Goal: Task Accomplishment & Management: Use online tool/utility

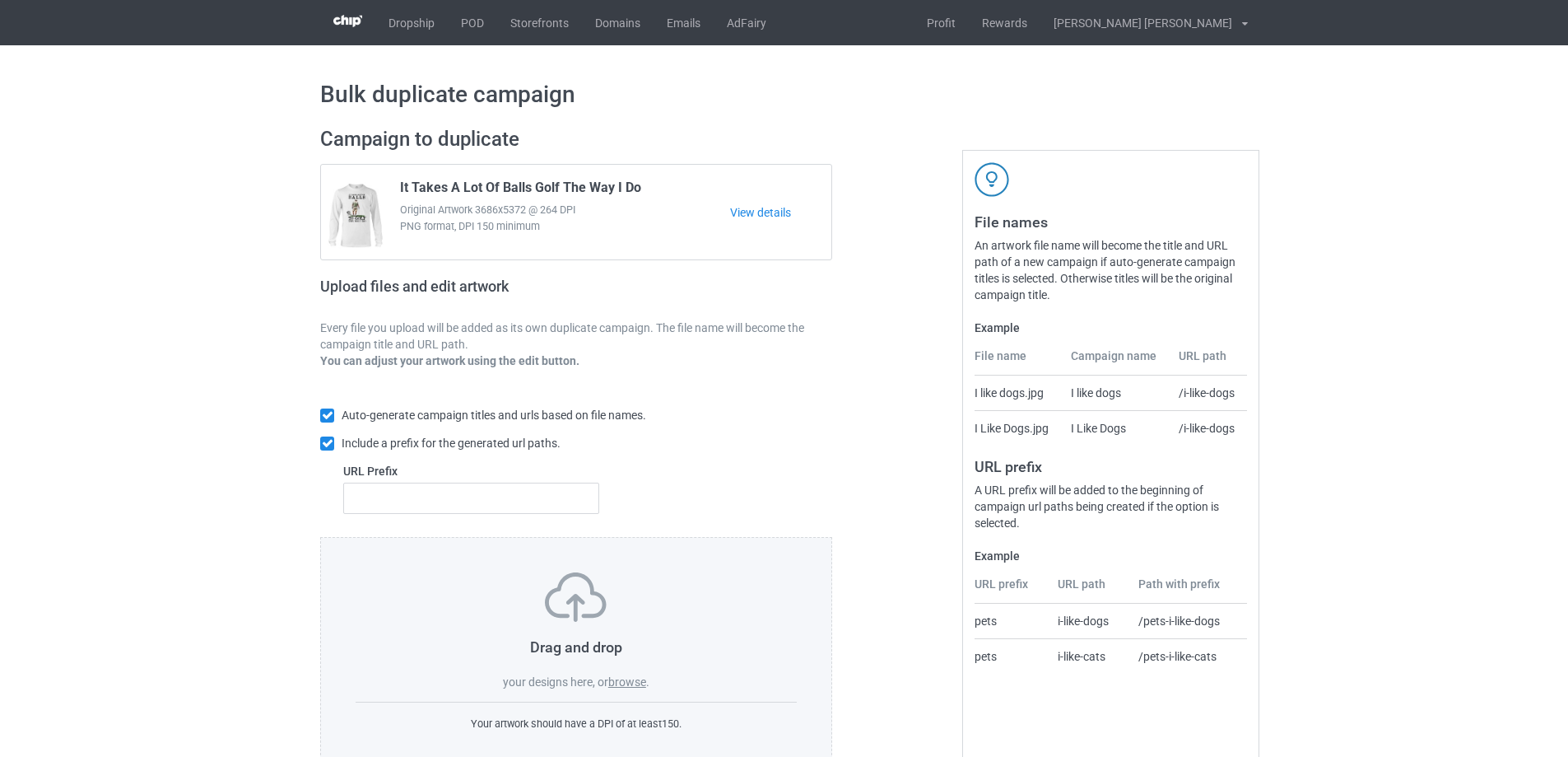
click at [621, 681] on label "browse" at bounding box center [627, 682] width 38 height 13
click at [0, 0] on input "browse" at bounding box center [0, 0] width 0 height 0
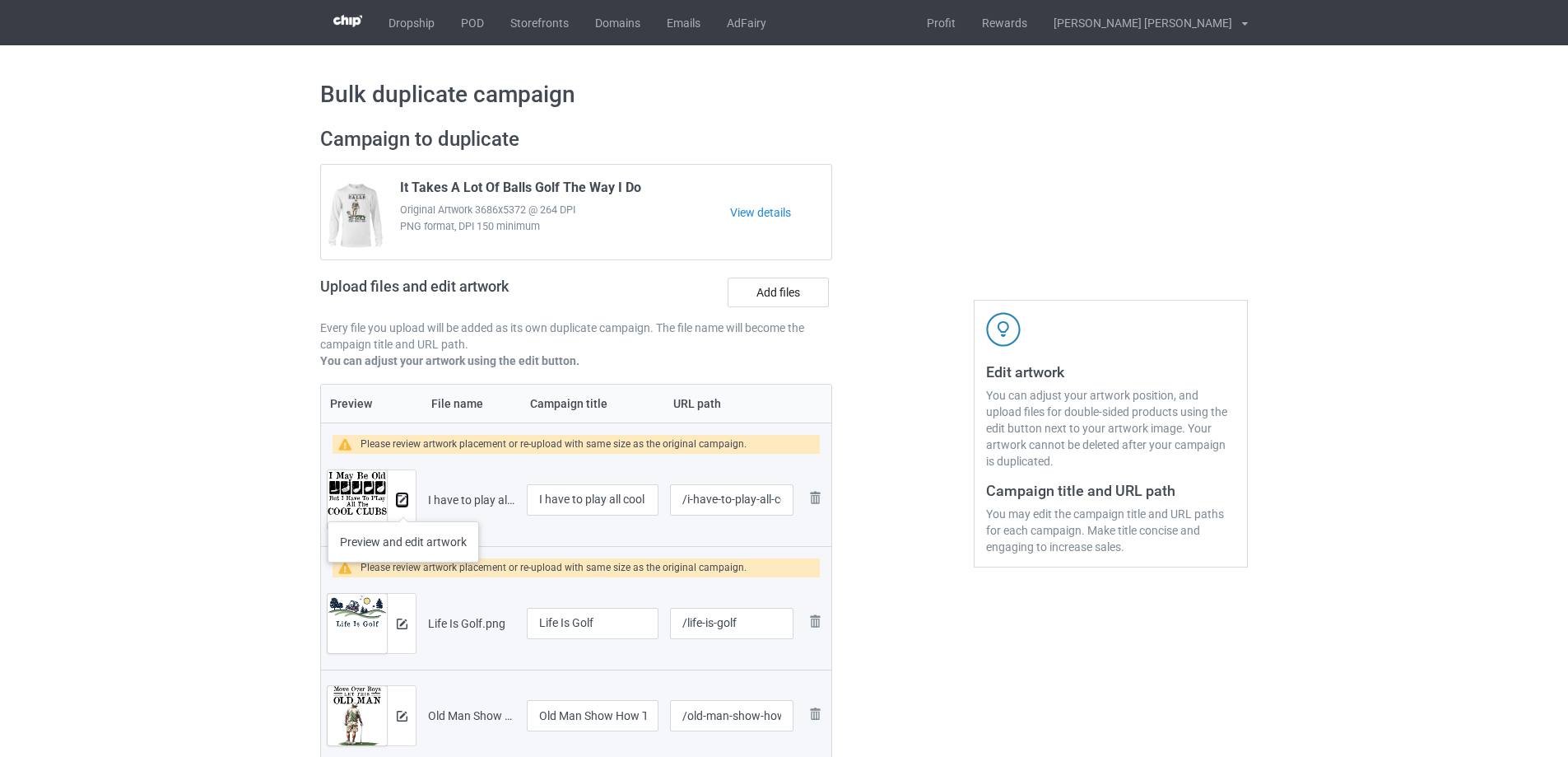
click at [403, 505] on img at bounding box center [402, 500] width 11 height 11
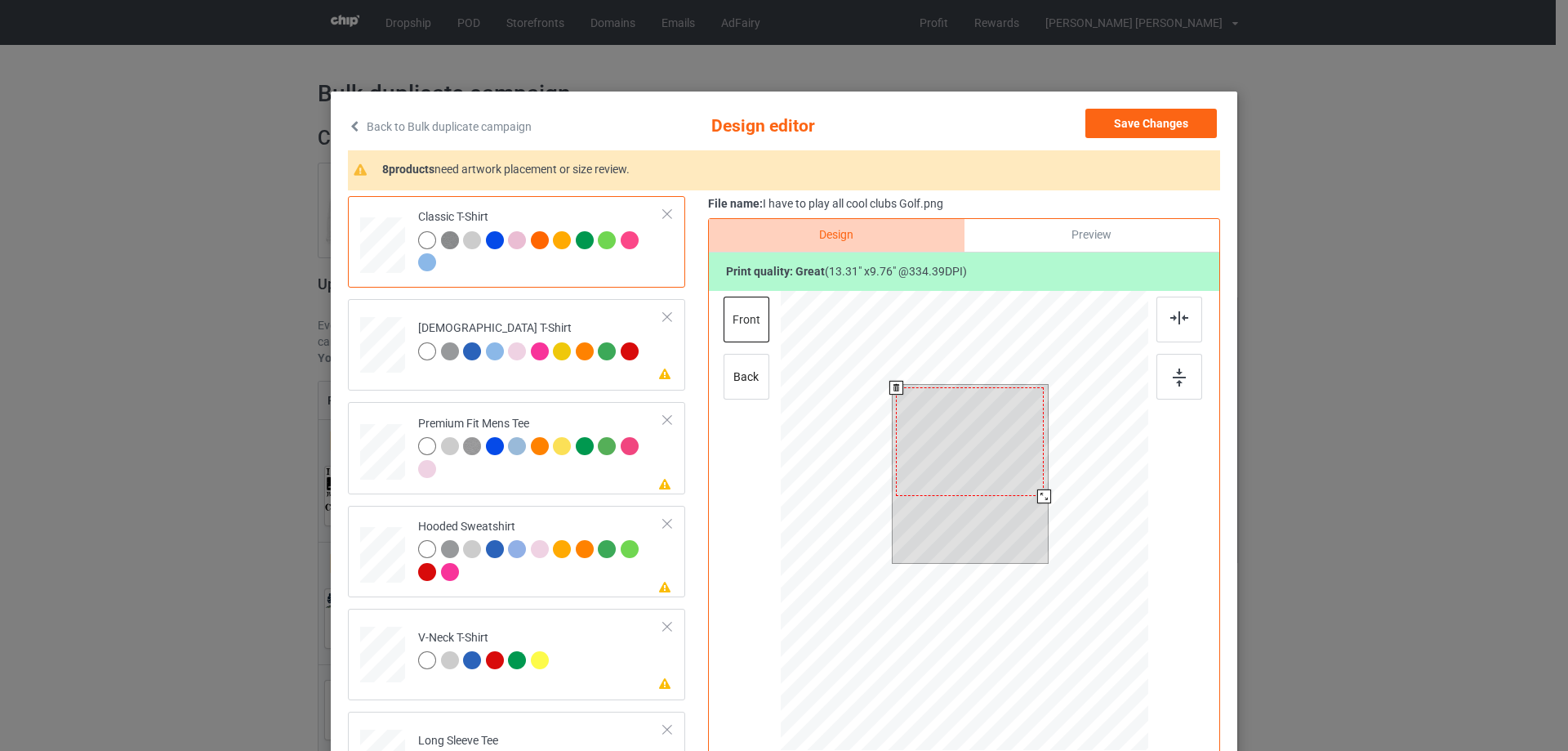
click at [1037, 498] on div at bounding box center [1044, 496] width 14 height 14
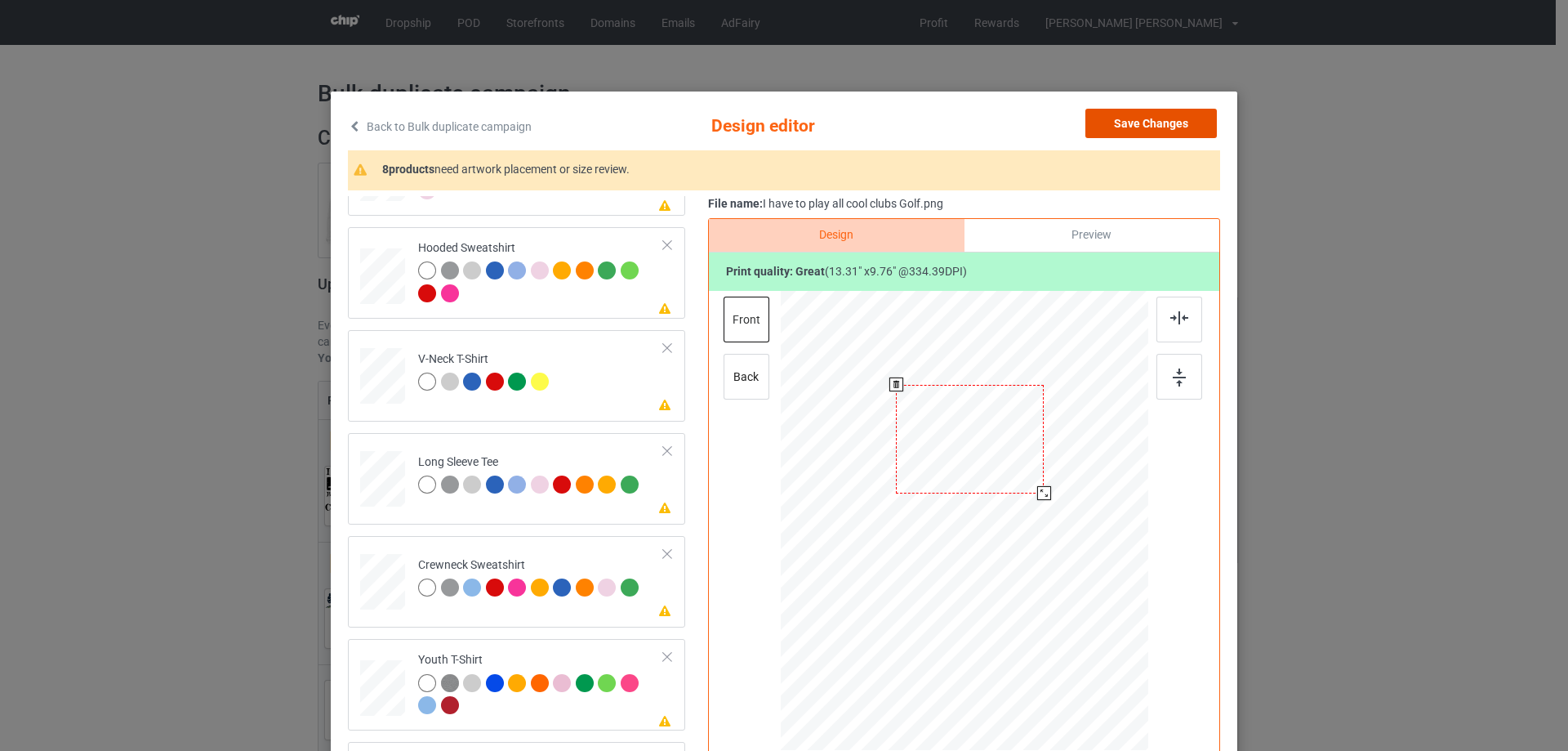
drag, startPoint x: 1124, startPoint y: 121, endPoint x: 756, endPoint y: 307, distance: 412.3
click at [1110, 120] on button "Save Changes" at bounding box center [1152, 124] width 132 height 30
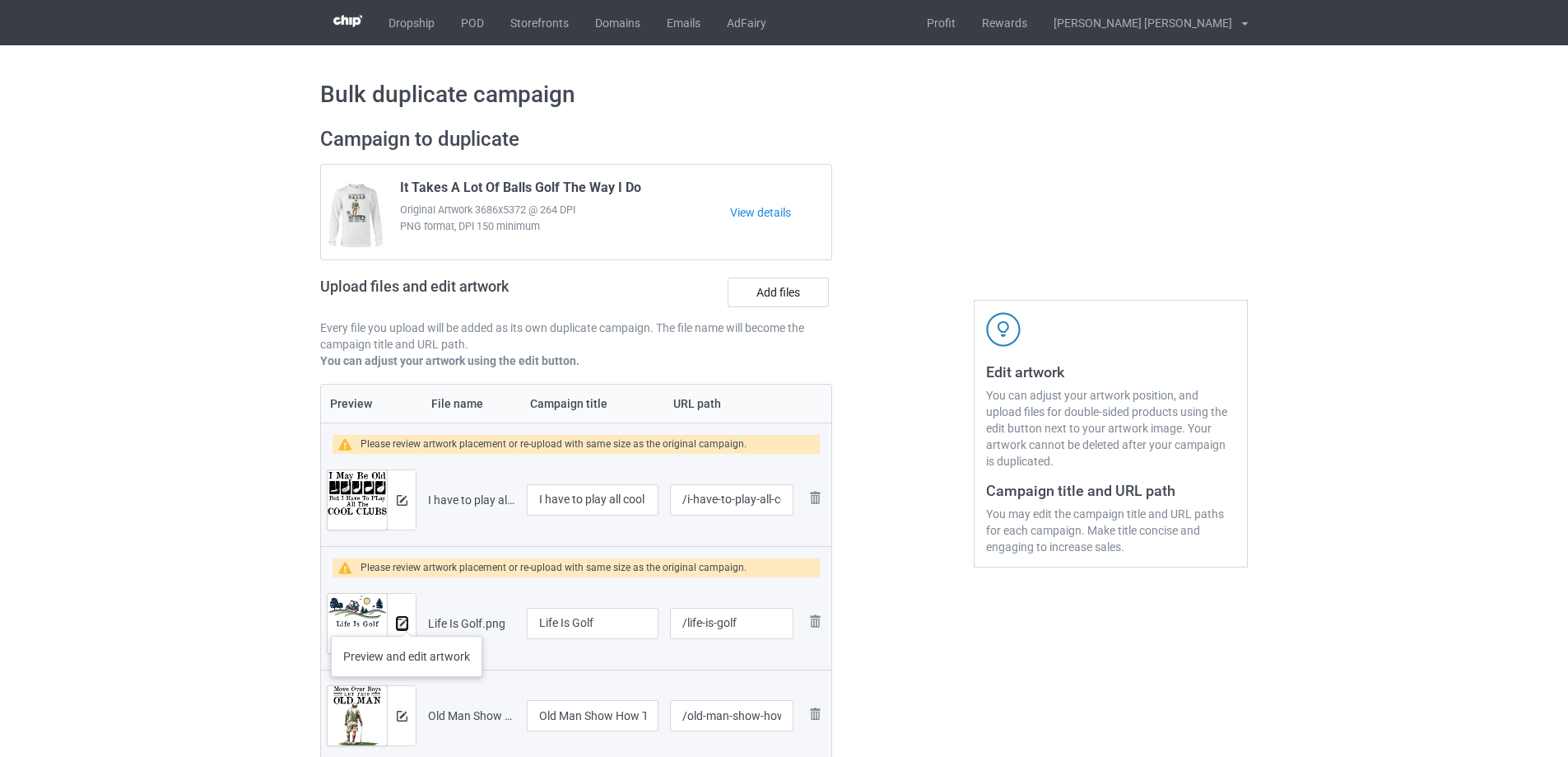
click at [407, 619] on img at bounding box center [402, 623] width 11 height 11
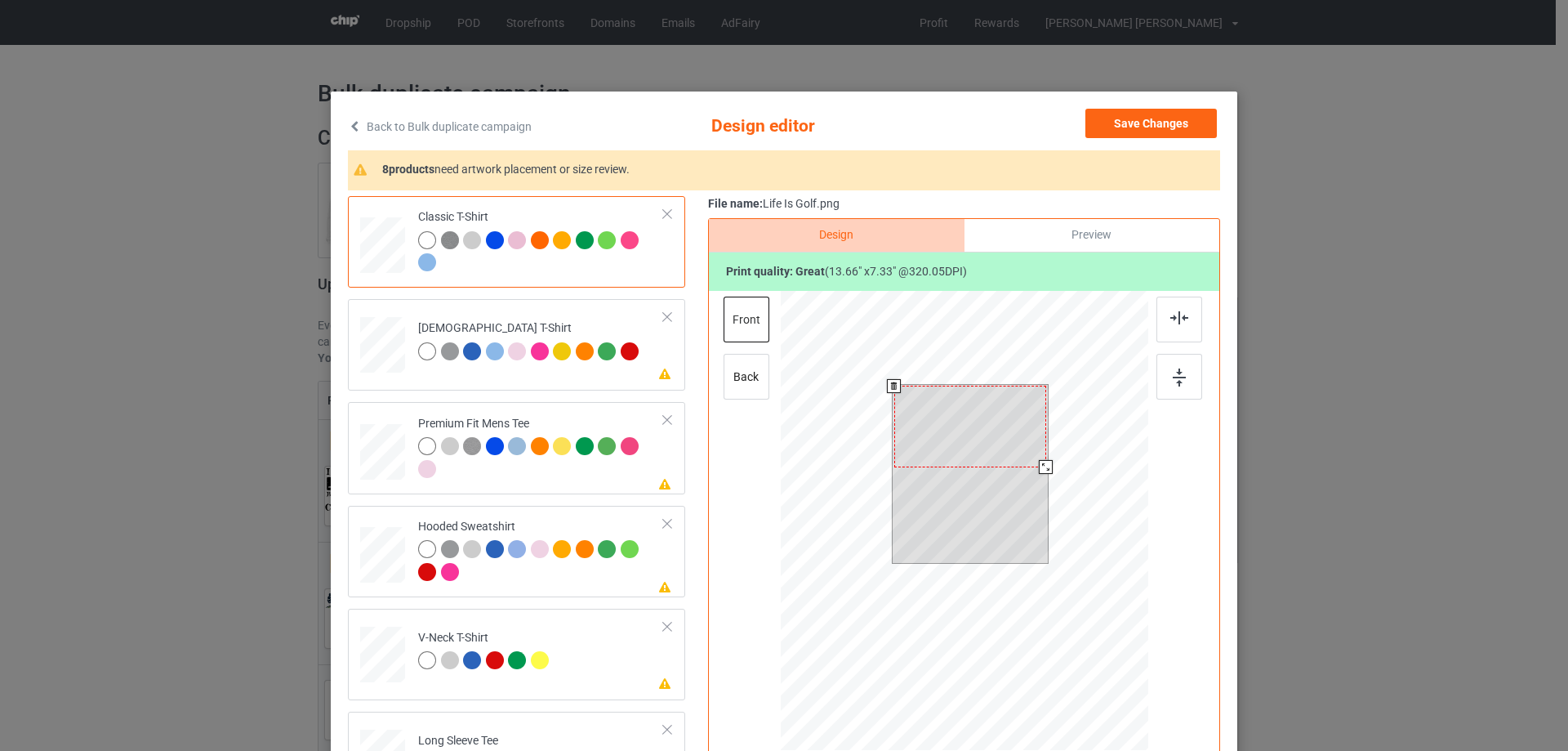
click at [1044, 467] on div at bounding box center [1045, 467] width 14 height 14
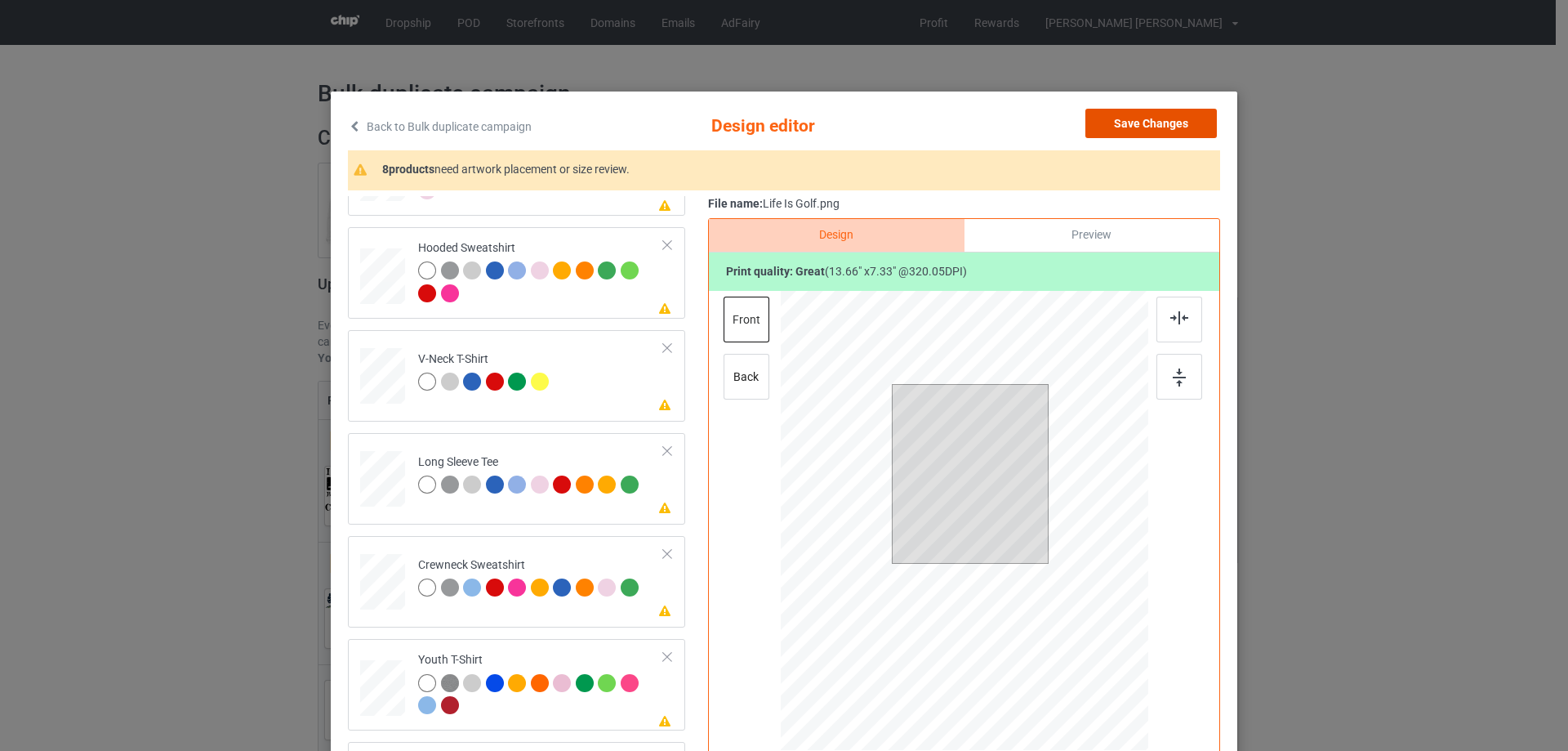
click at [1130, 111] on button "Save Changes" at bounding box center [1152, 124] width 132 height 30
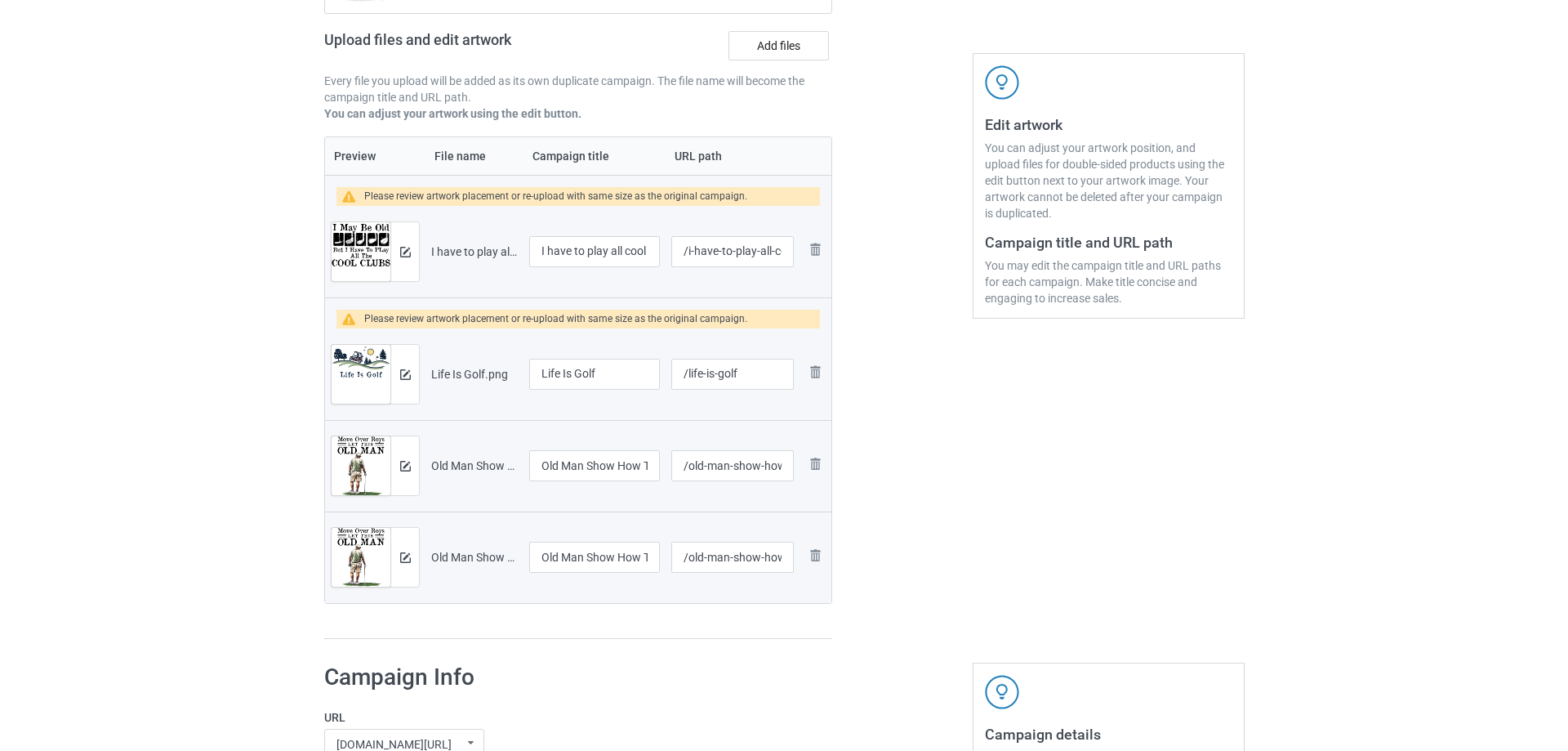
scroll to position [245, 0]
click at [394, 465] on img at bounding box center [398, 465] width 11 height 11
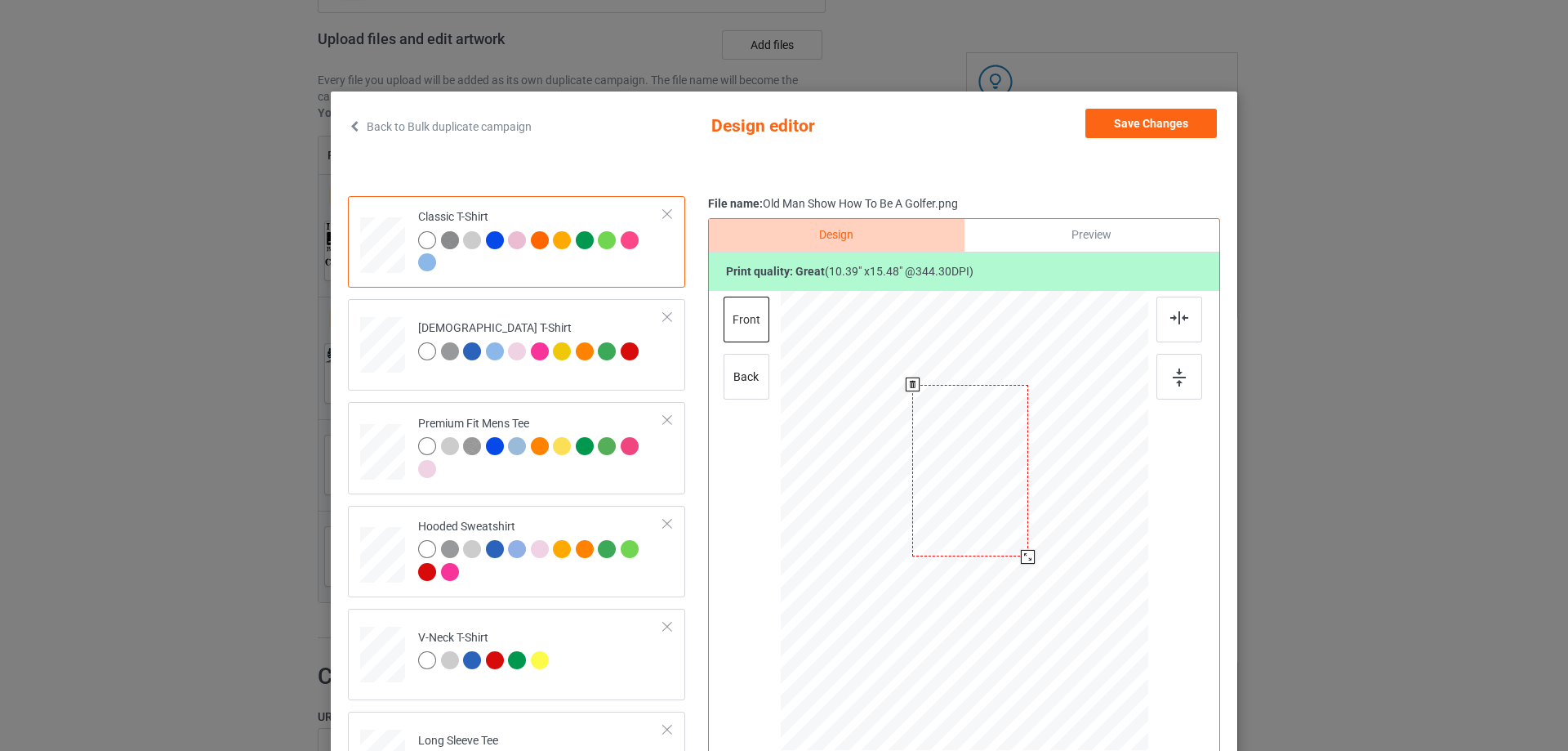
scroll to position [163, 0]
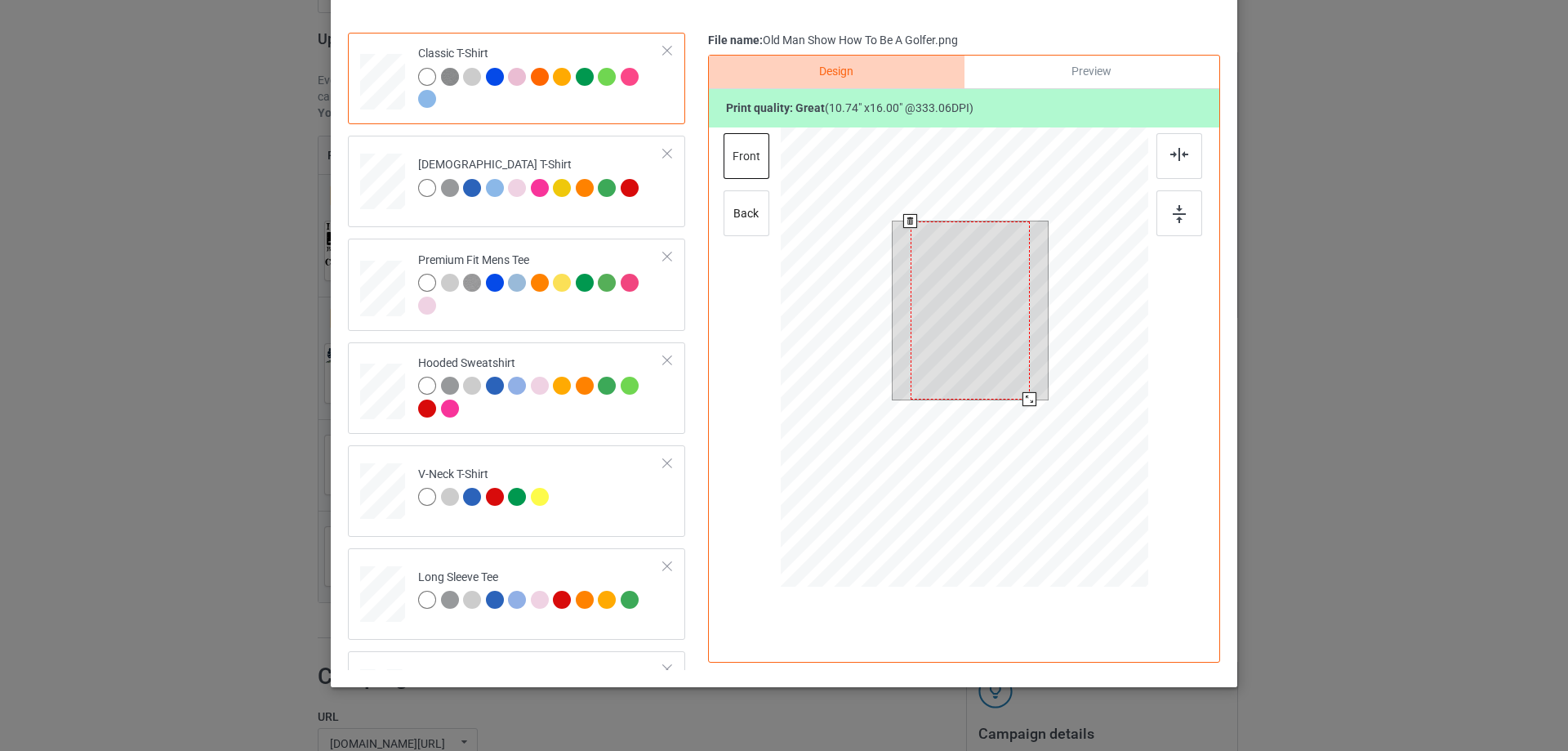
click at [1025, 397] on div at bounding box center [1029, 399] width 14 height 14
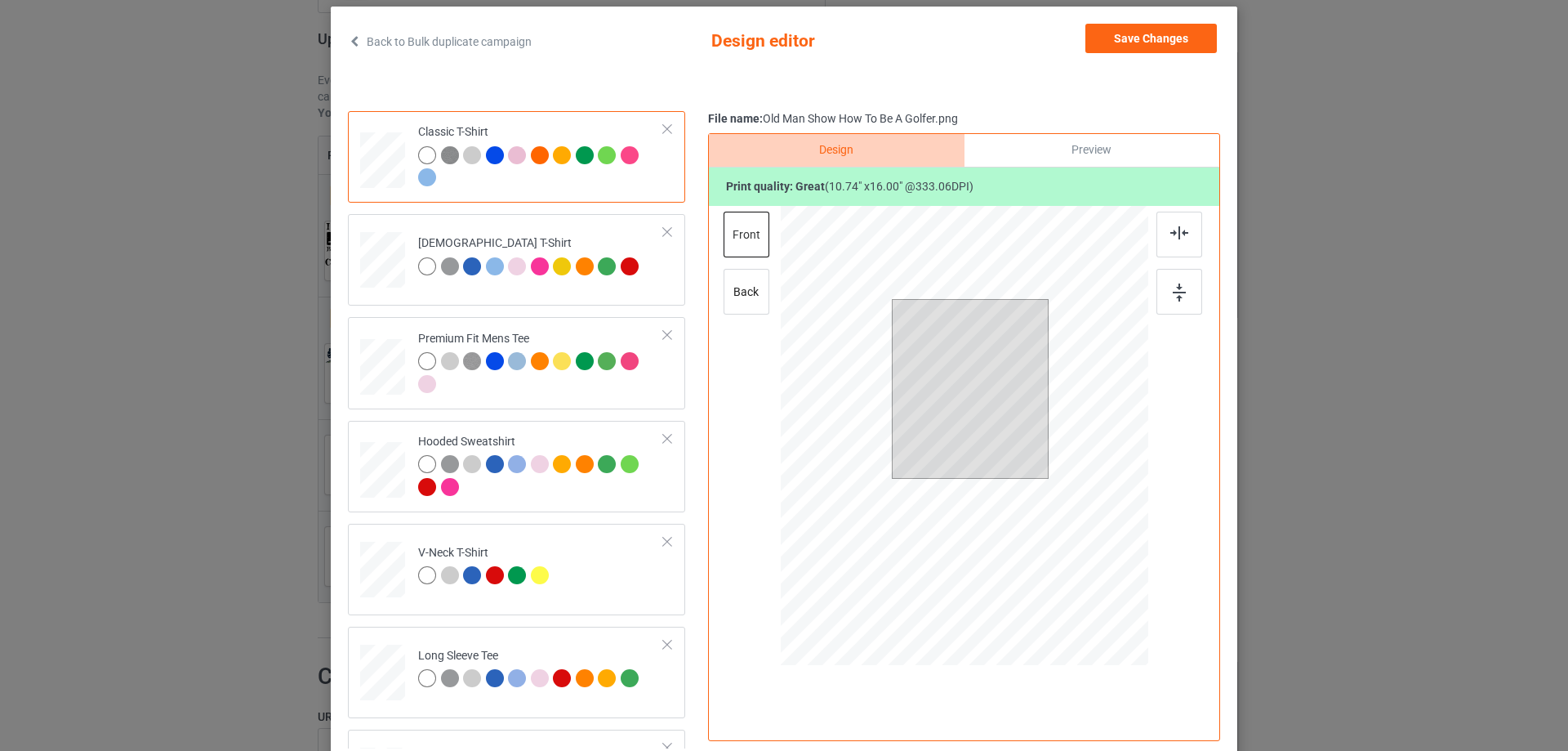
scroll to position [0, 0]
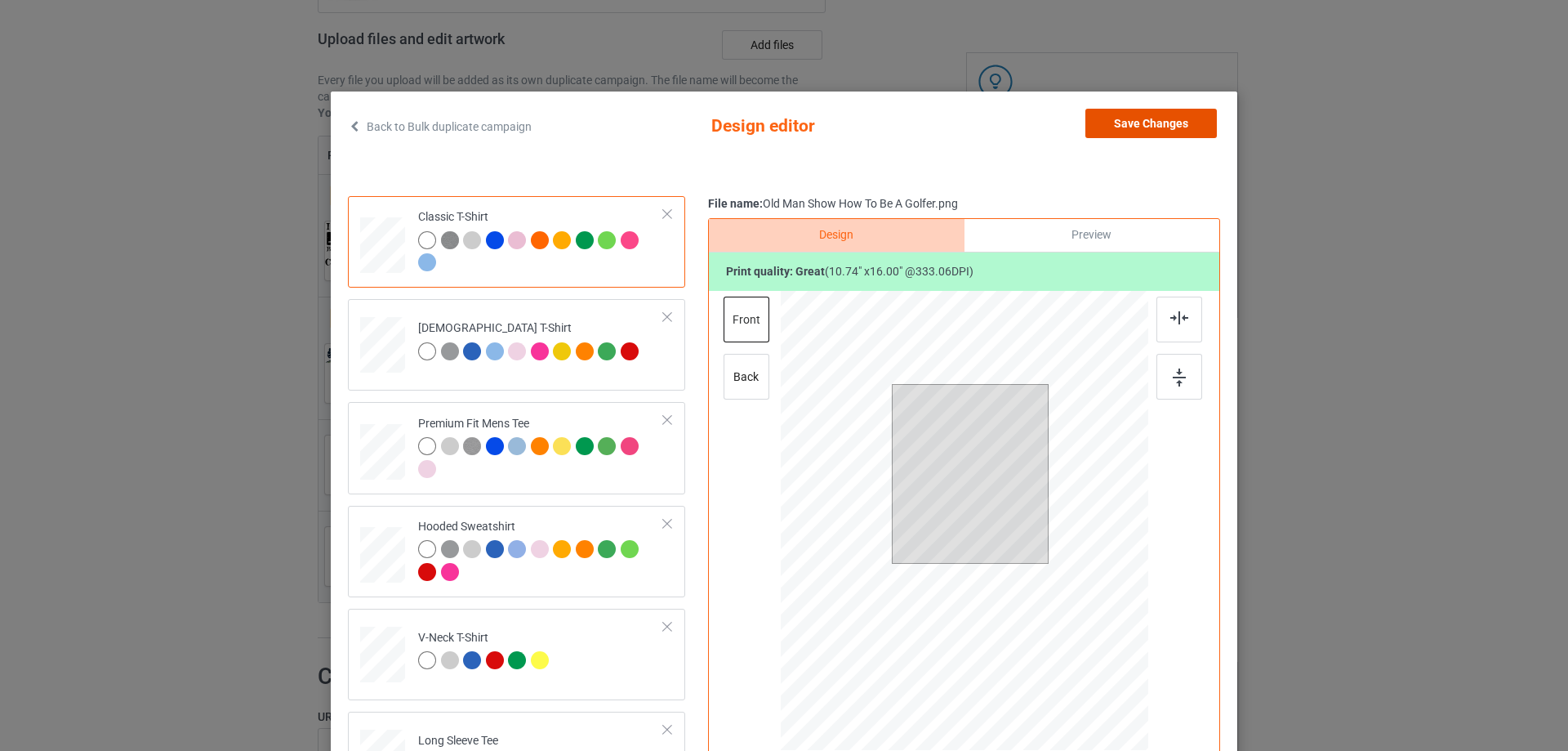
click at [1088, 125] on button "Save Changes" at bounding box center [1152, 124] width 132 height 30
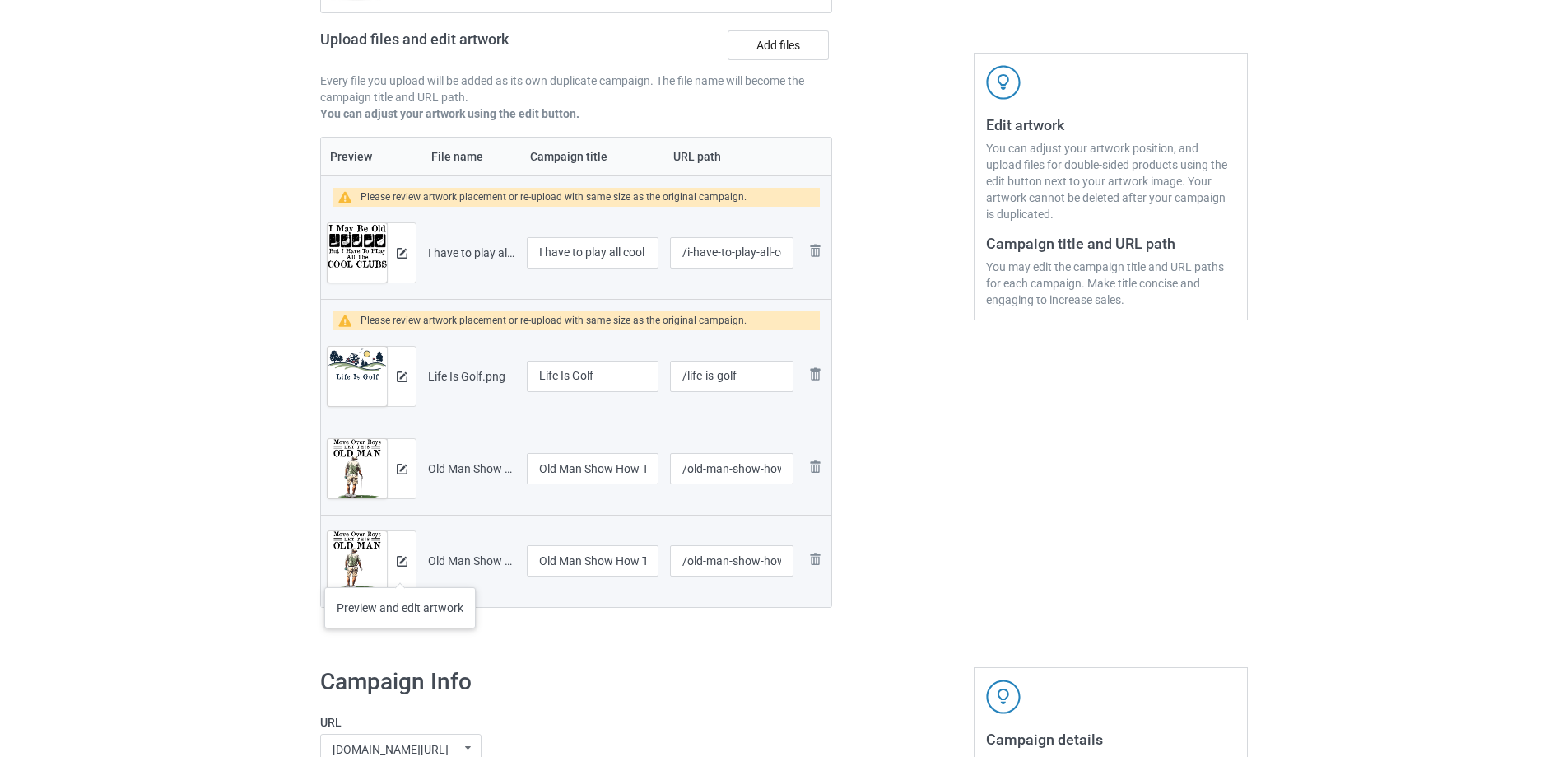
click at [400, 571] on div at bounding box center [401, 560] width 29 height 59
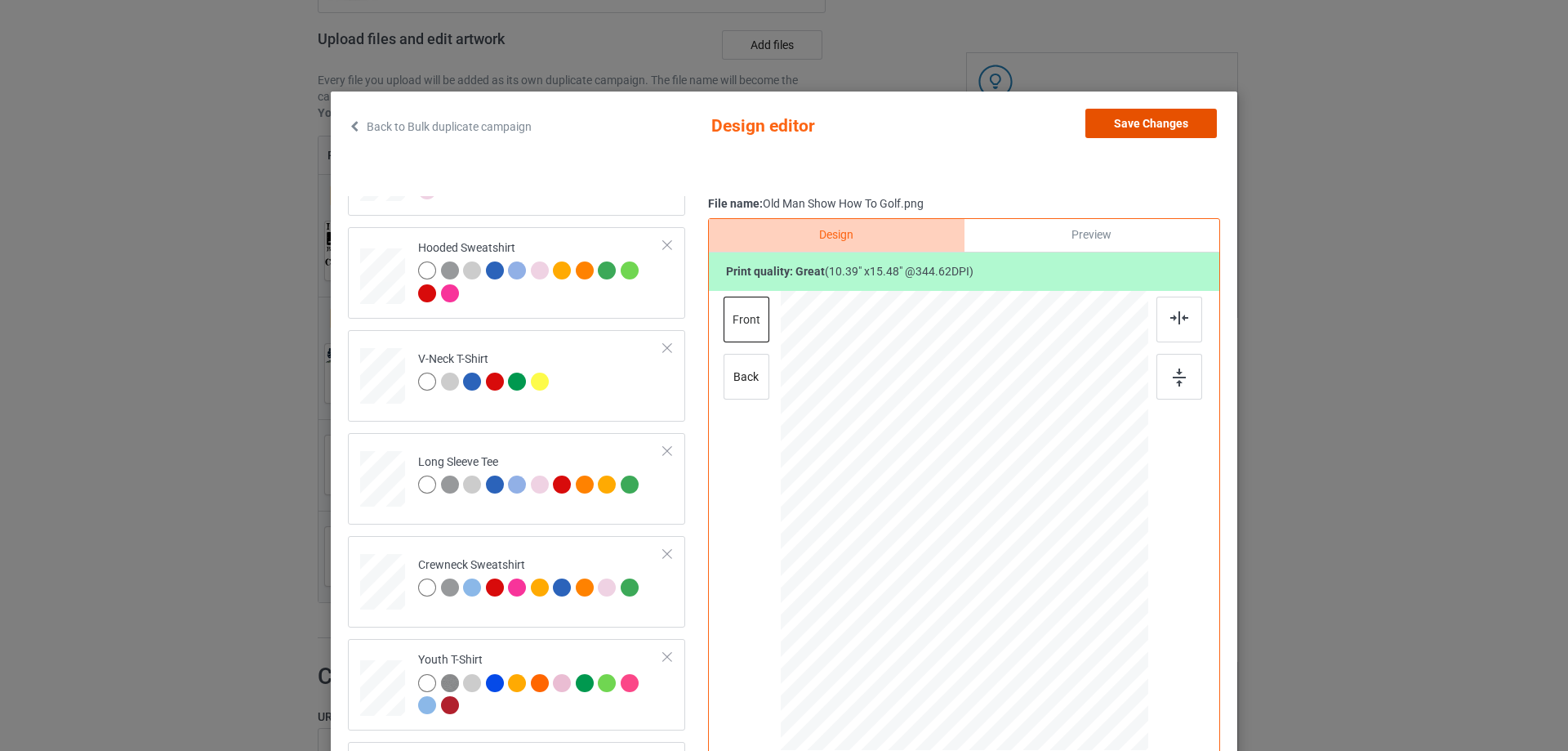
click at [1149, 122] on button "Save Changes" at bounding box center [1152, 124] width 132 height 30
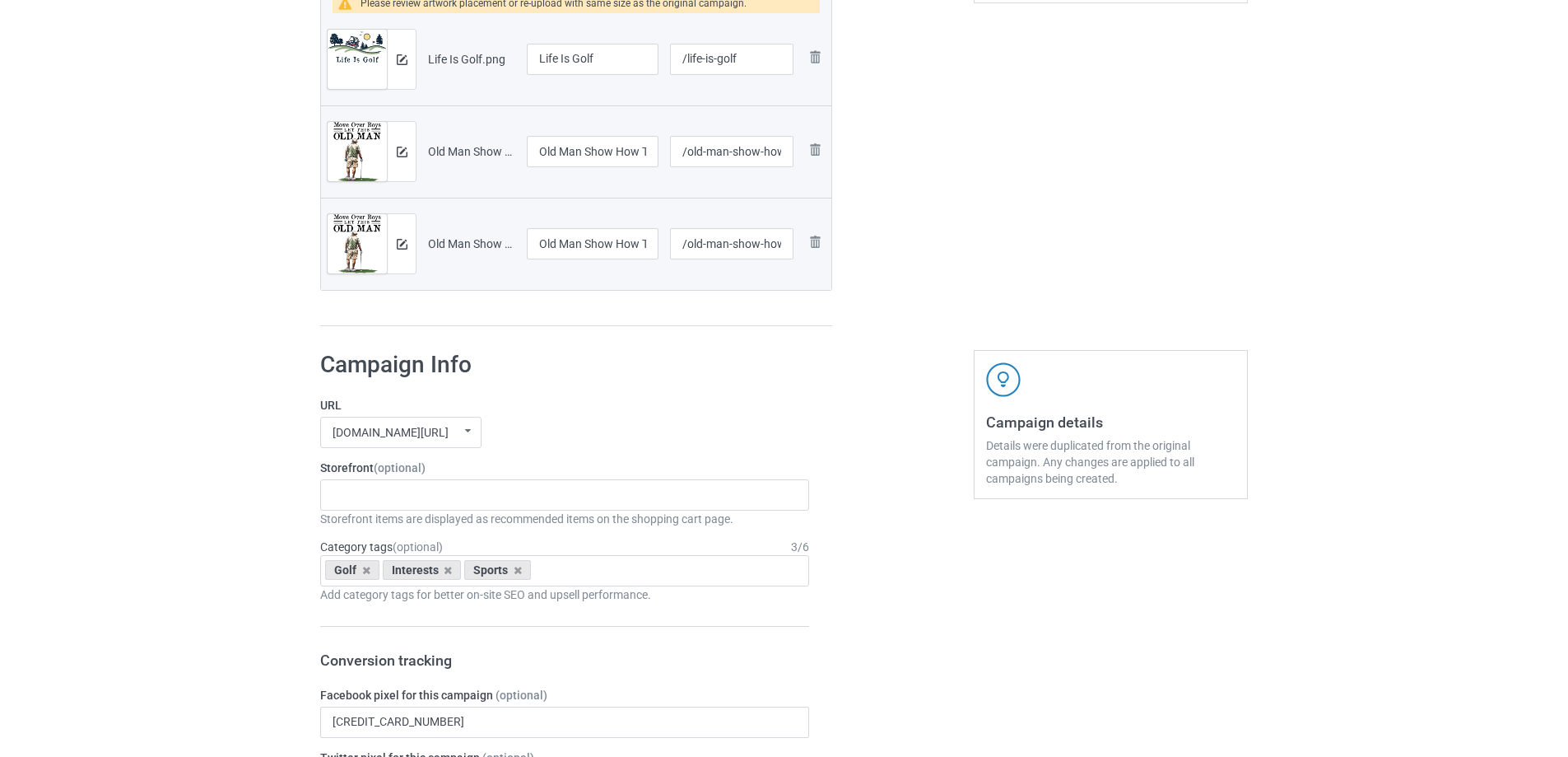
scroll to position [823, 0]
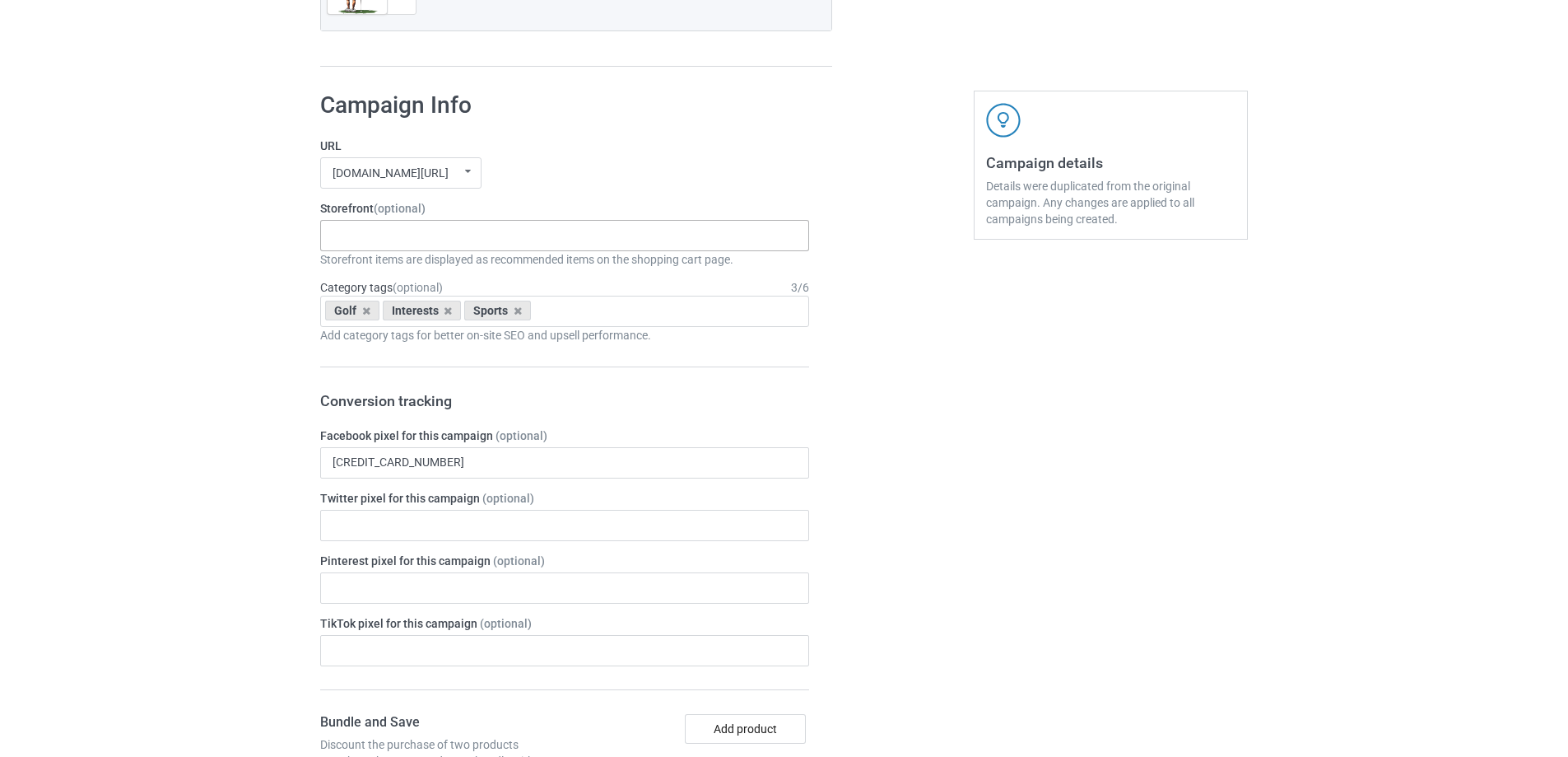
click at [426, 224] on div "Gifts For Hunter 2025 Gifts For Bikers No Hobby [DATE] Hide And Seek World Cham…" at bounding box center [564, 236] width 489 height 32
type input "golf"
click at [348, 264] on div "I Love Golf" at bounding box center [564, 266] width 487 height 31
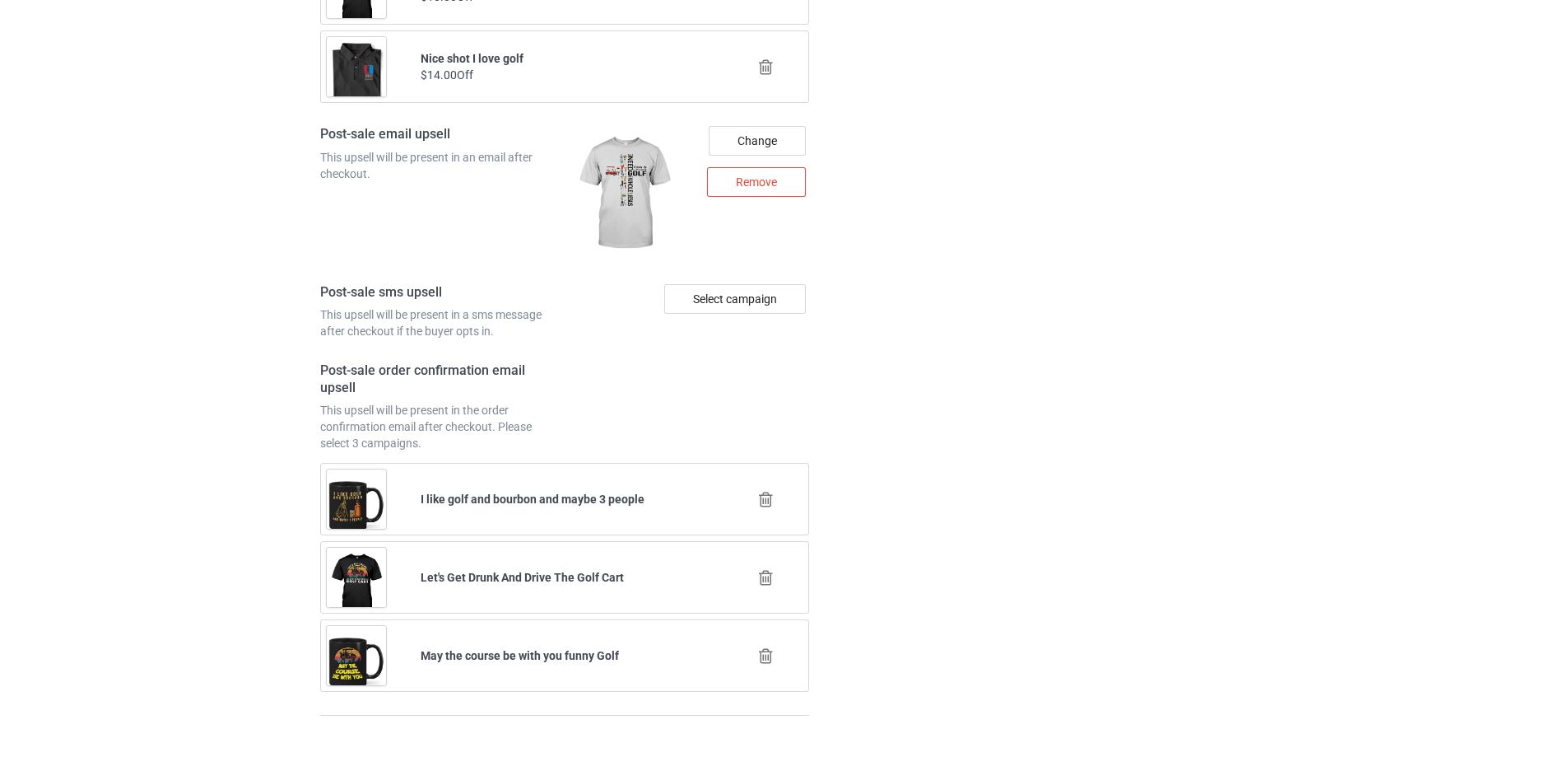
scroll to position [2560, 0]
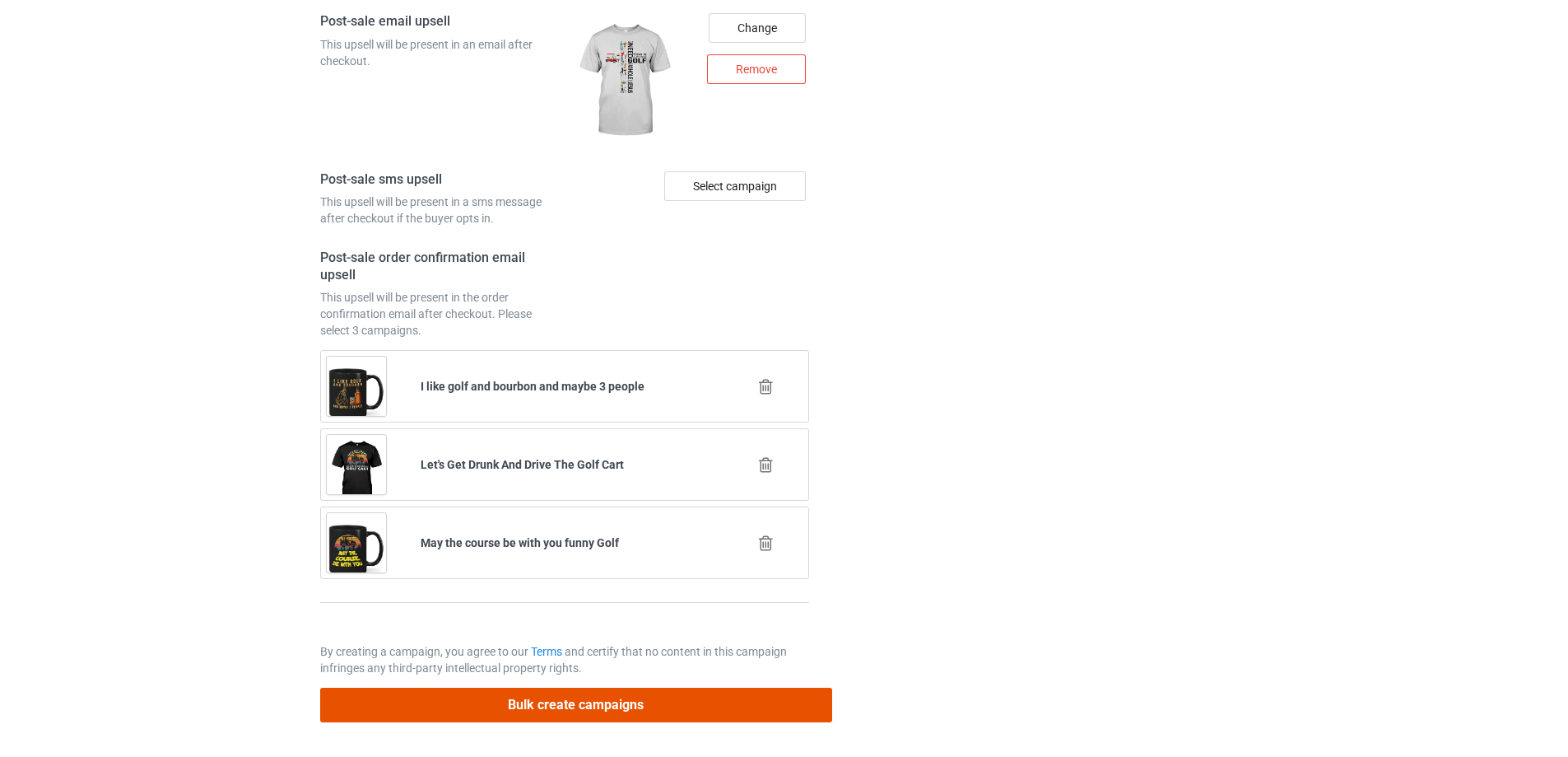
click at [565, 700] on button "Bulk create campaigns" at bounding box center [576, 705] width 512 height 34
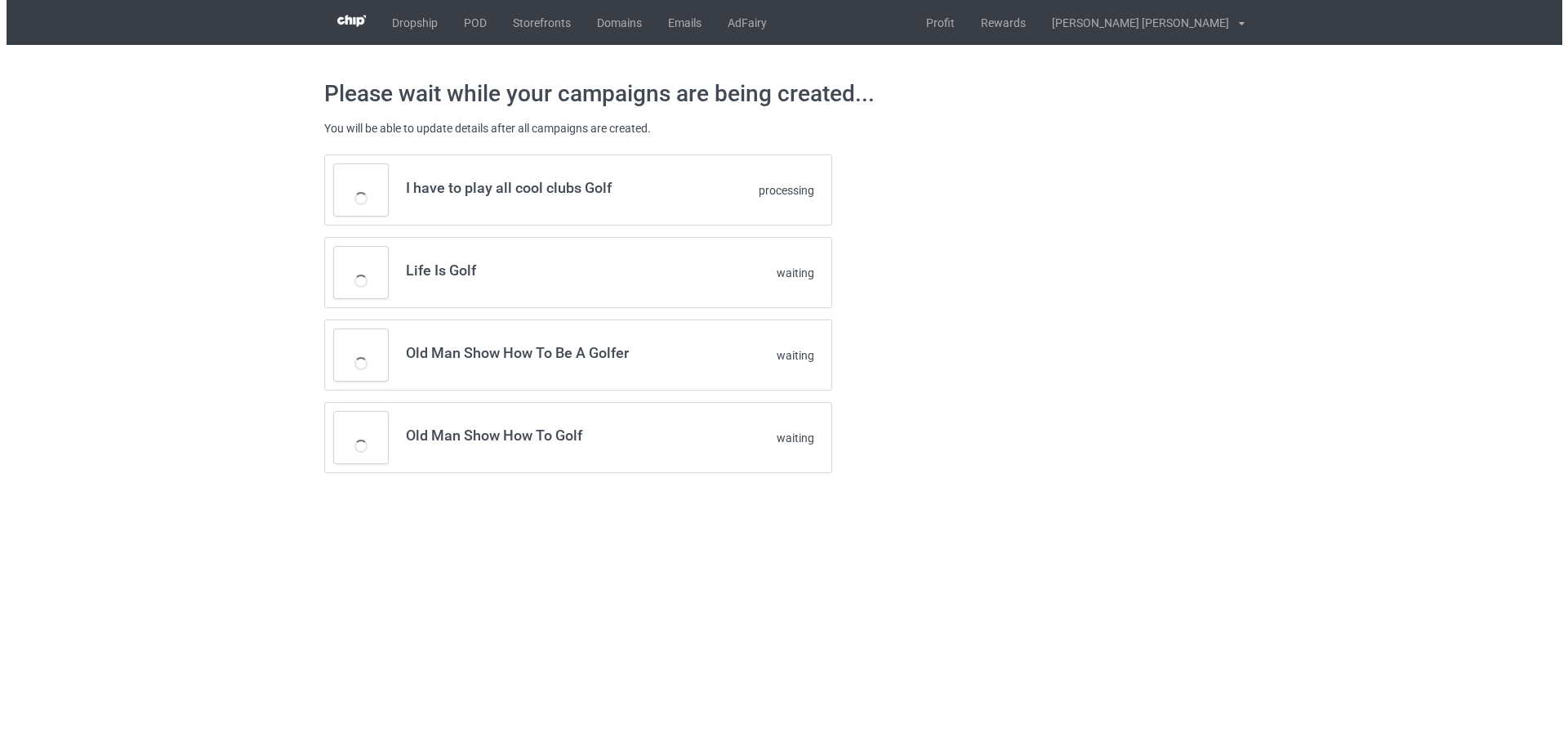
scroll to position [0, 0]
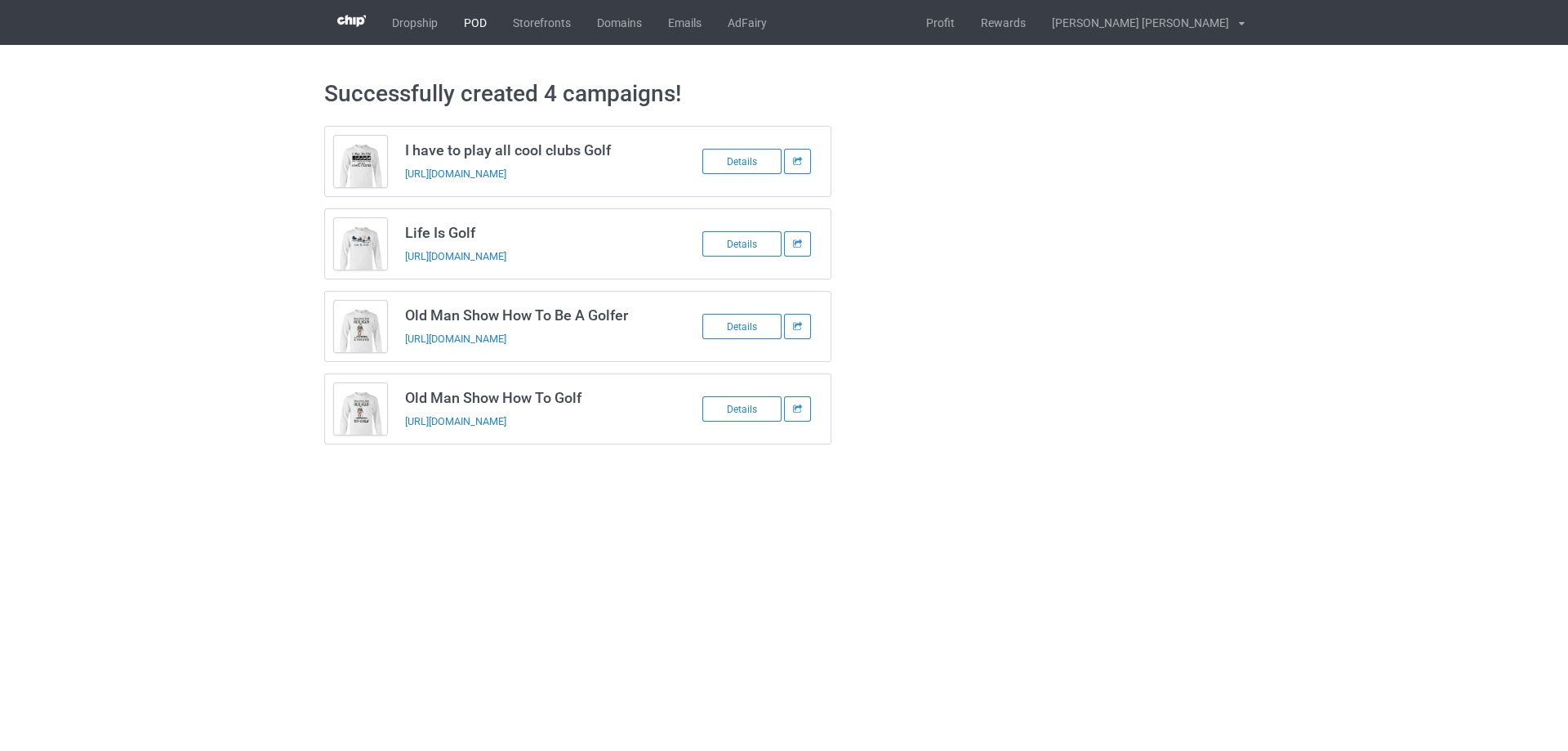
click at [466, 21] on link "POD" at bounding box center [476, 22] width 49 height 45
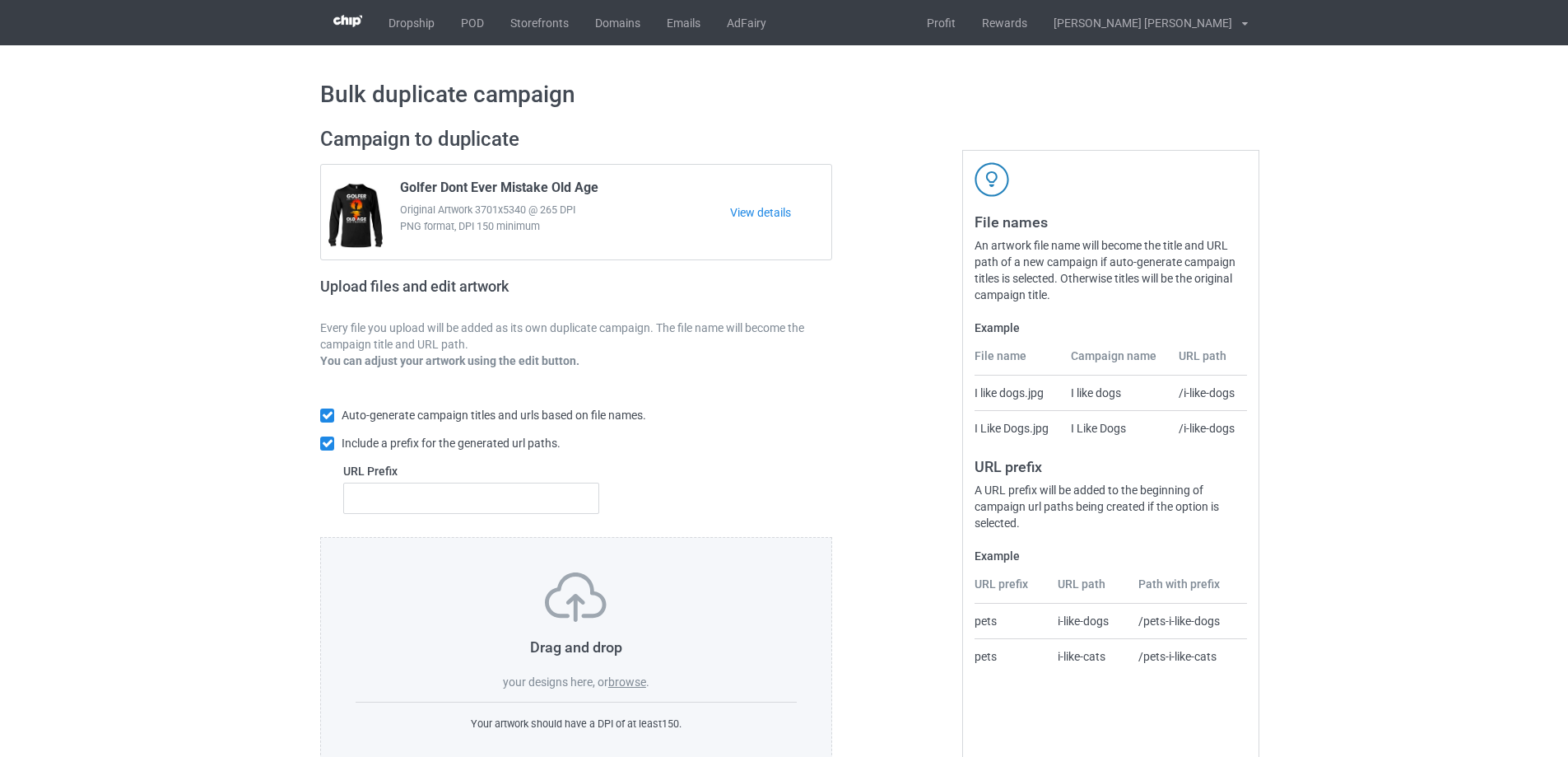
click at [631, 686] on label "browse" at bounding box center [627, 682] width 38 height 13
click at [0, 0] on input "browse" at bounding box center [0, 0] width 0 height 0
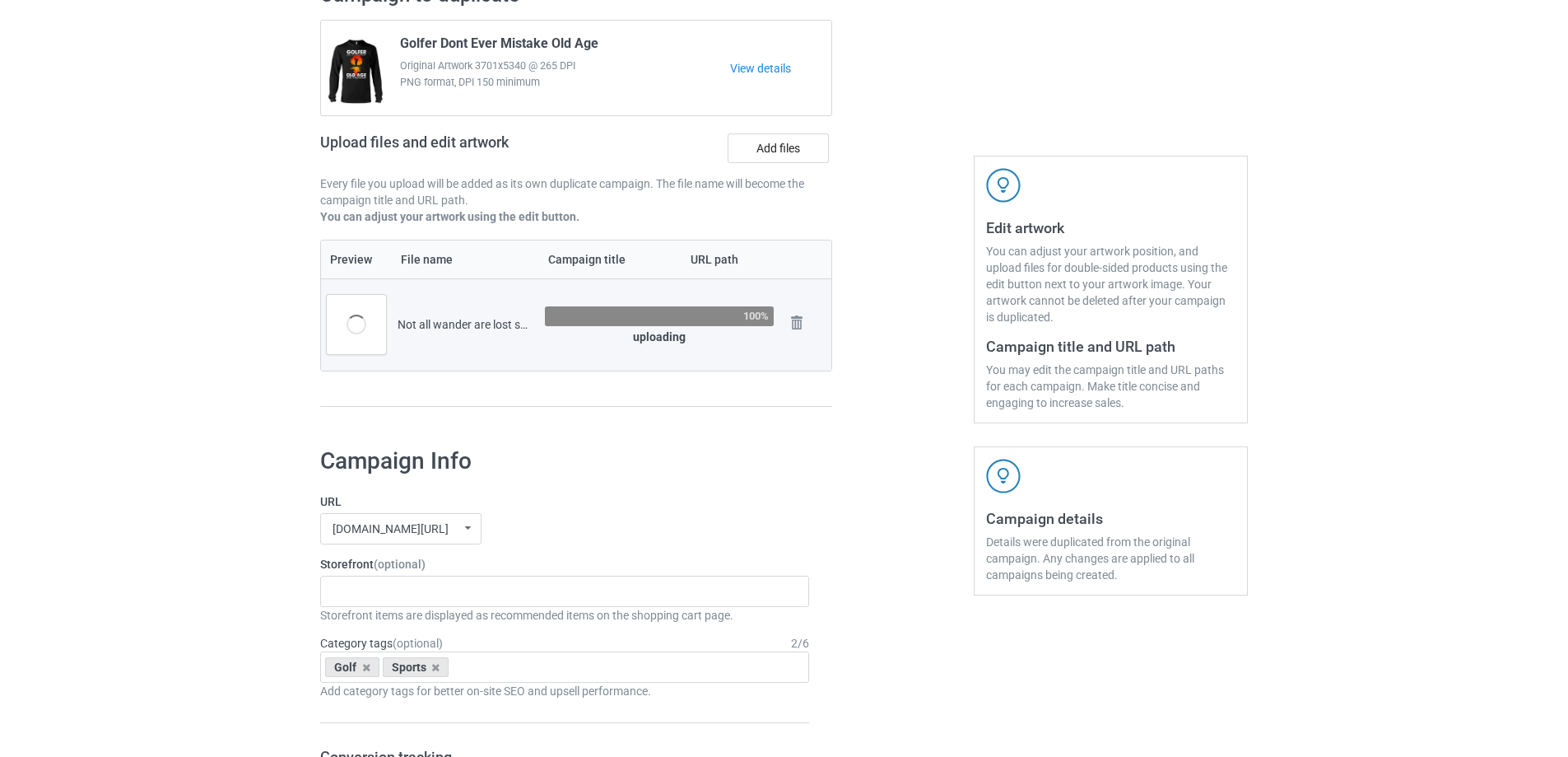
scroll to position [412, 0]
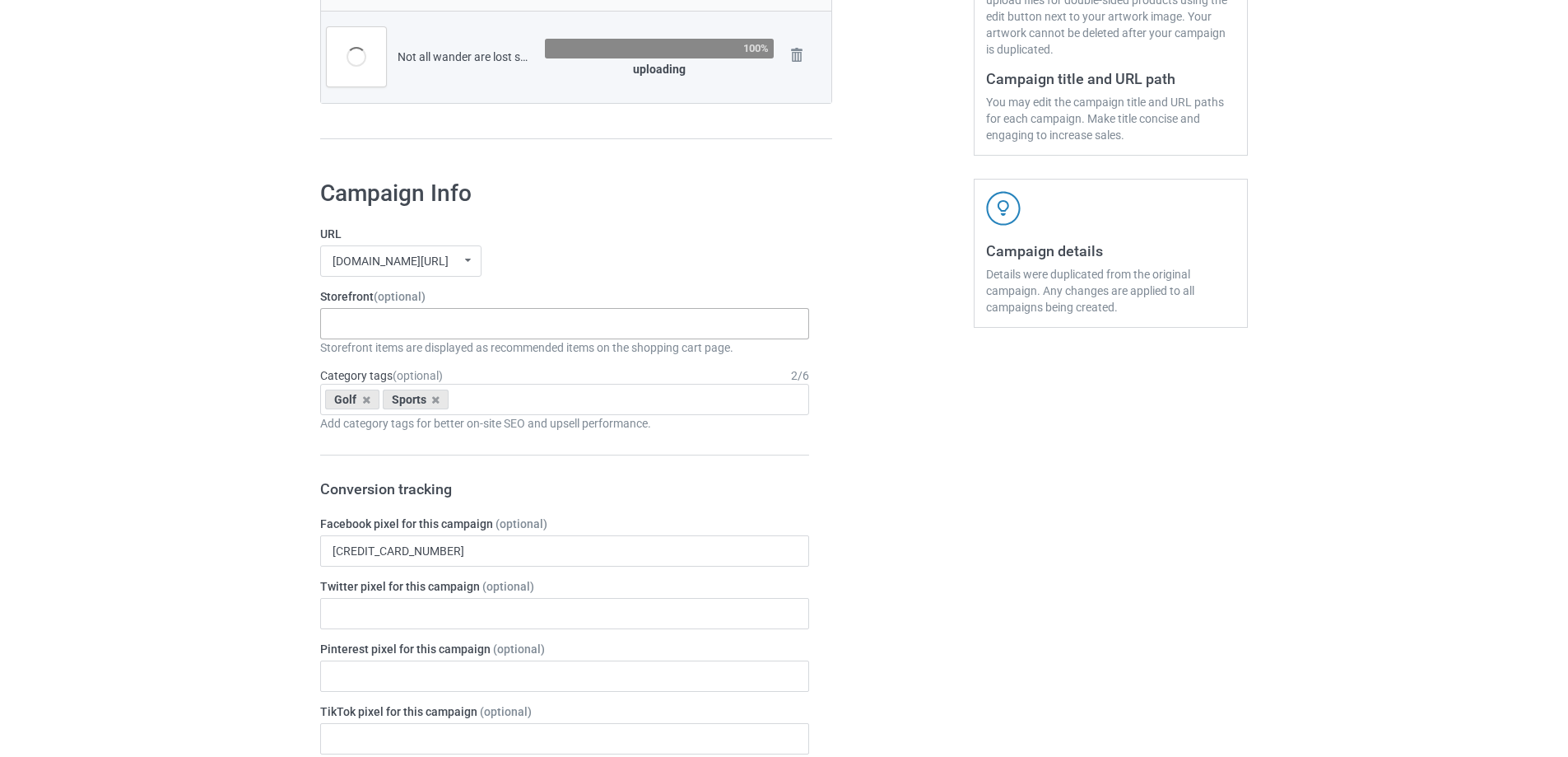
click at [445, 337] on div "Gifts For Hunter 2025 Gifts For Bikers No Hobby [DATE] Hide And Seek World Cham…" at bounding box center [564, 324] width 489 height 32
type input "golf"
click at [426, 352] on div "I Love Golf" at bounding box center [564, 354] width 487 height 31
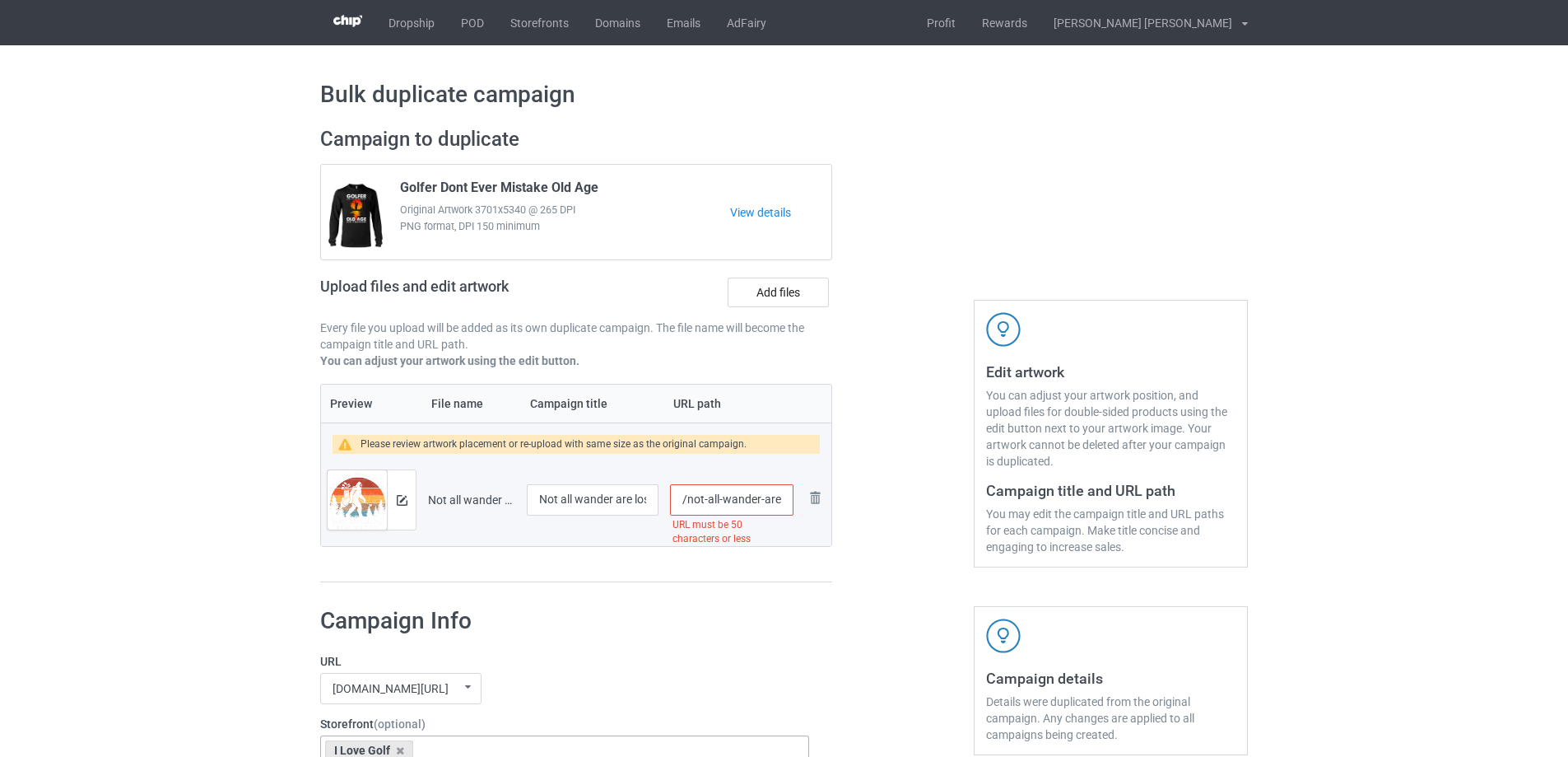
click at [778, 495] on input "/not-all-wander-are-lost-some-looking-balls-funny-golf-gift" at bounding box center [732, 500] width 124 height 32
type input "/not-all-wander-lost-some-looking-balls-funny-golf"
click at [402, 499] on img at bounding box center [402, 500] width 11 height 11
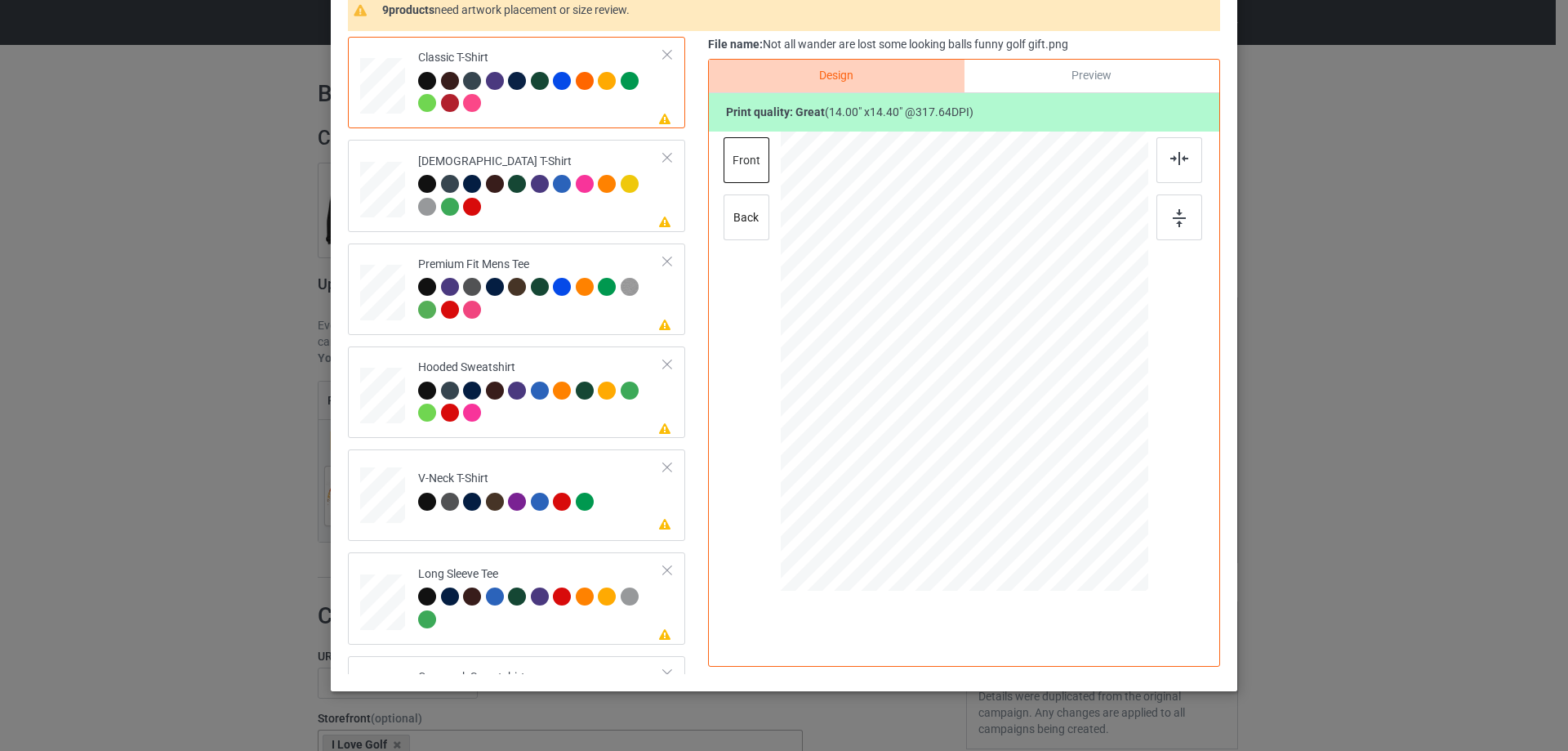
scroll to position [192, 0]
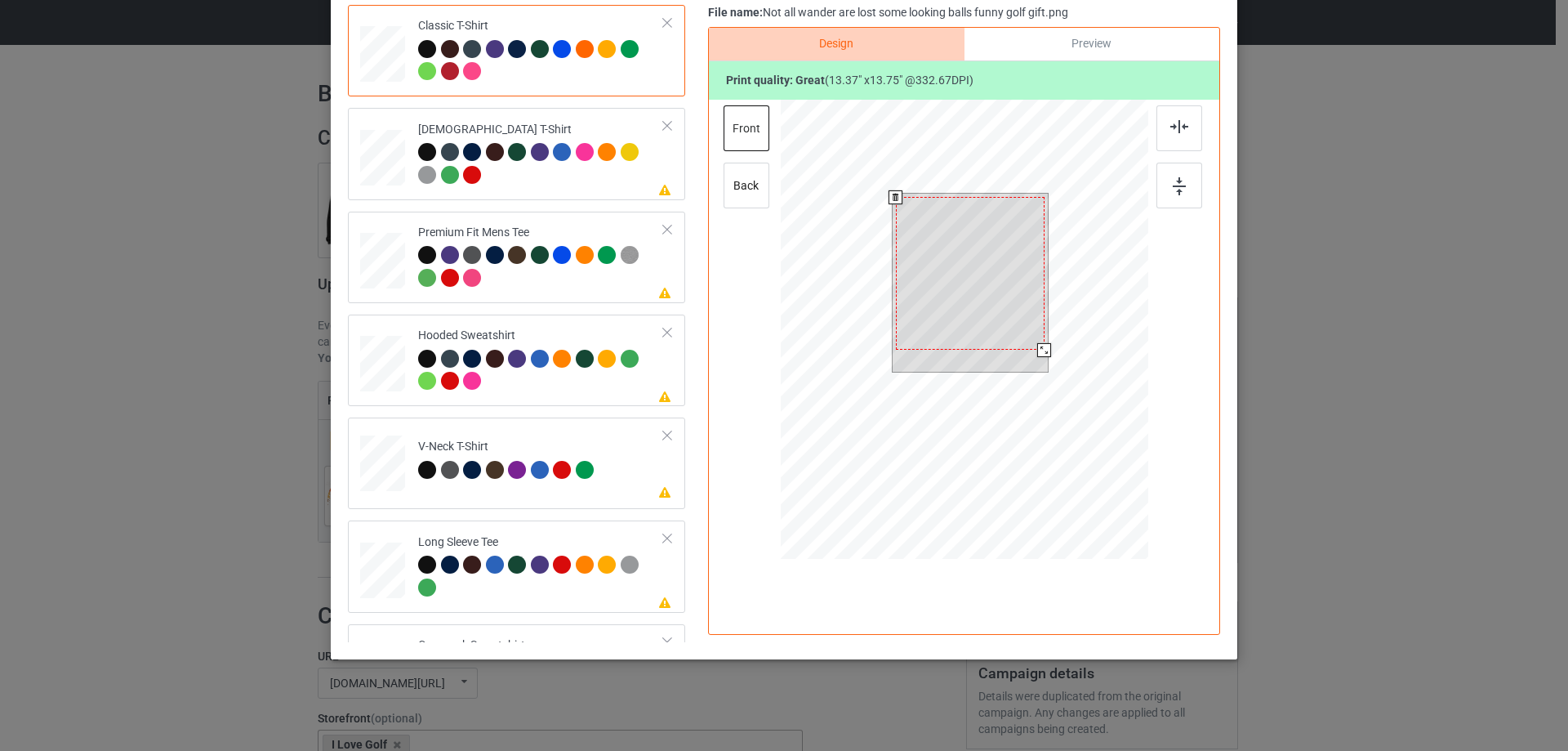
click at [1040, 355] on div at bounding box center [1044, 350] width 14 height 14
drag, startPoint x: 1005, startPoint y: 311, endPoint x: 1005, endPoint y: 302, distance: 9.0
click at [1005, 302] on div at bounding box center [970, 270] width 149 height 153
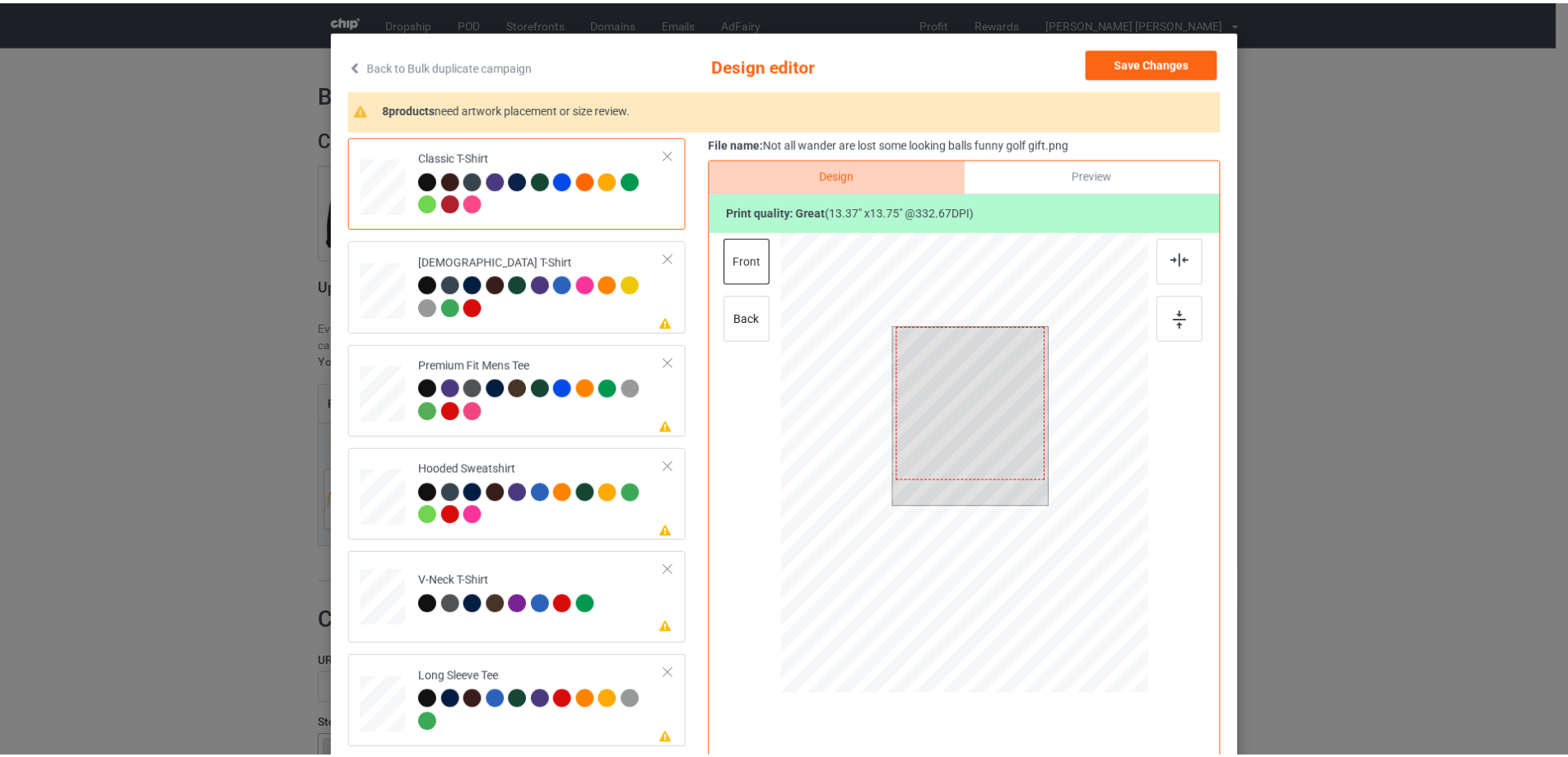
scroll to position [0, 0]
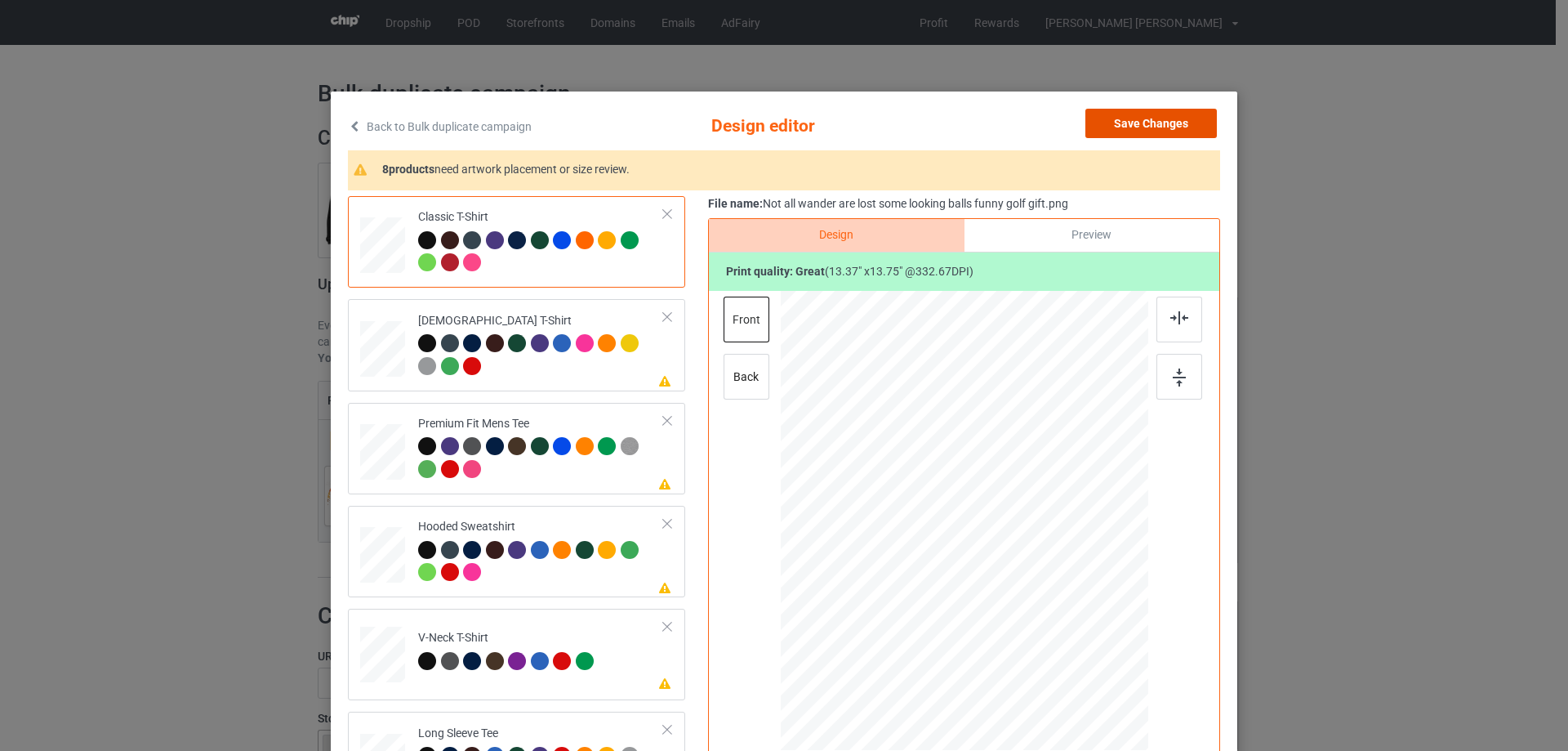
click at [1198, 130] on button "Save Changes" at bounding box center [1152, 124] width 132 height 30
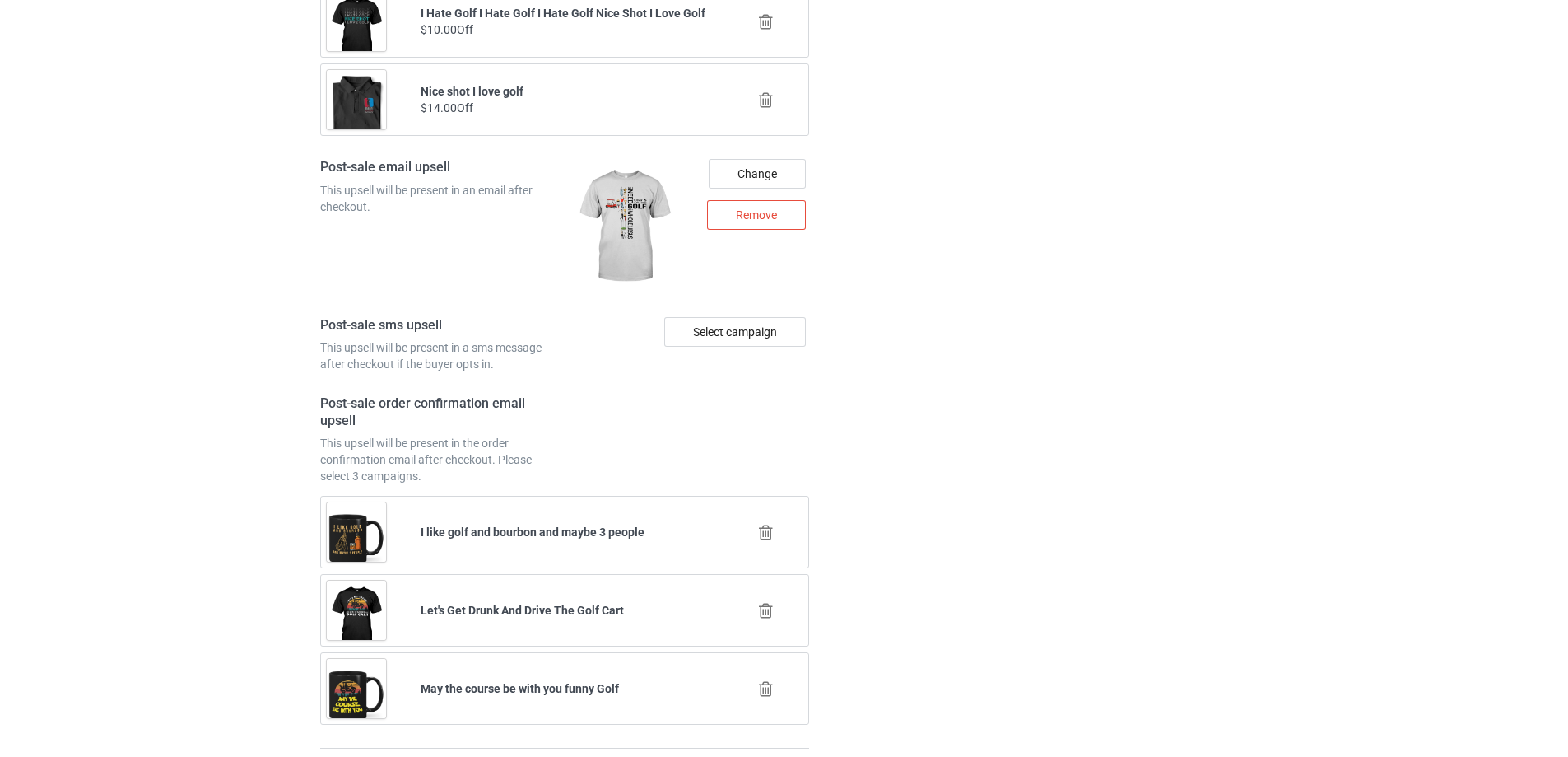
scroll to position [2252, 0]
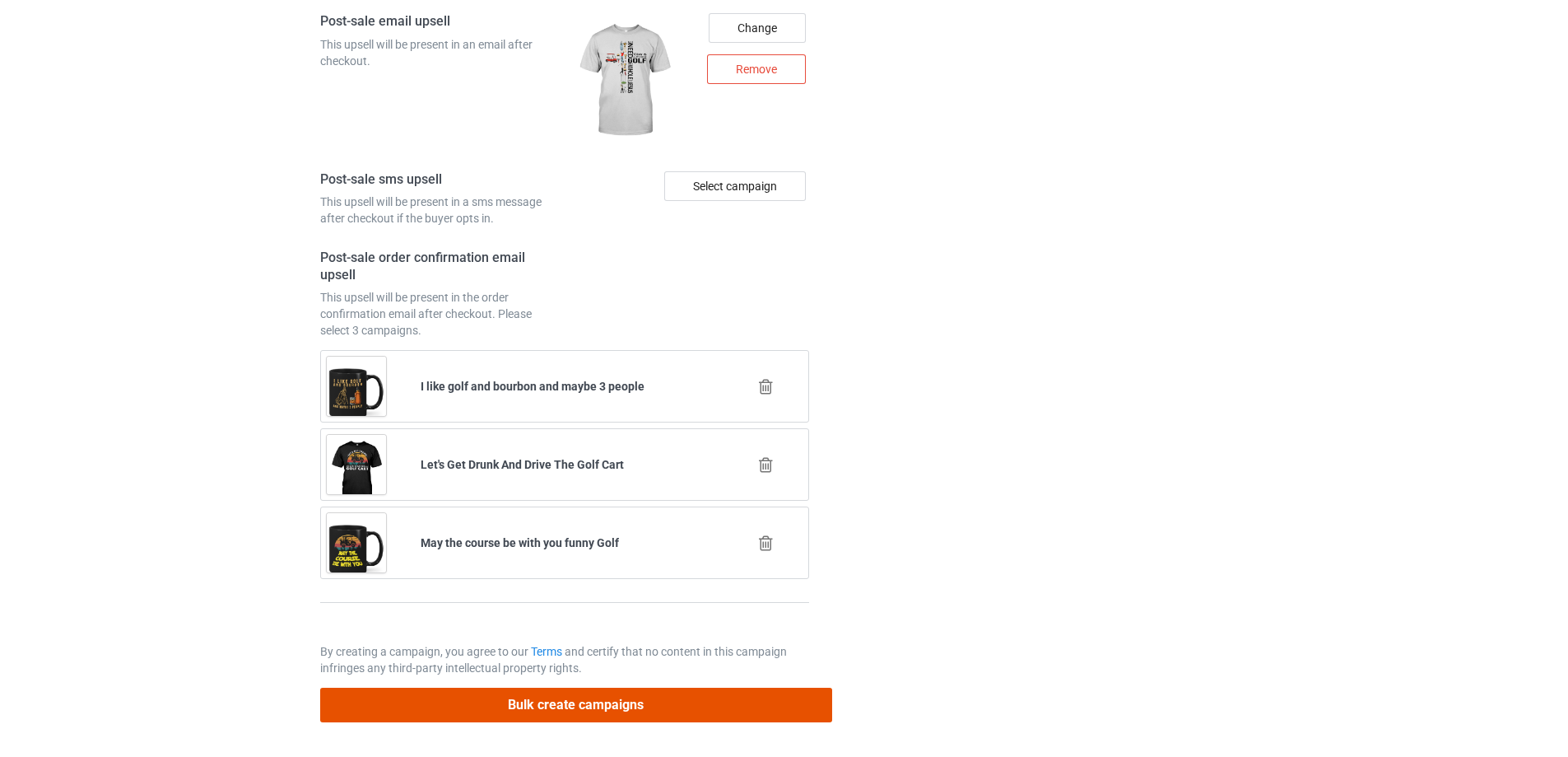
click at [501, 706] on button "Bulk create campaigns" at bounding box center [576, 705] width 512 height 34
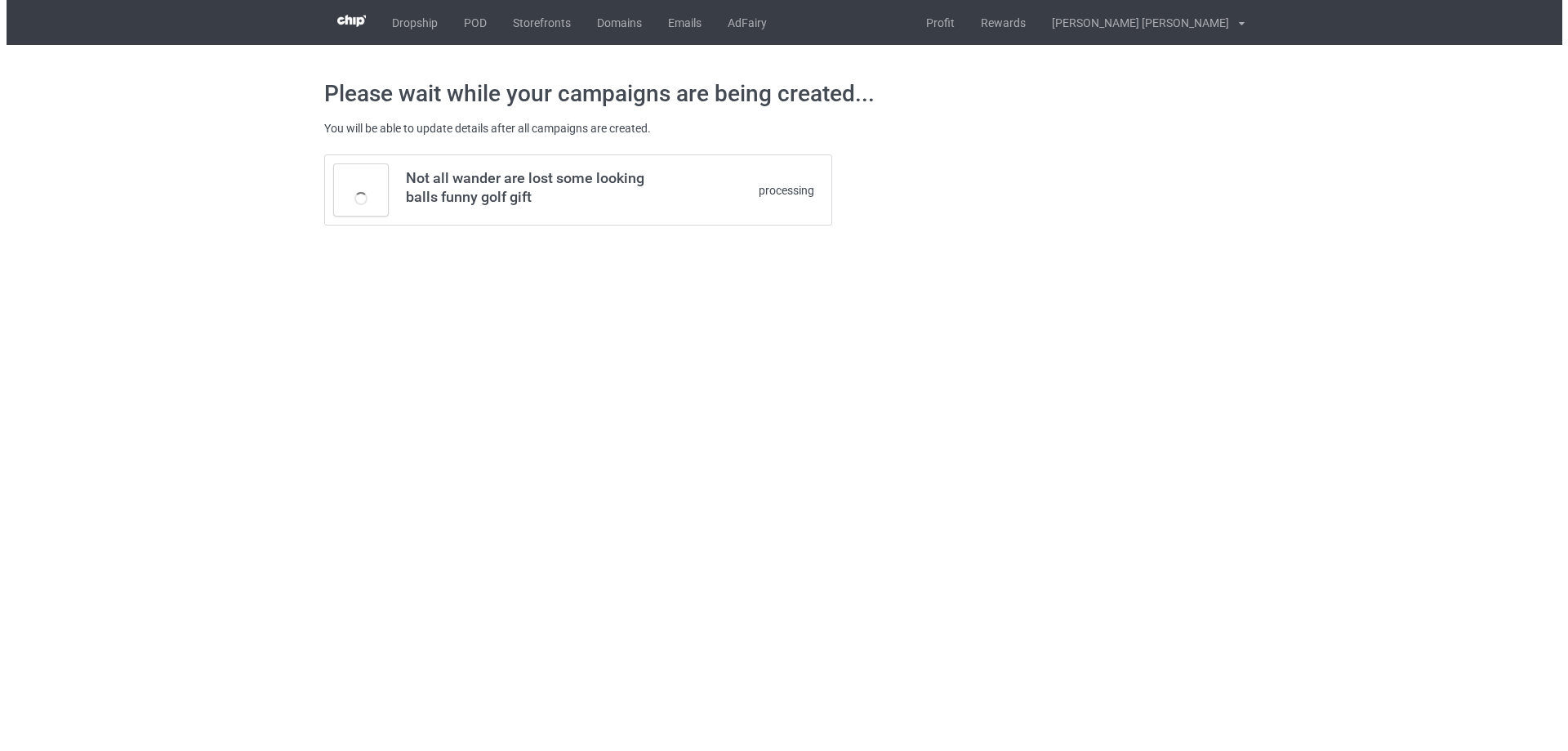
scroll to position [0, 0]
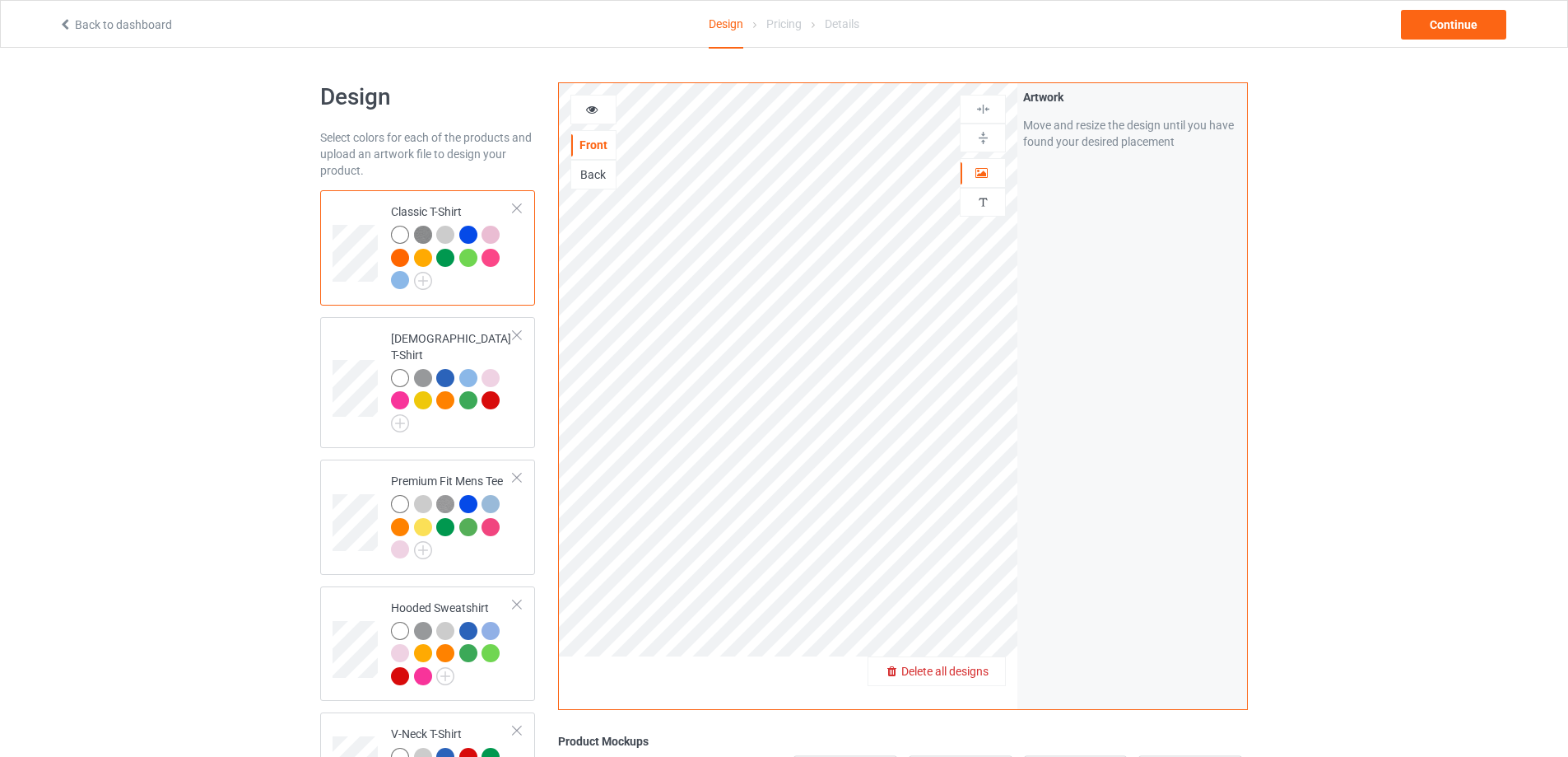
click at [976, 667] on span "Delete all designs" at bounding box center [944, 672] width 87 height 13
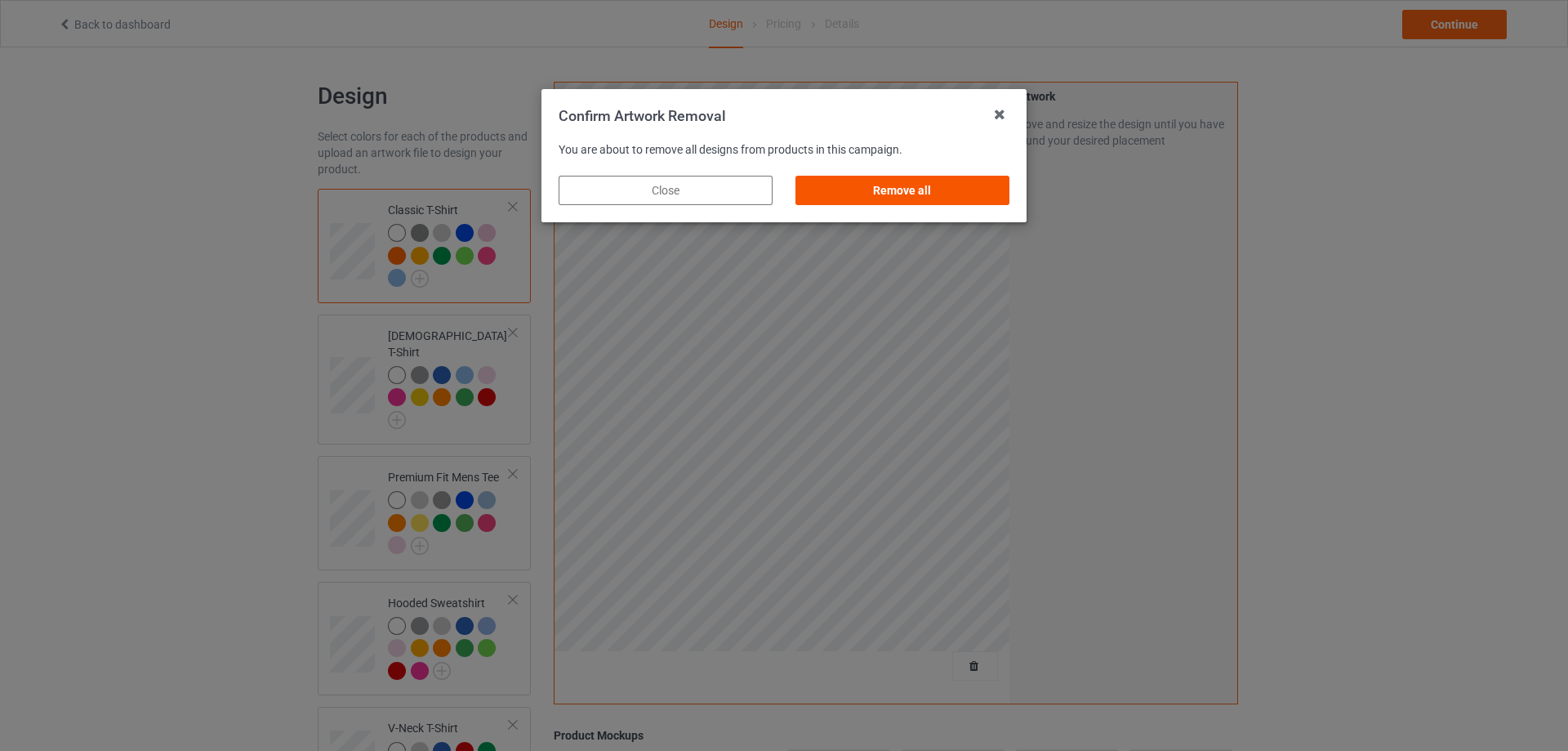
click at [942, 194] on div "Remove all" at bounding box center [902, 190] width 214 height 30
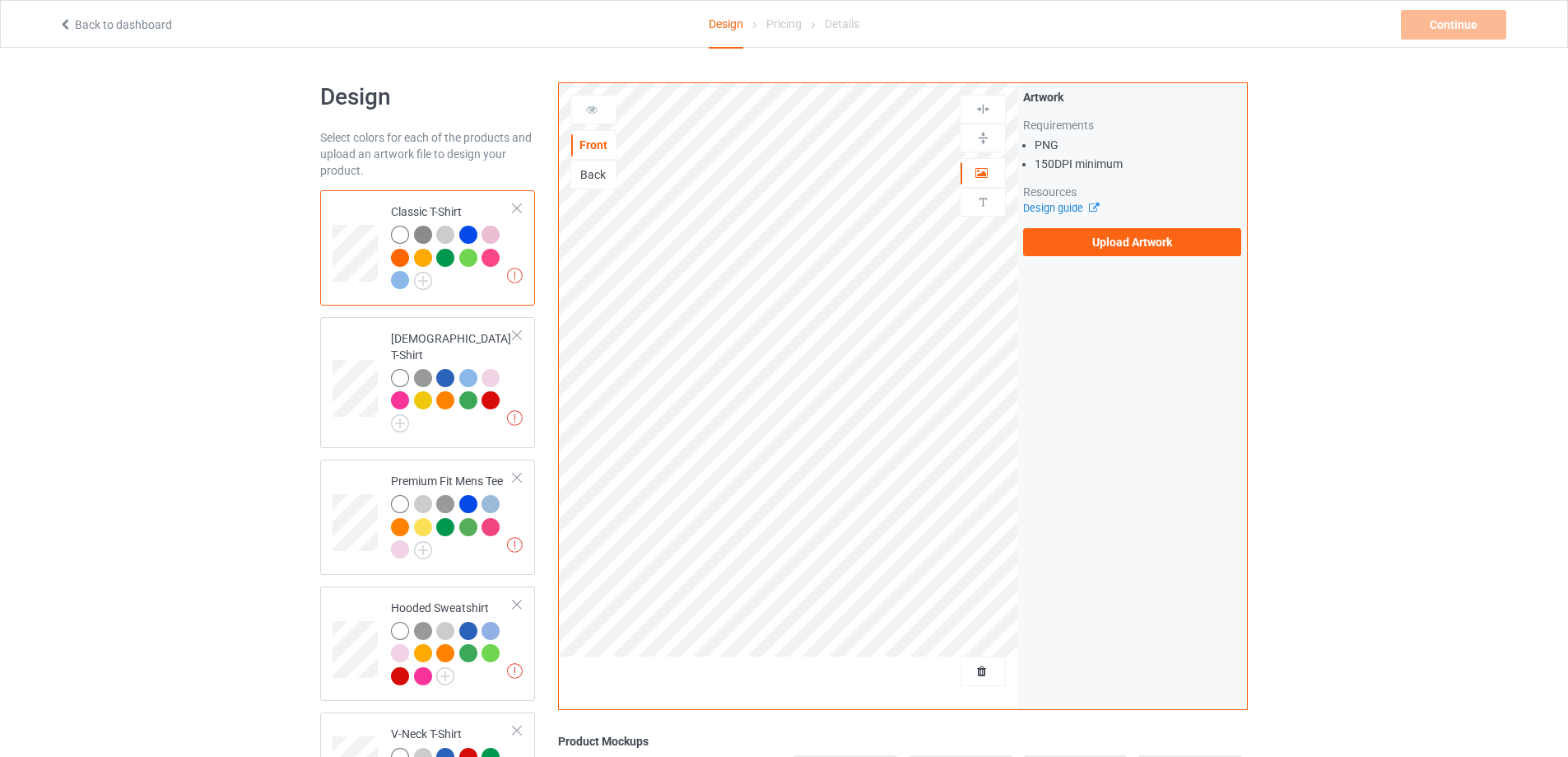
click at [601, 178] on div "Back" at bounding box center [594, 174] width 45 height 17
click at [1105, 255] on label "Upload Artwork" at bounding box center [1132, 242] width 218 height 28
click at [0, 0] on input "Upload Artwork" at bounding box center [0, 0] width 0 height 0
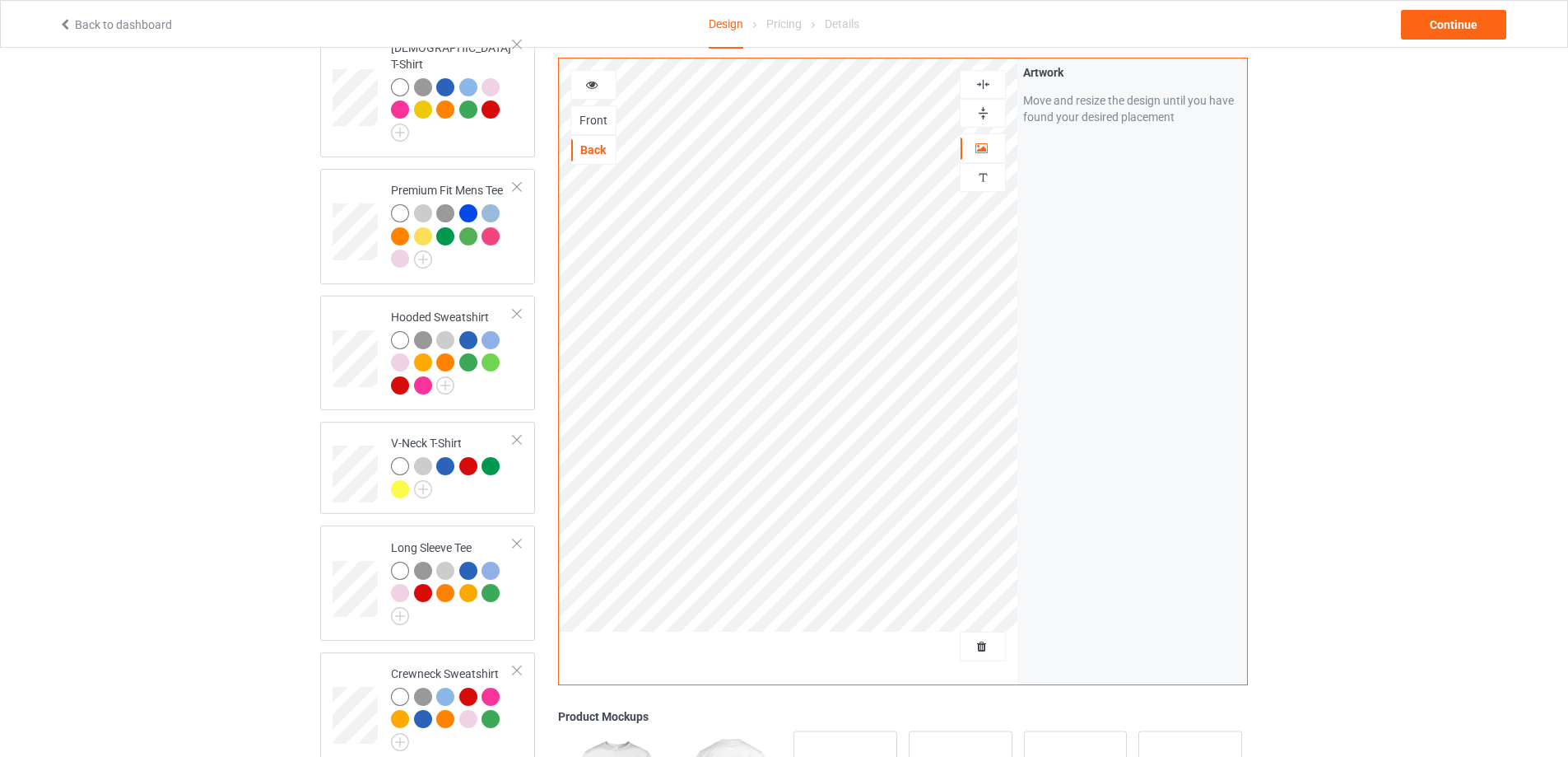
scroll to position [139, 0]
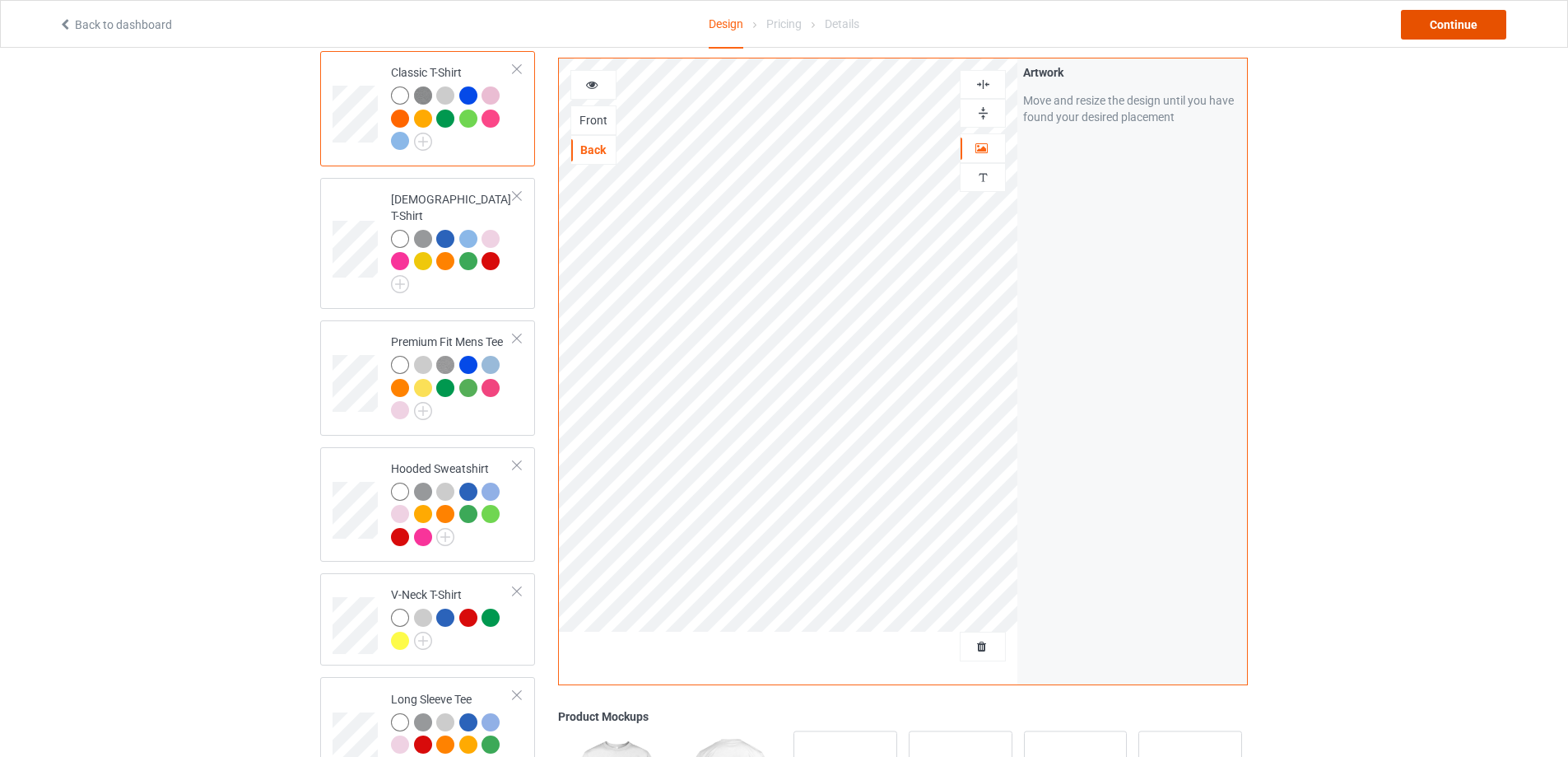
click at [1467, 24] on div "Continue" at bounding box center [1454, 25] width 105 height 30
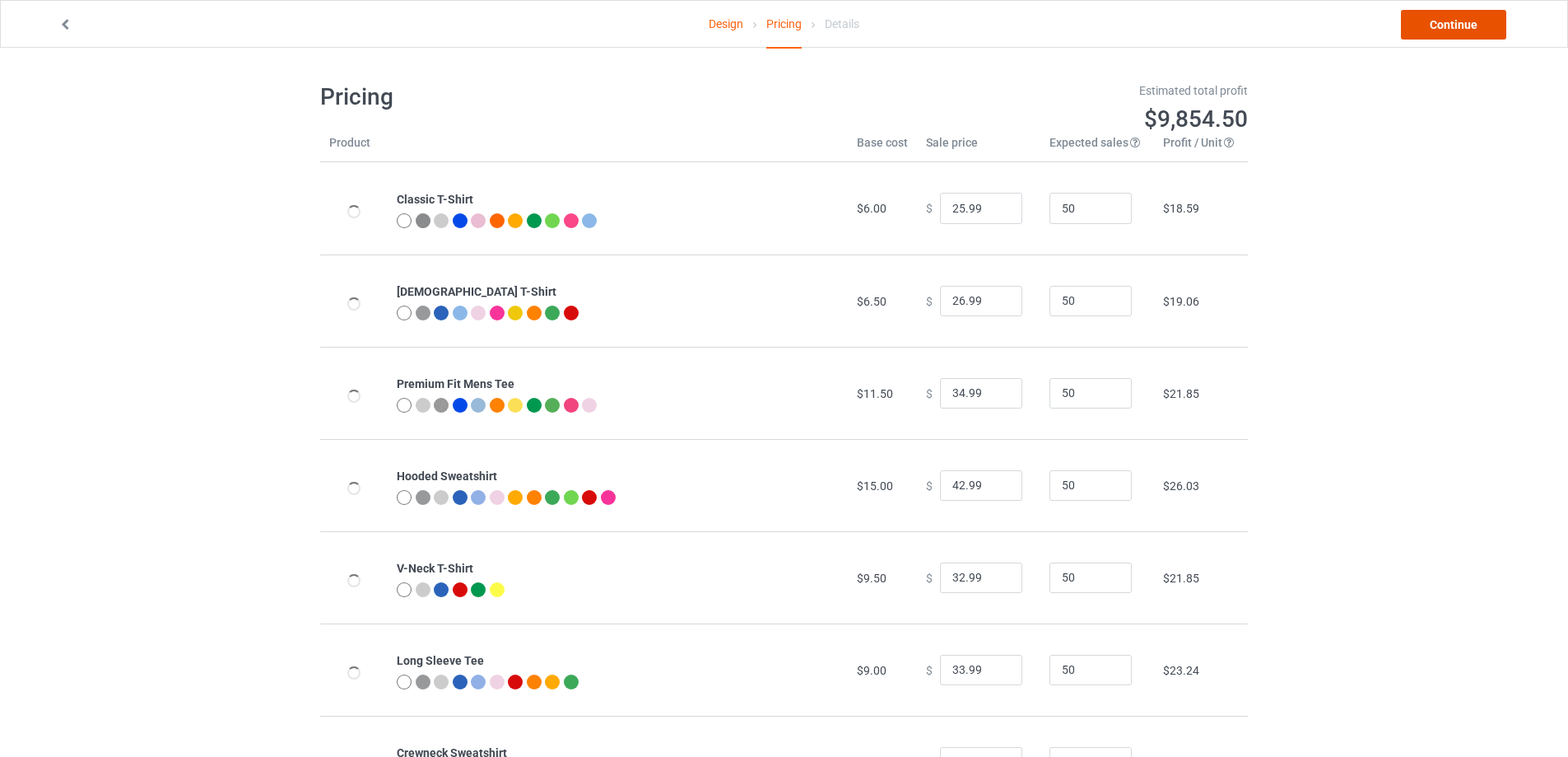
click at [1467, 24] on link "Continue" at bounding box center [1454, 25] width 105 height 30
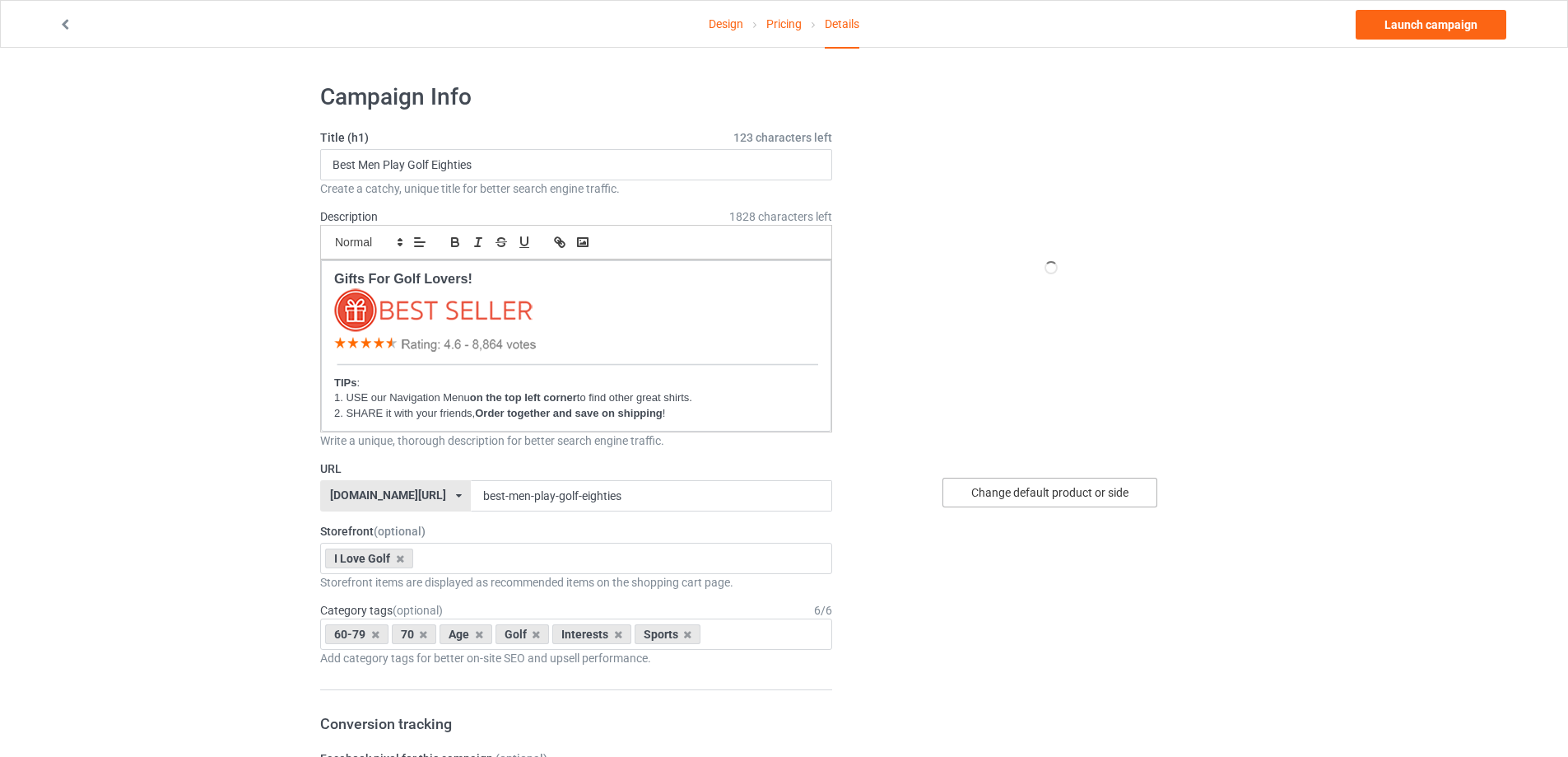
click at [1054, 502] on div "Change default product or side" at bounding box center [1049, 492] width 215 height 30
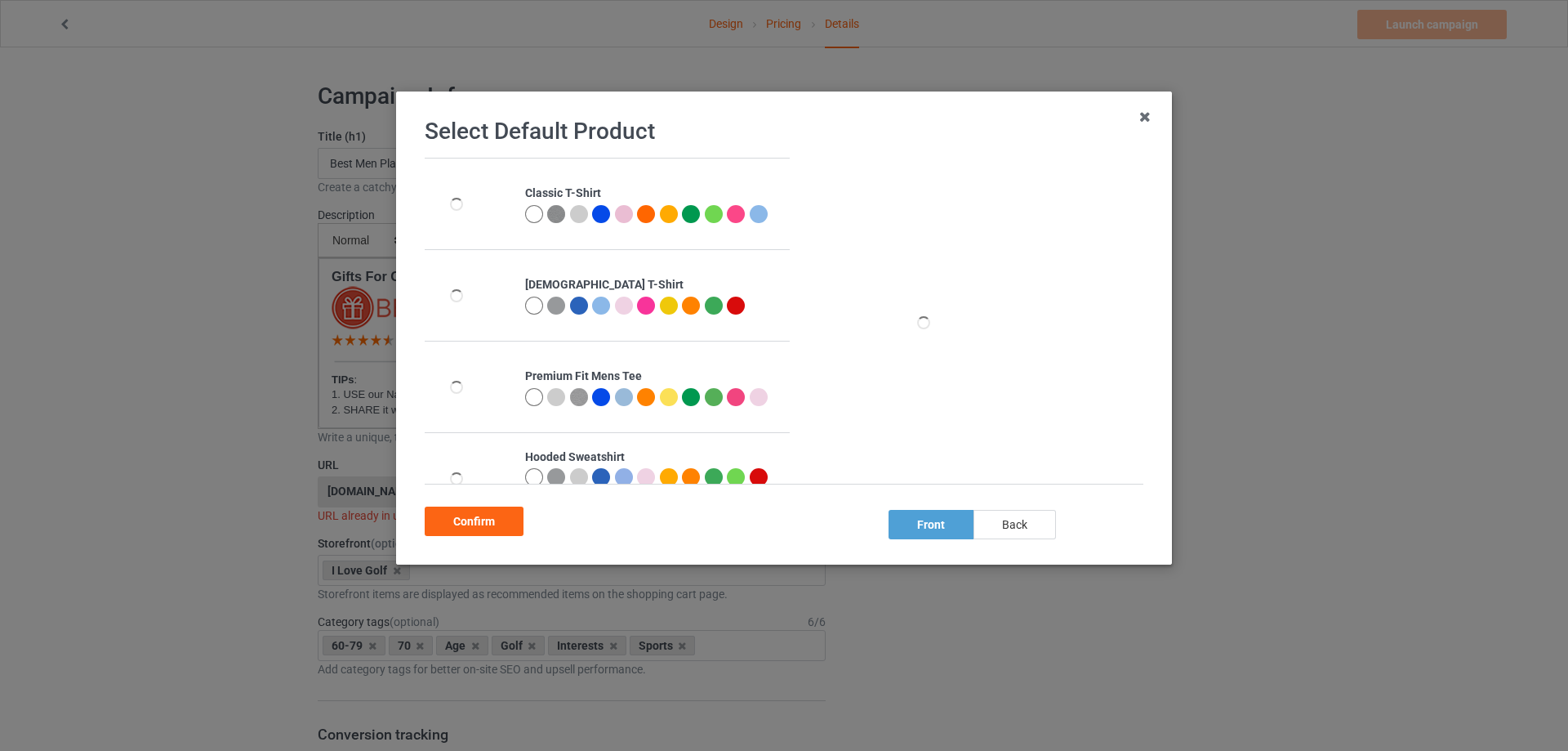
click at [996, 528] on div "back" at bounding box center [1015, 525] width 82 height 30
click at [480, 521] on div "Confirm" at bounding box center [474, 521] width 99 height 30
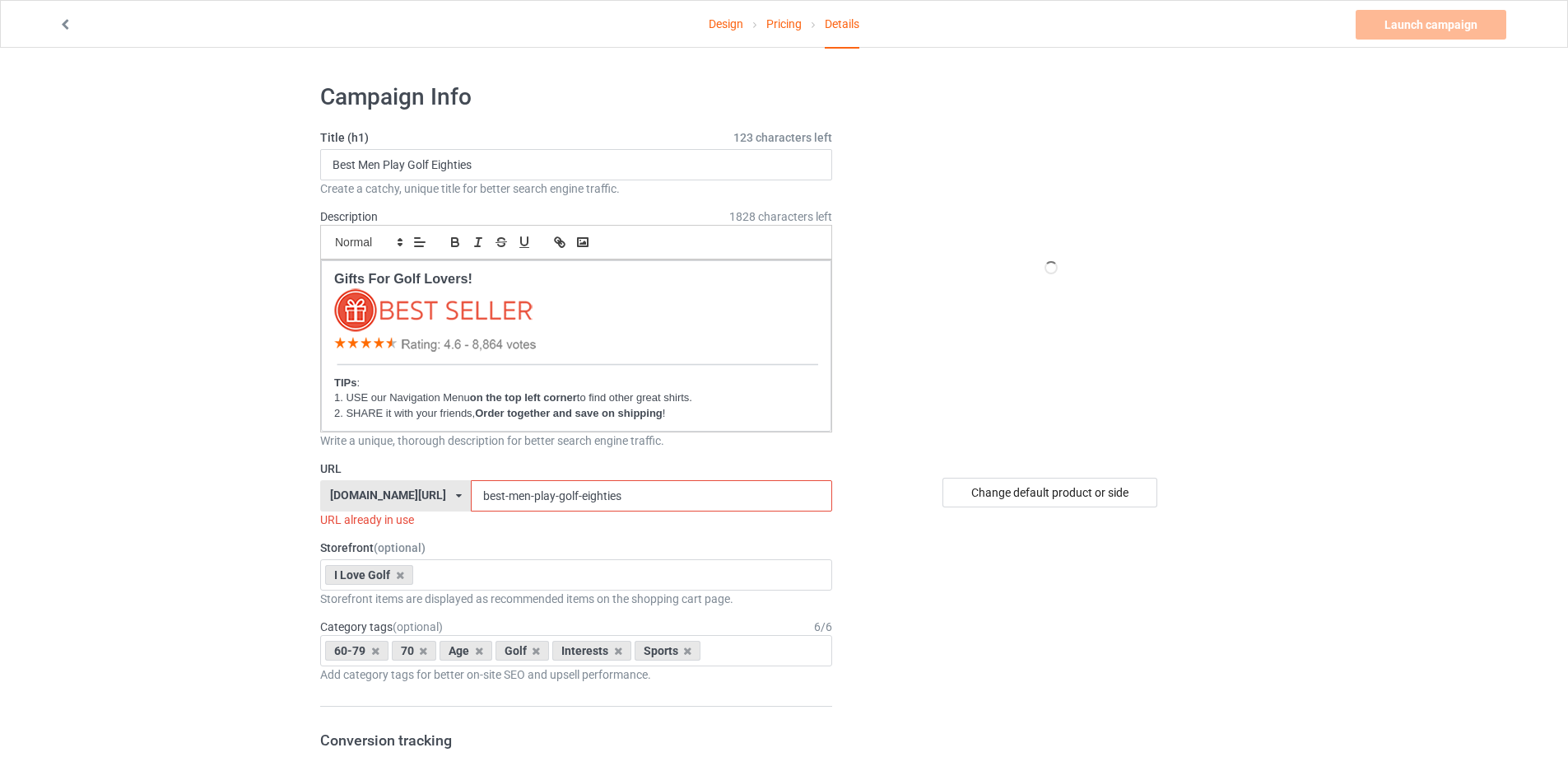
click at [655, 500] on input "best-men-play-golf-eighties" at bounding box center [651, 496] width 361 height 32
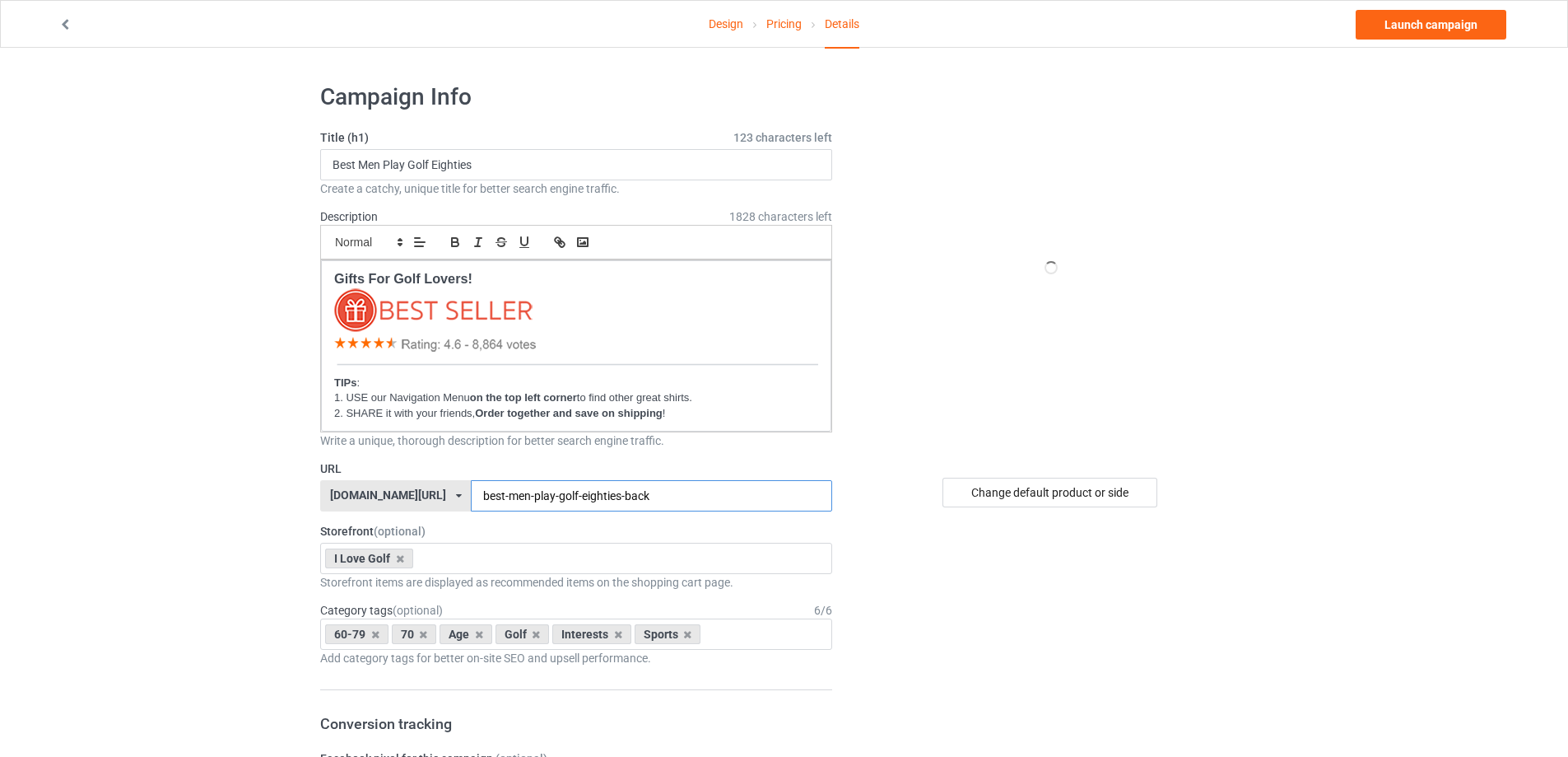
type input "best-men-play-golf-eighties-back"
click at [1042, 486] on div "Change default product or side" at bounding box center [1049, 492] width 215 height 30
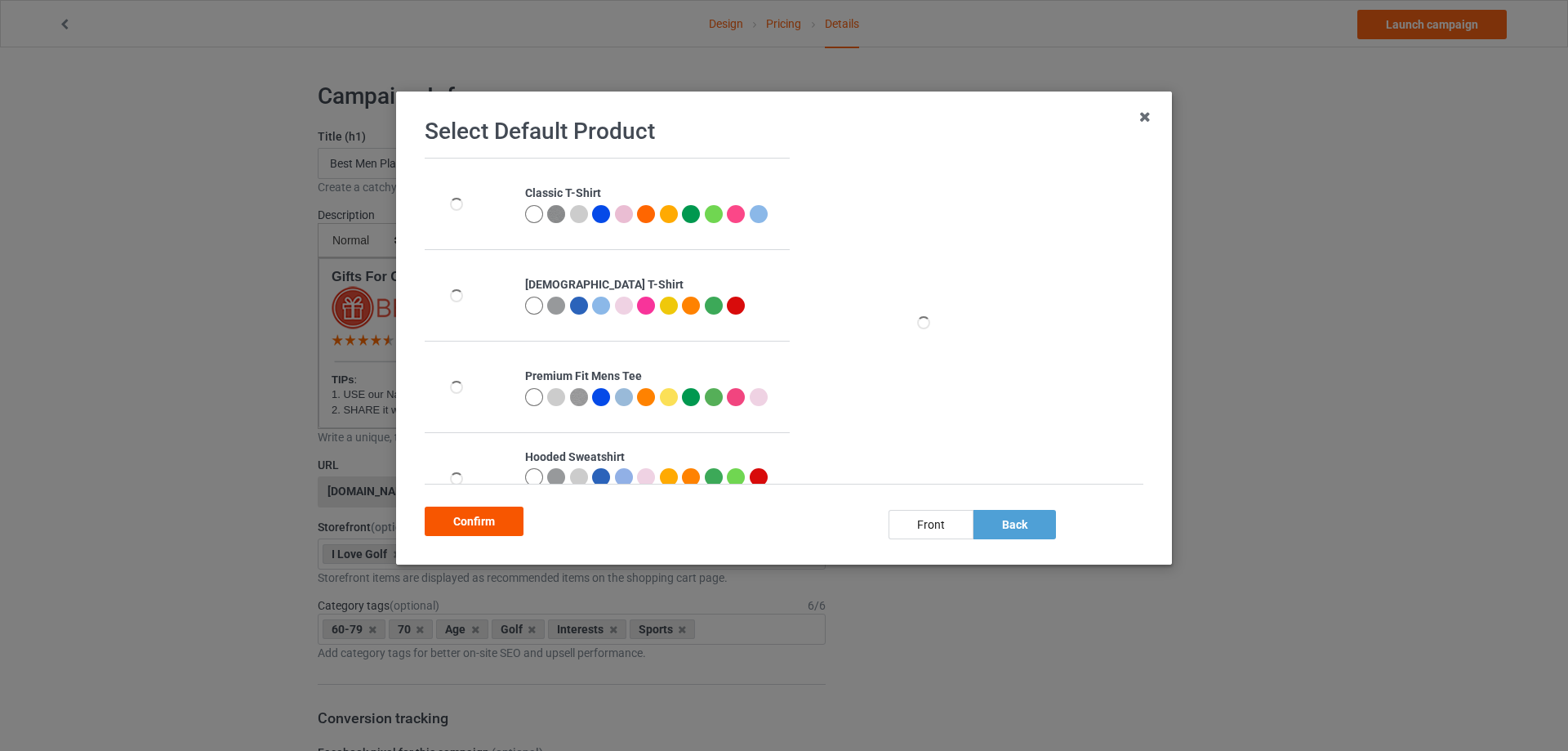
click at [440, 517] on div "Confirm" at bounding box center [474, 521] width 99 height 30
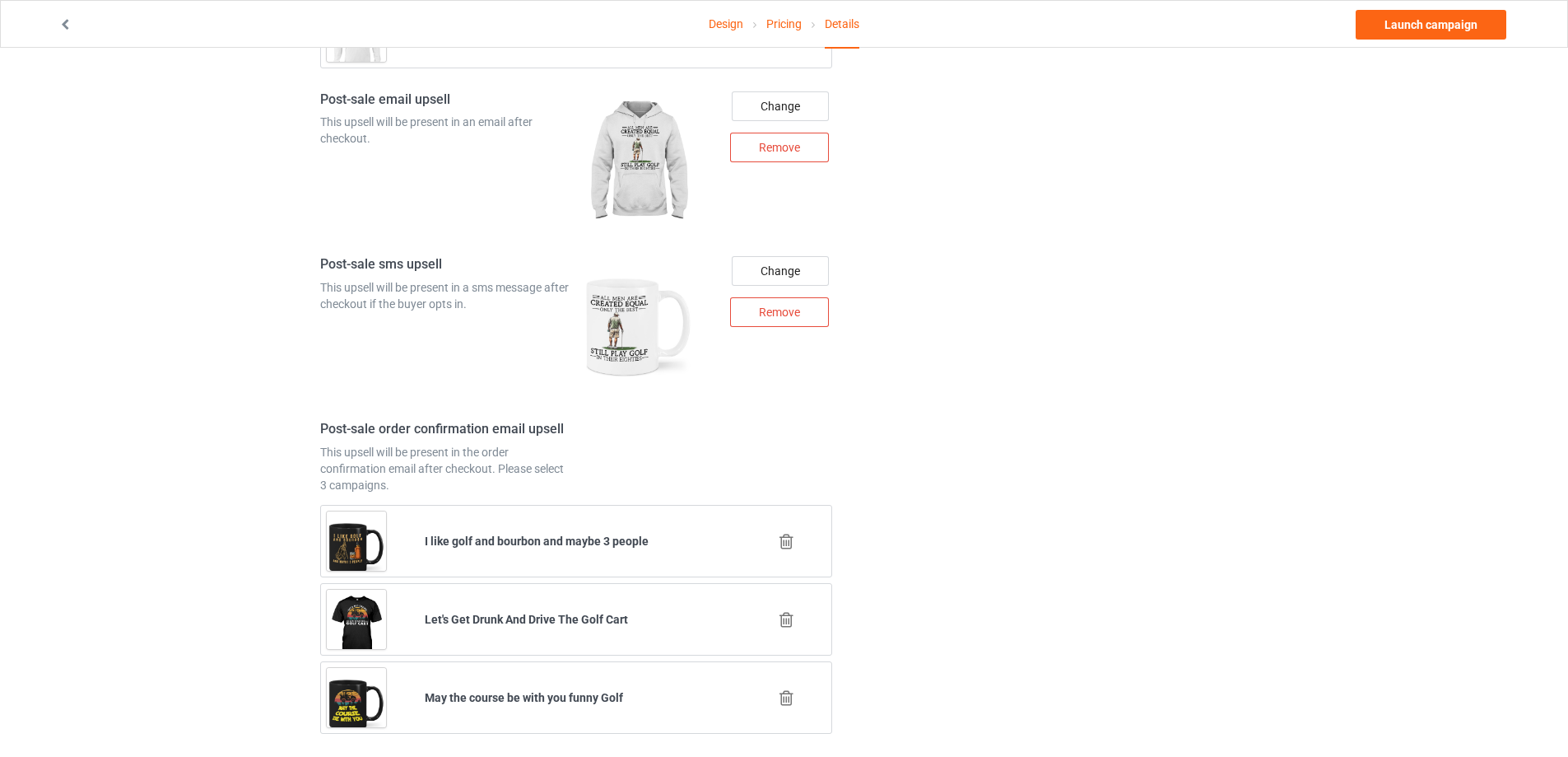
scroll to position [2073, 0]
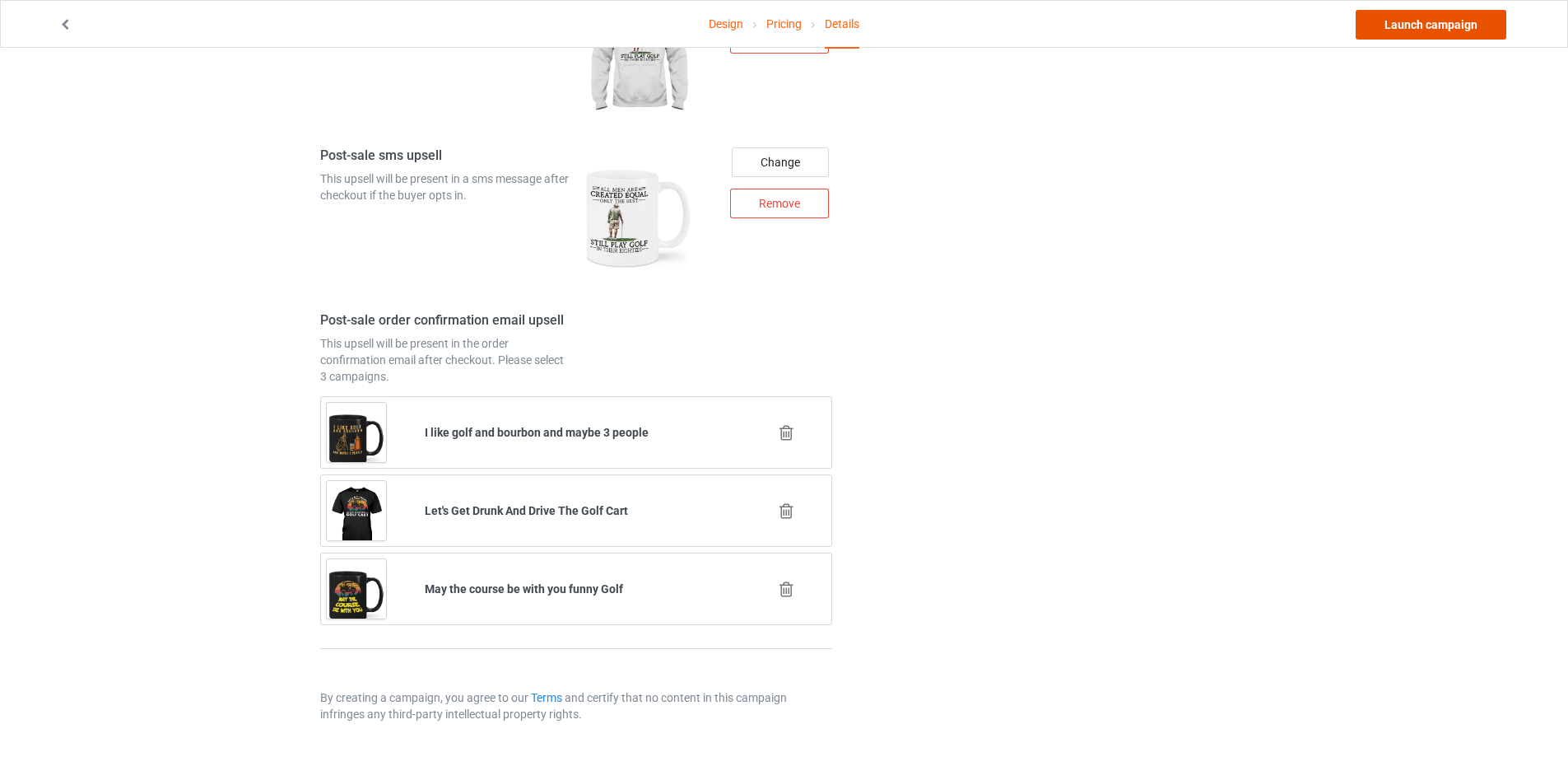
click at [1429, 38] on link "Launch campaign" at bounding box center [1431, 25] width 151 height 30
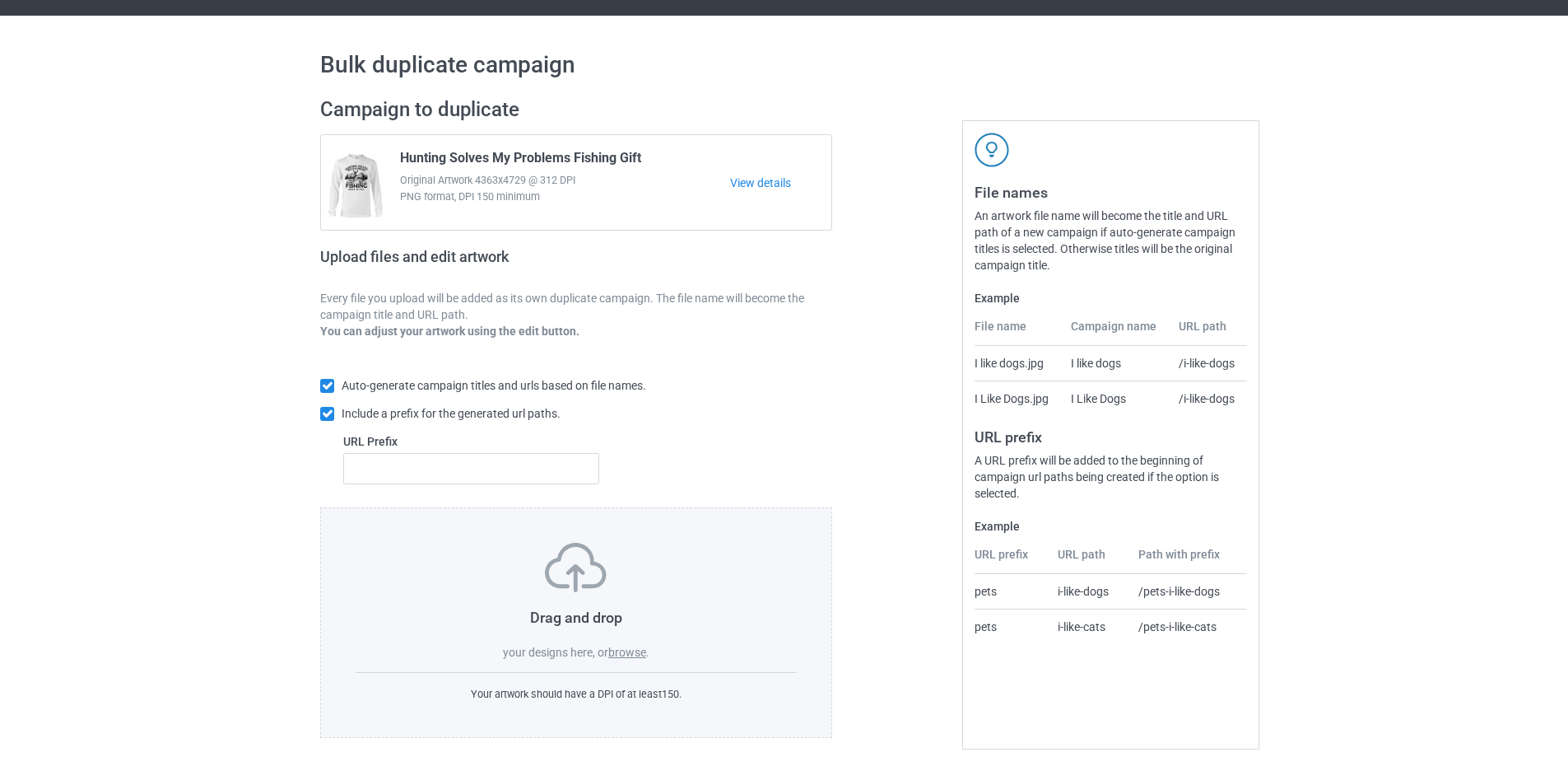
scroll to position [46, 0]
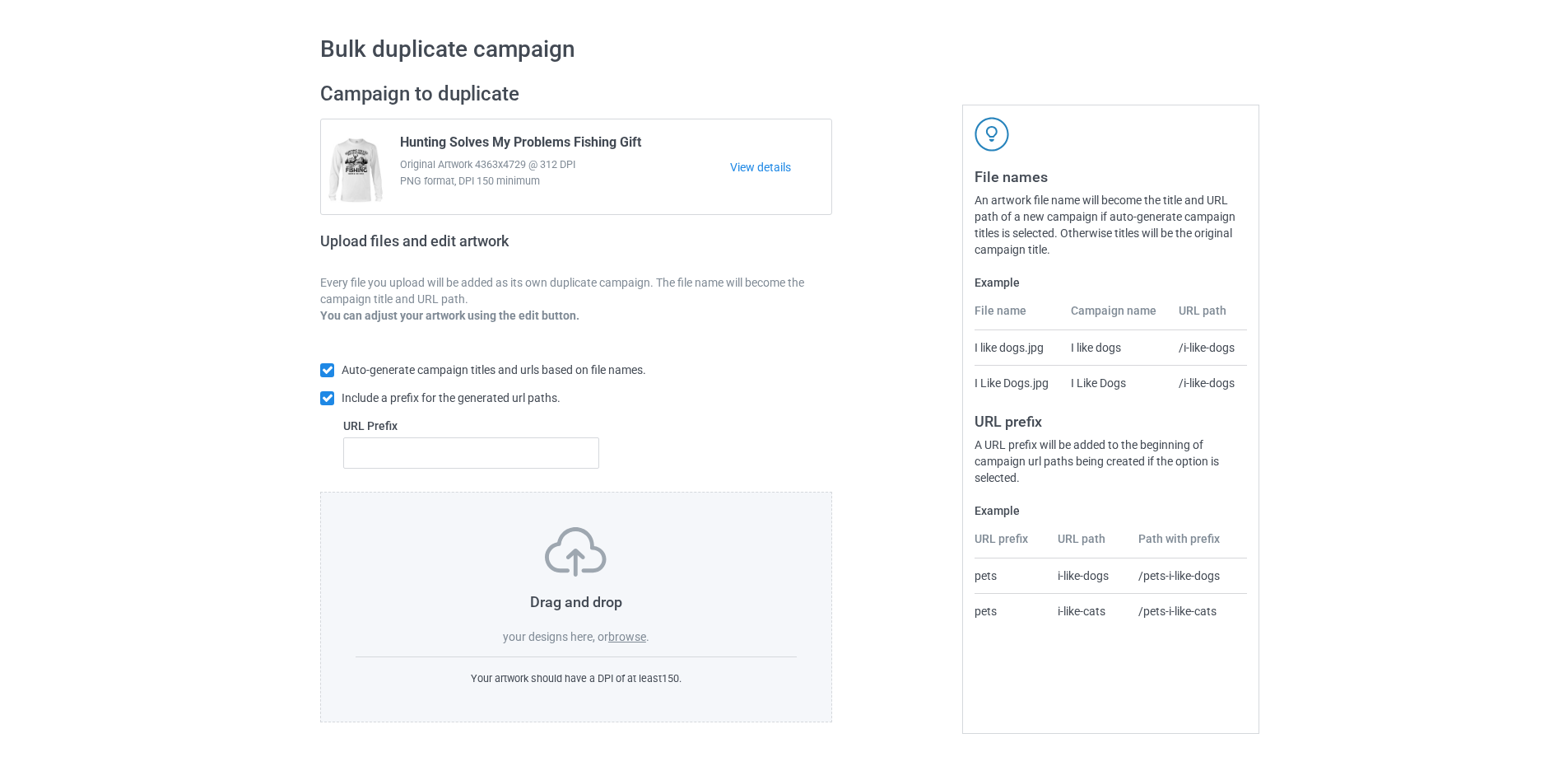
click at [620, 637] on label "browse" at bounding box center [627, 637] width 38 height 13
click at [0, 0] on input "browse" at bounding box center [0, 0] width 0 height 0
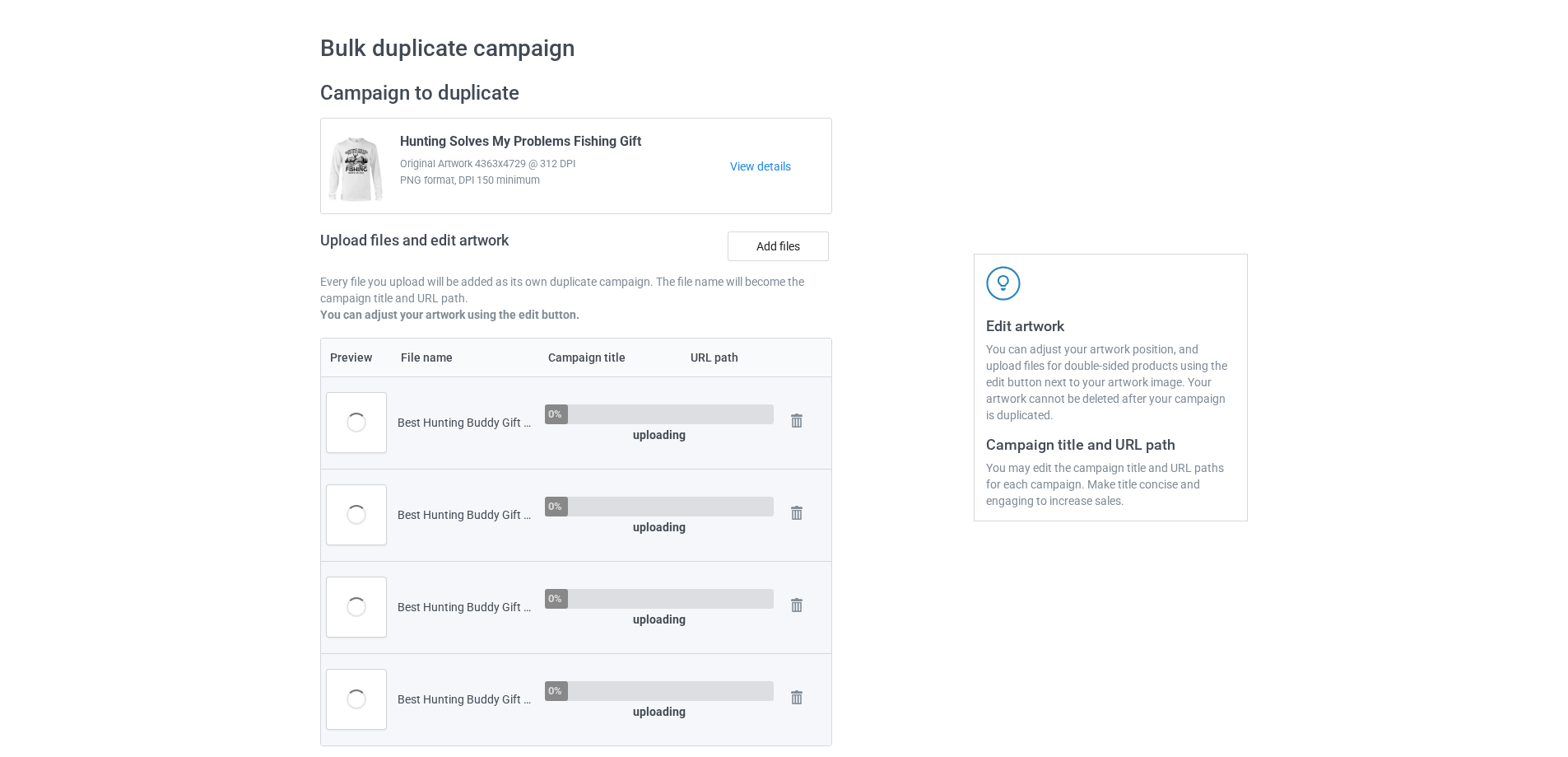
scroll to position [540, 0]
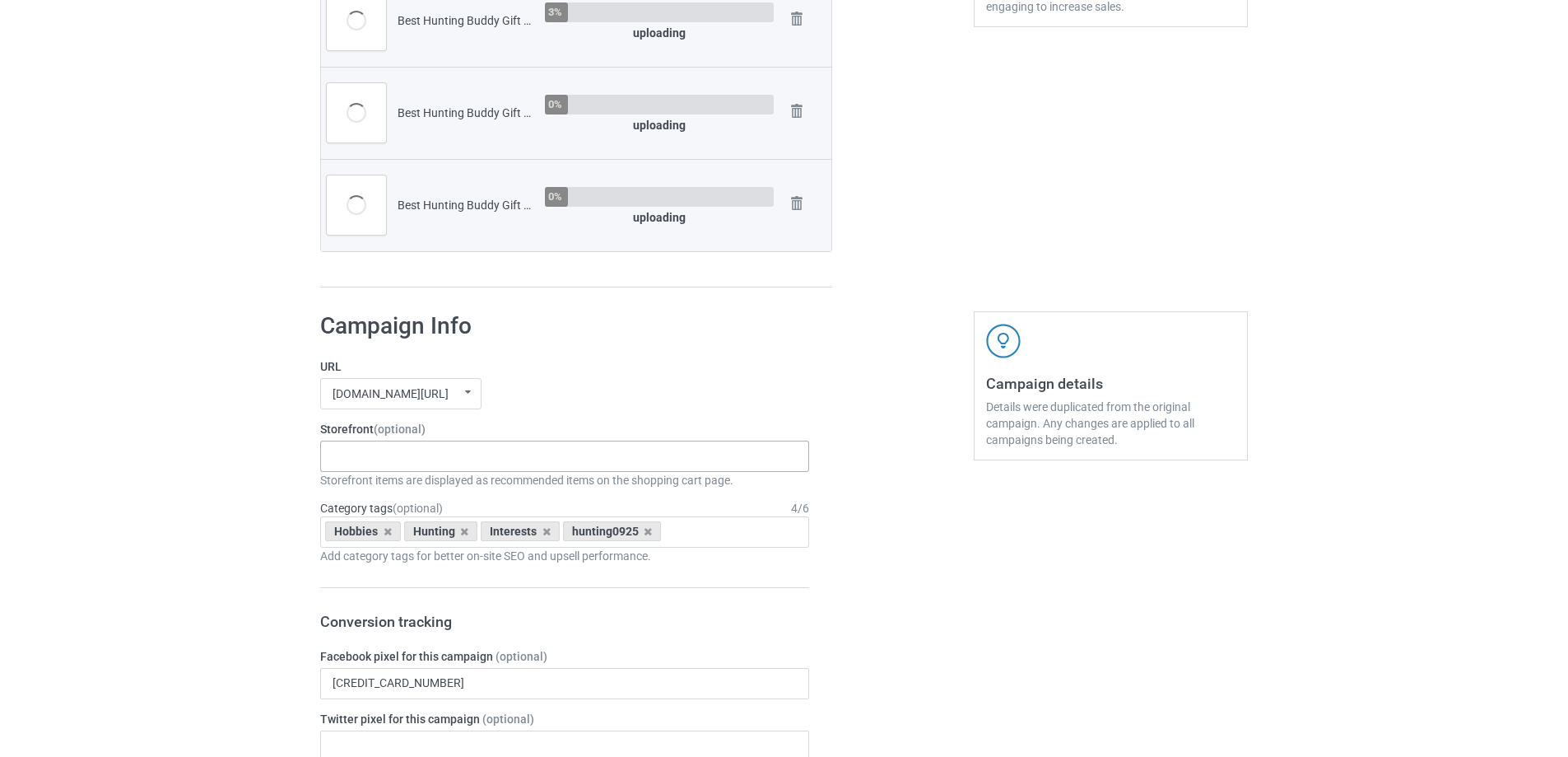
click at [383, 449] on div "Gifts For Hunter 2025 Gifts For Bikers No Hobby [DATE] Hide And Seek World Cham…" at bounding box center [564, 457] width 489 height 32
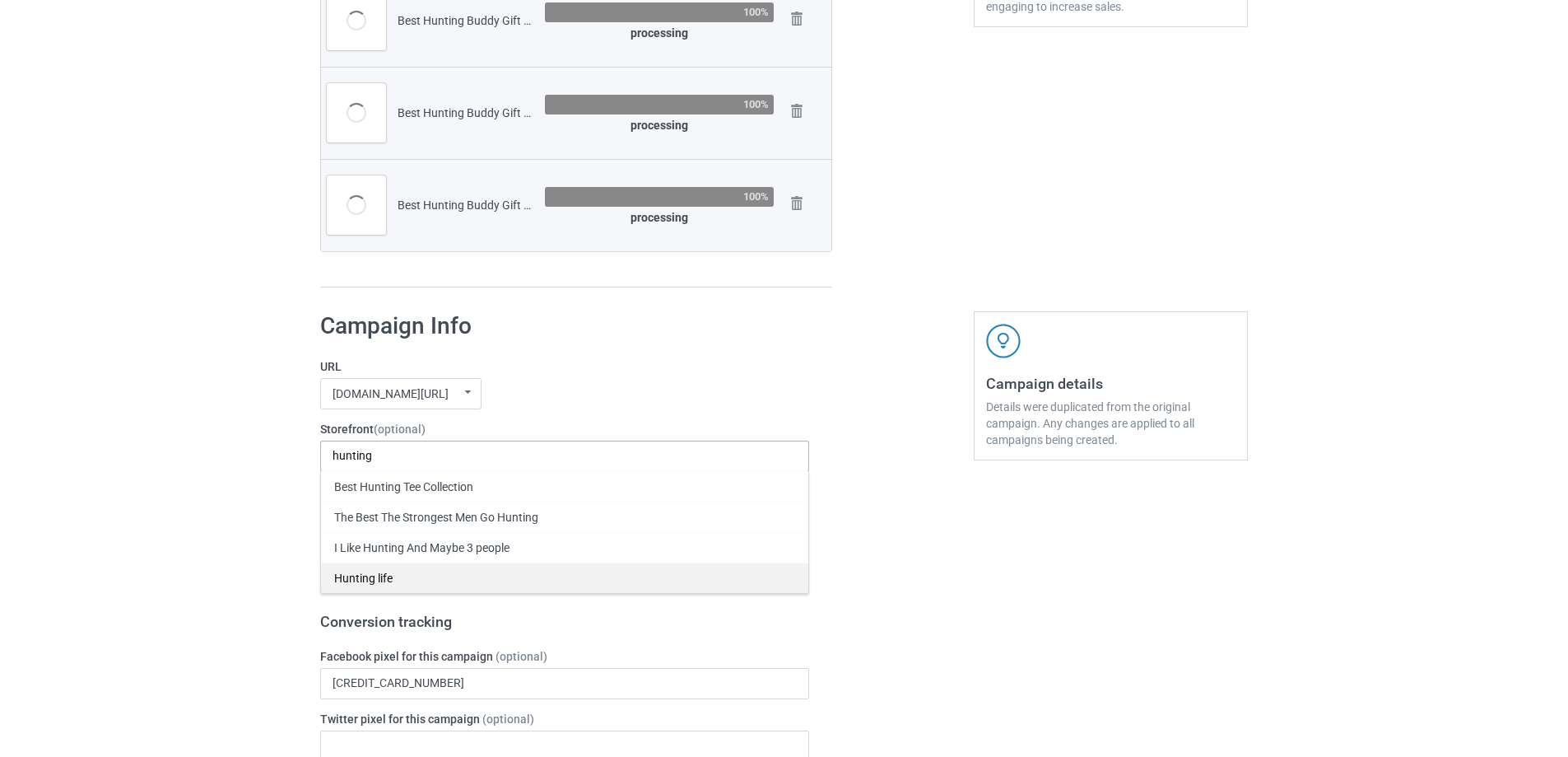
type input "hunting"
click at [411, 576] on div "Hunting life" at bounding box center [564, 578] width 487 height 31
drag, startPoint x: 872, startPoint y: 577, endPoint x: 798, endPoint y: 569, distance: 74.4
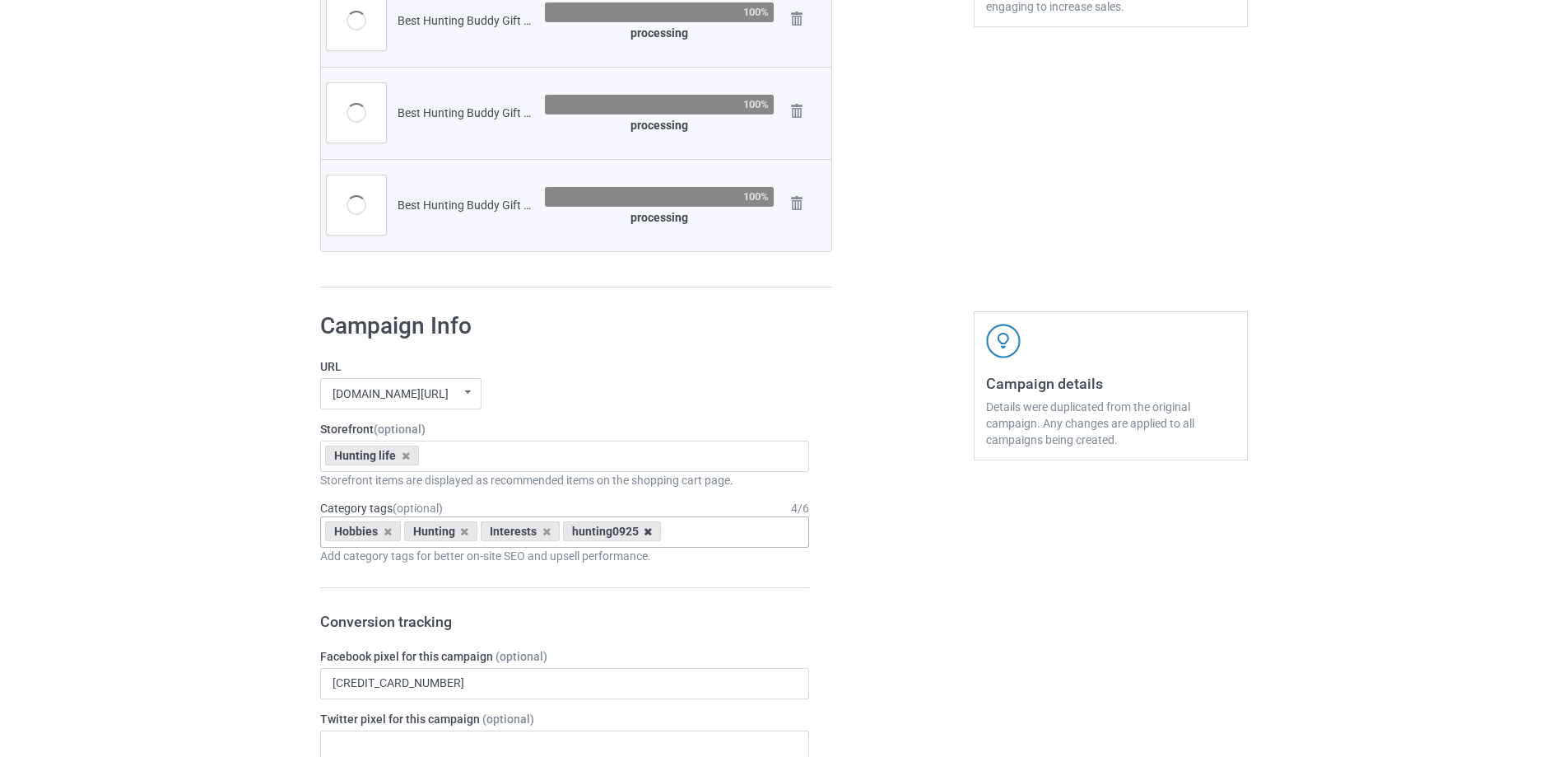
click at [644, 534] on icon at bounding box center [648, 531] width 8 height 11
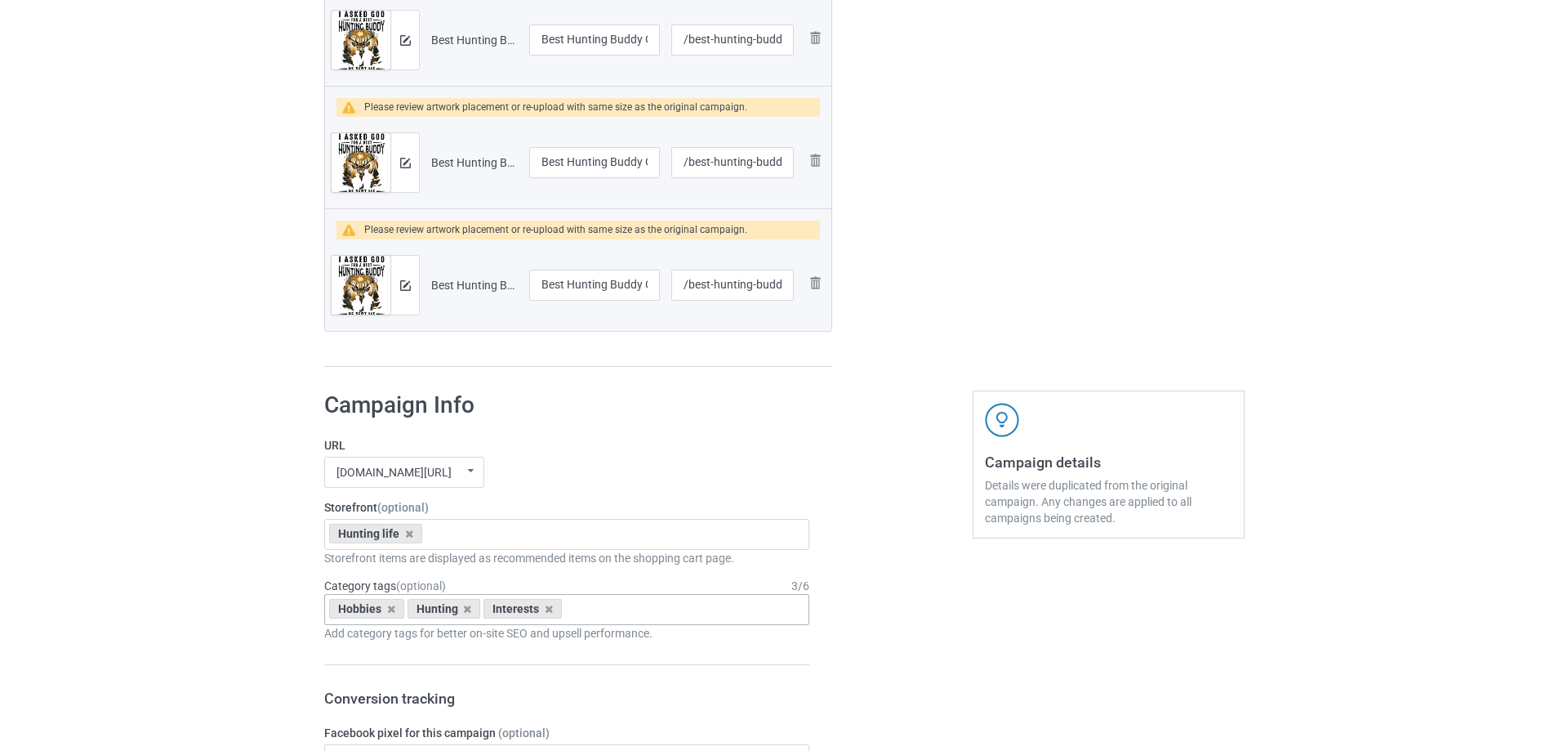
scroll to position [170, 0]
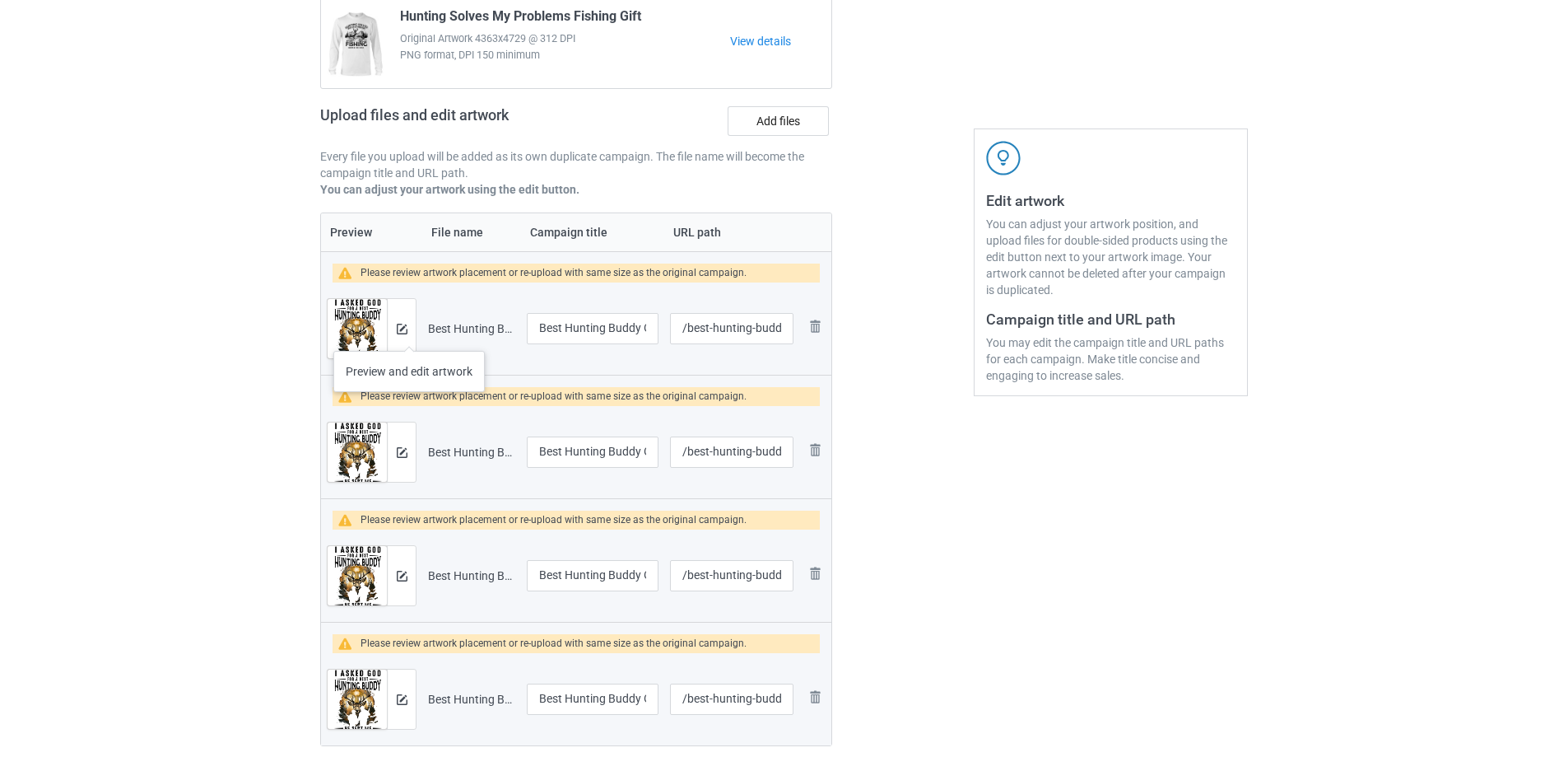
click at [409, 335] on div at bounding box center [401, 328] width 29 height 59
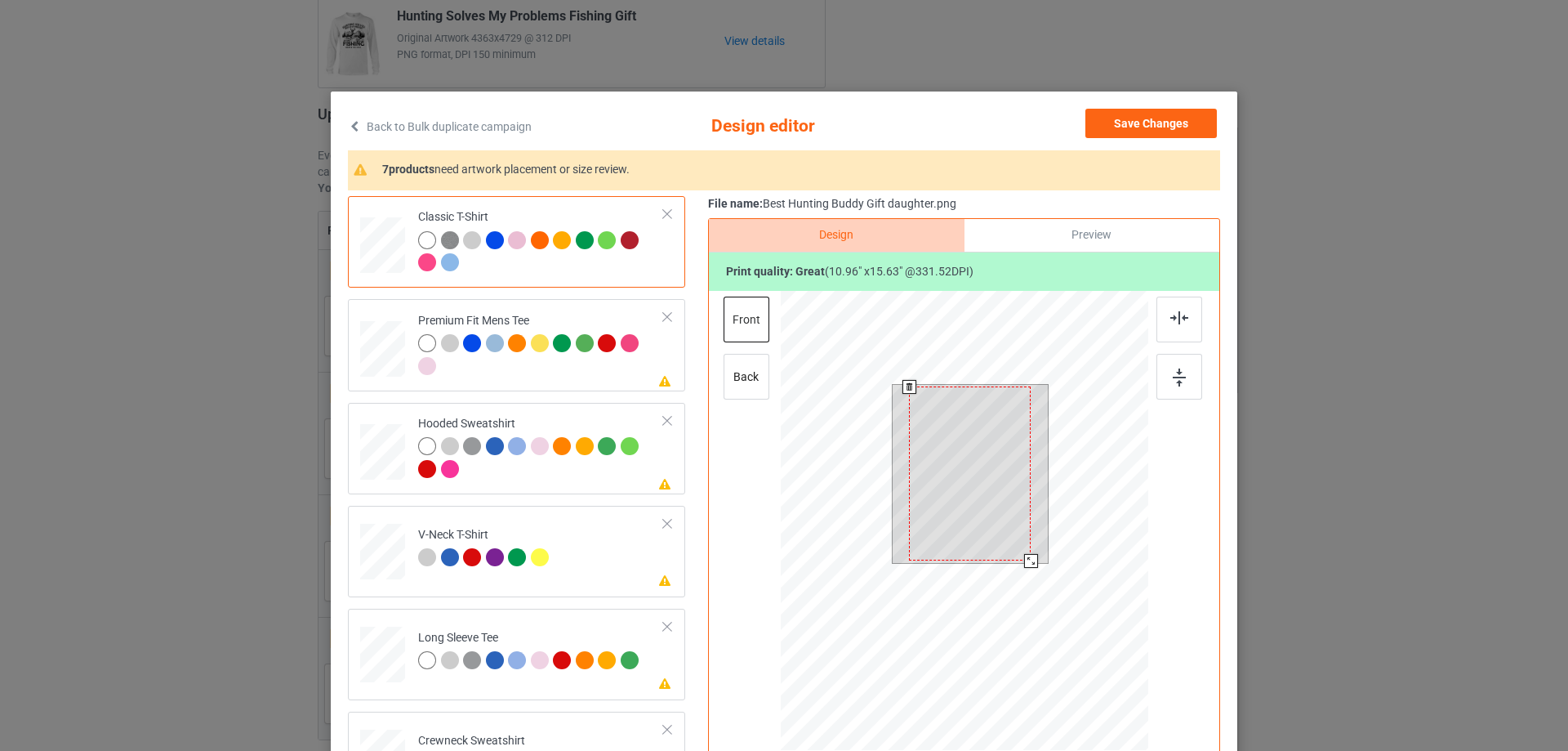
click at [1024, 556] on div at bounding box center [1031, 561] width 14 height 14
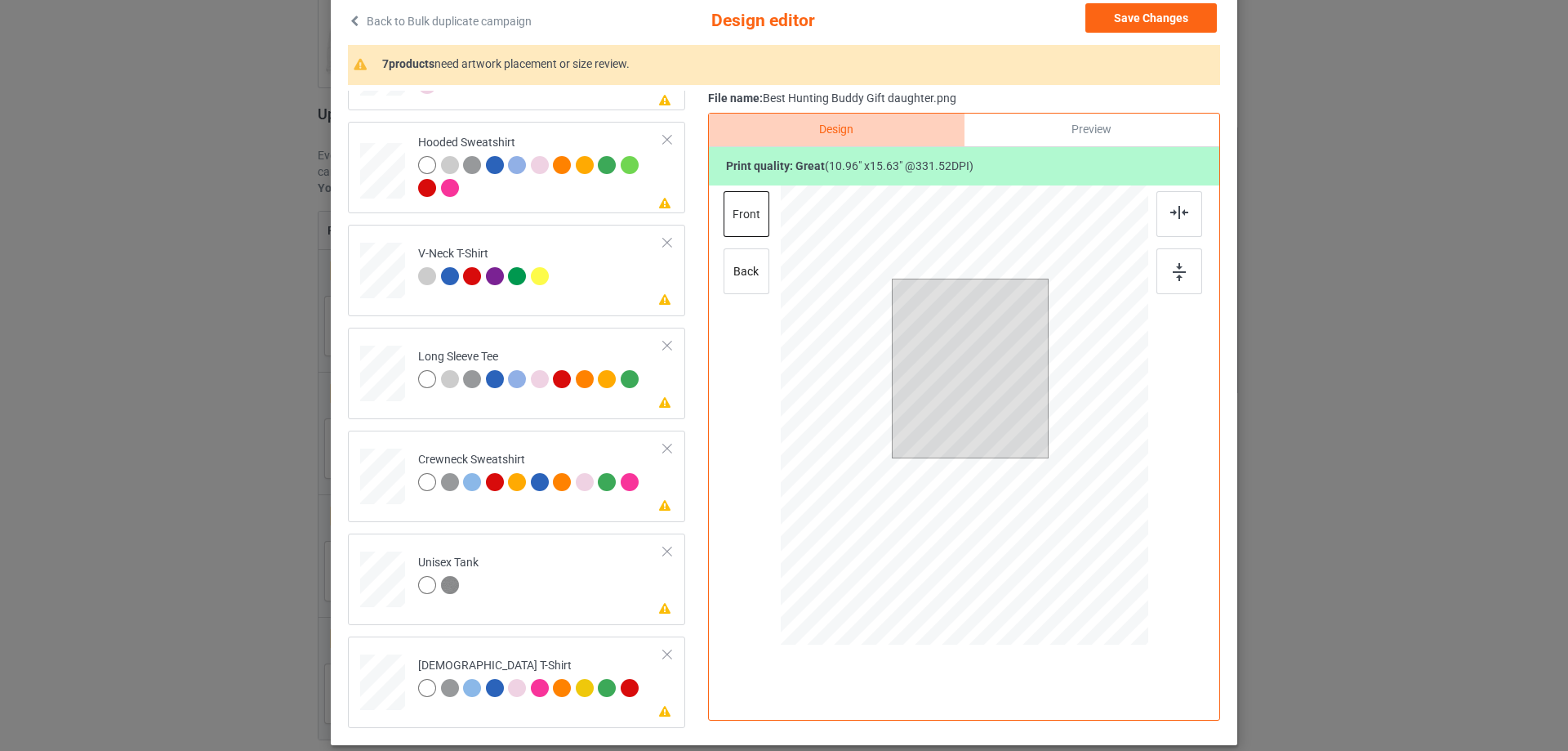
scroll to position [0, 0]
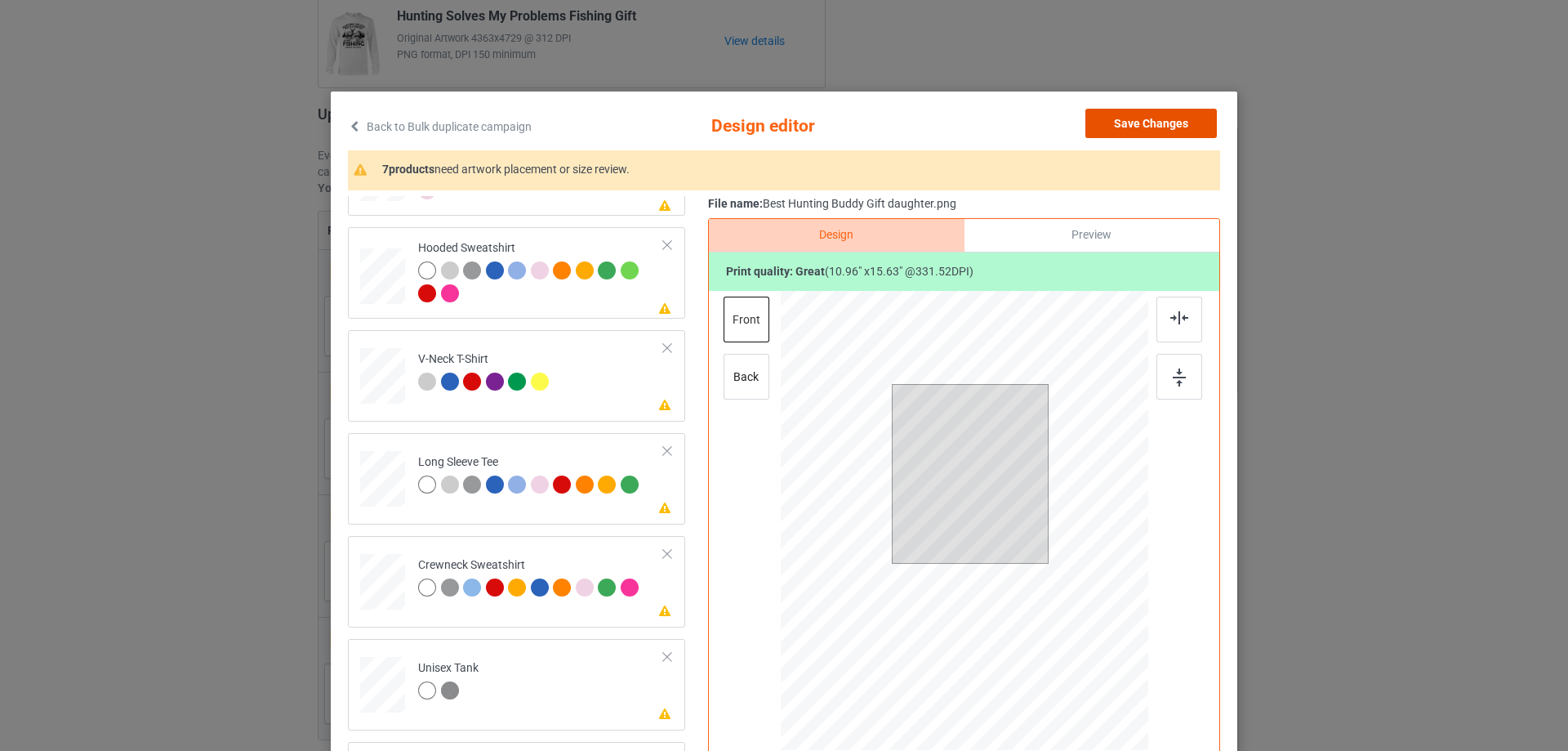
click at [1157, 121] on button "Save Changes" at bounding box center [1152, 124] width 132 height 30
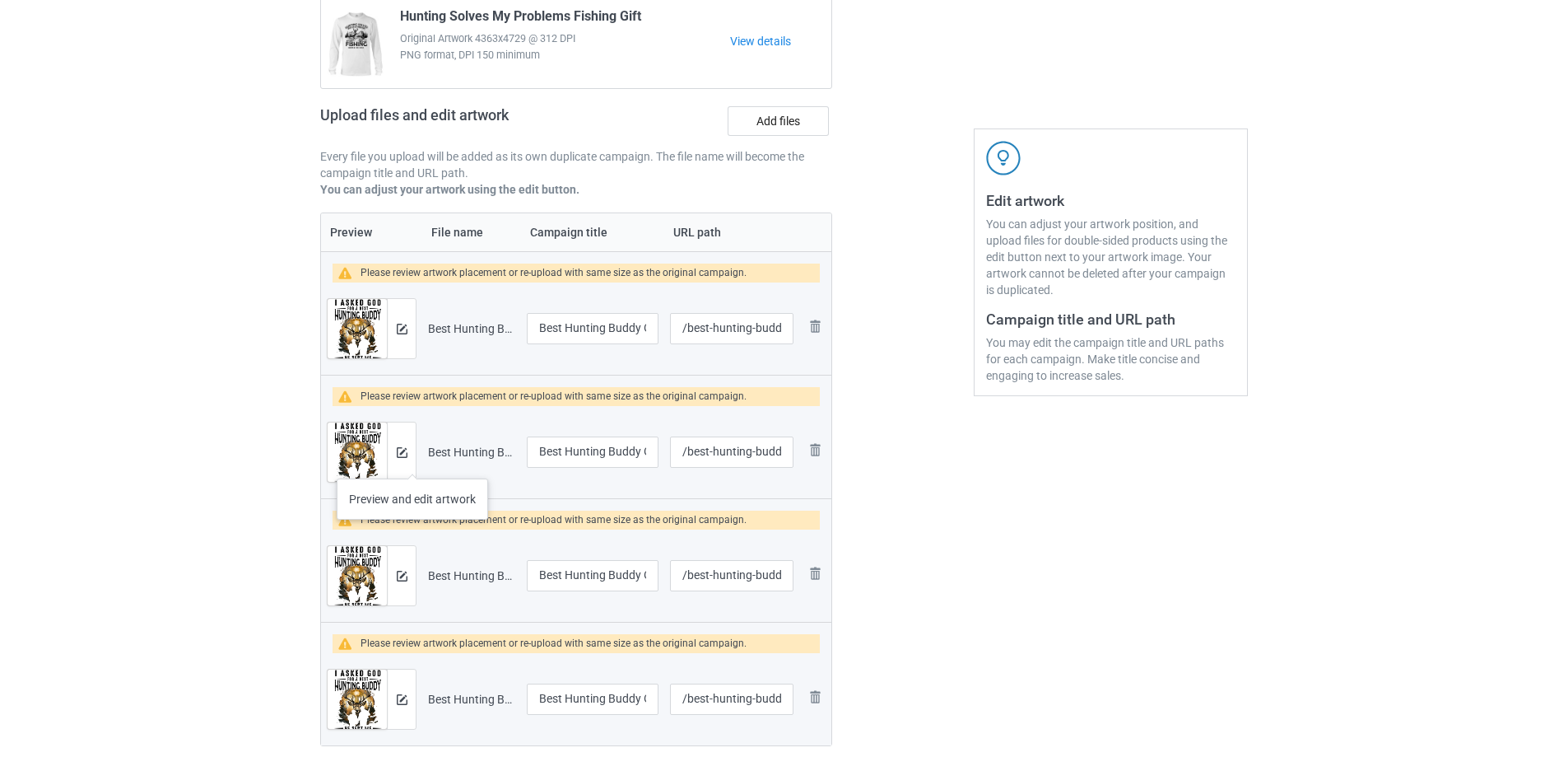
click at [412, 462] on div at bounding box center [401, 452] width 29 height 59
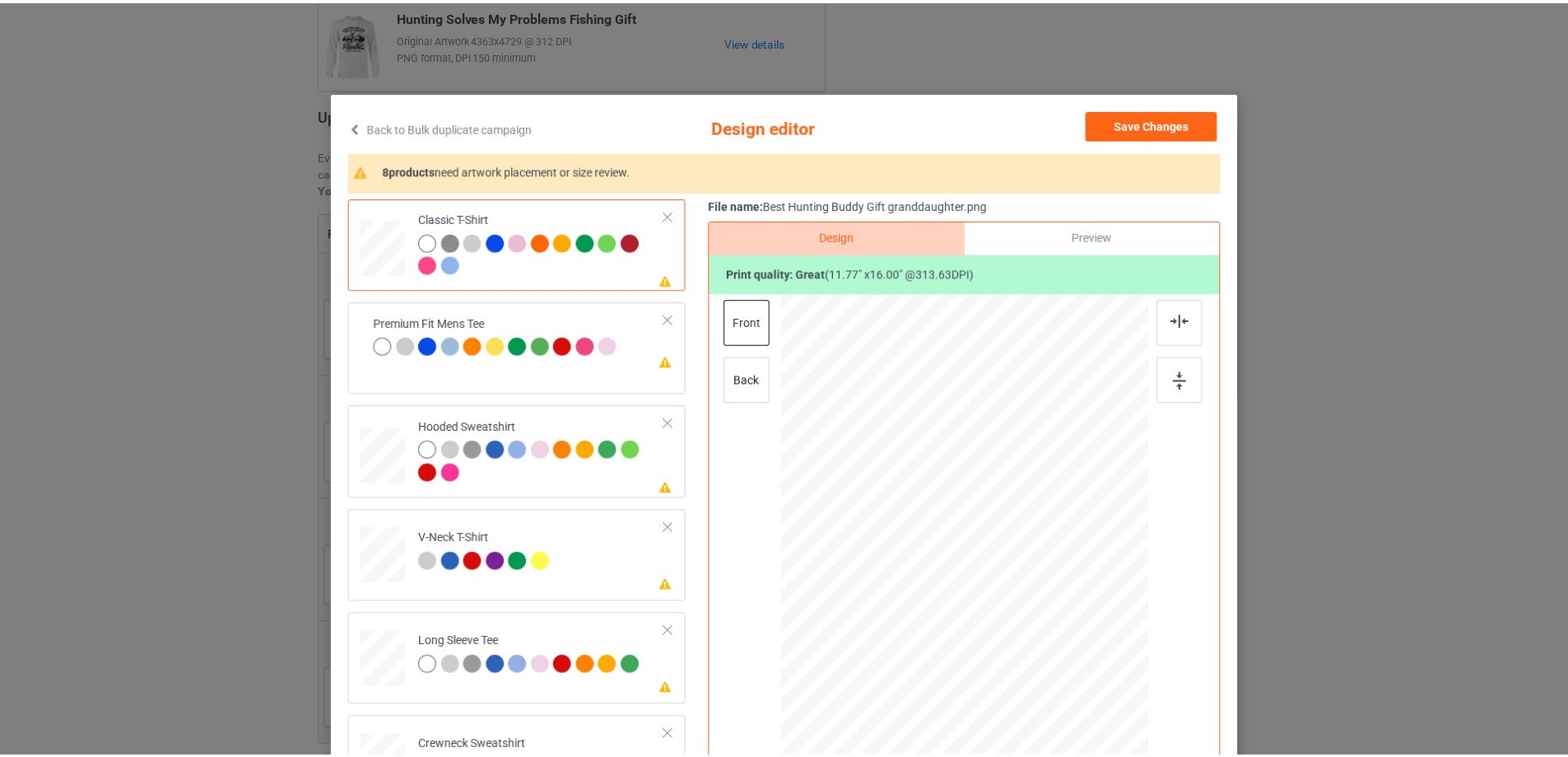
scroll to position [177, 0]
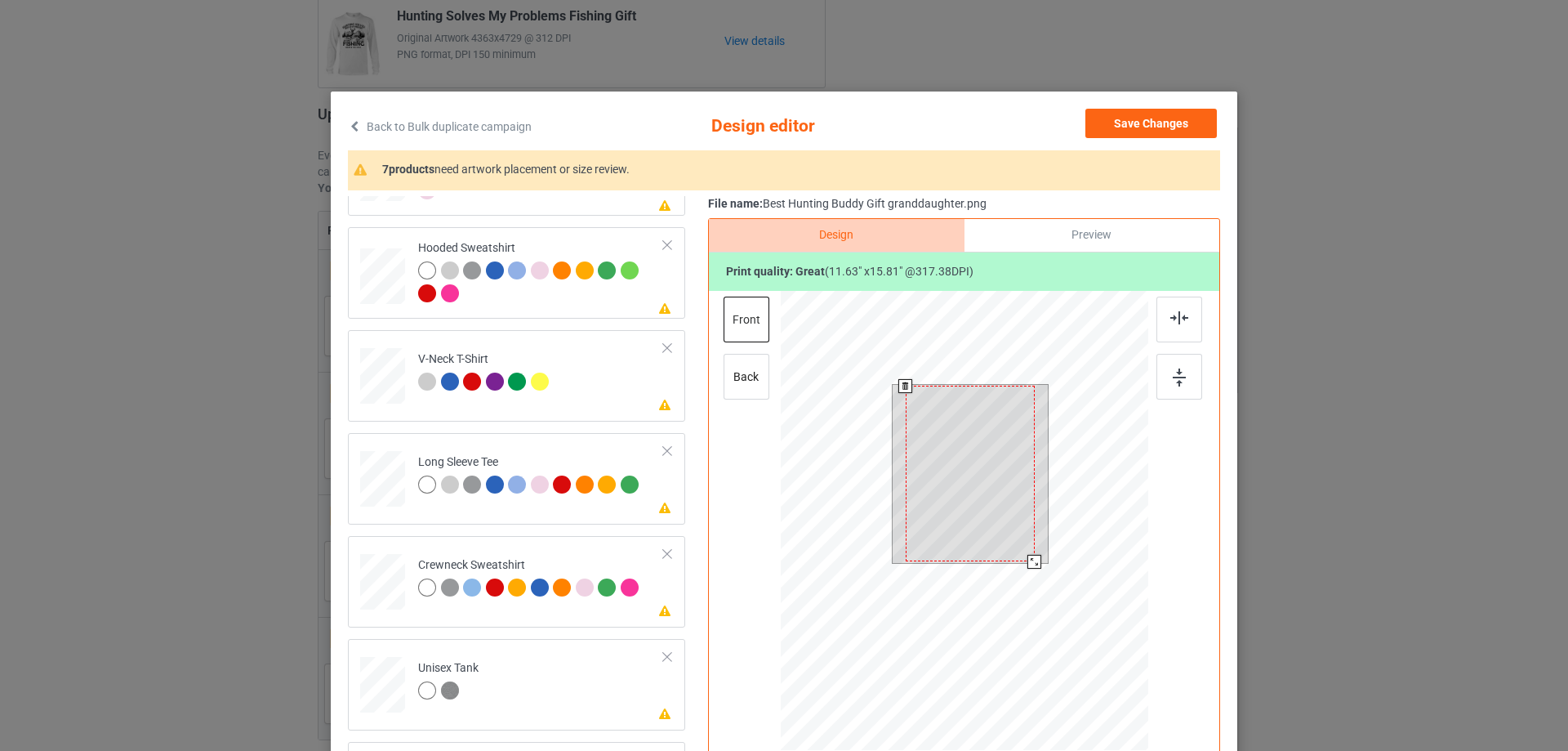
click at [1031, 558] on div at bounding box center [1034, 562] width 14 height 14
click at [1142, 125] on button "Save Changes" at bounding box center [1152, 124] width 132 height 30
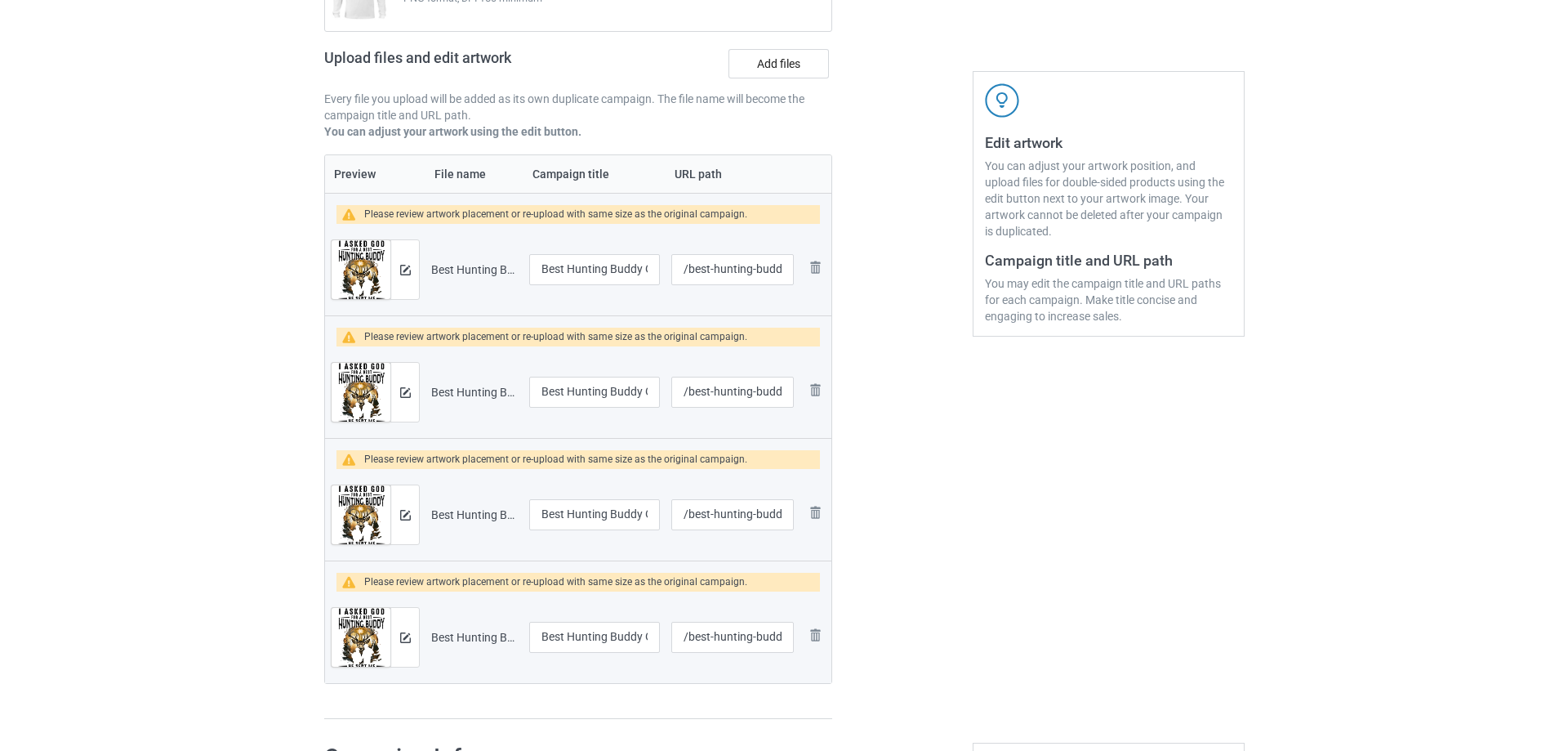
scroll to position [334, 0]
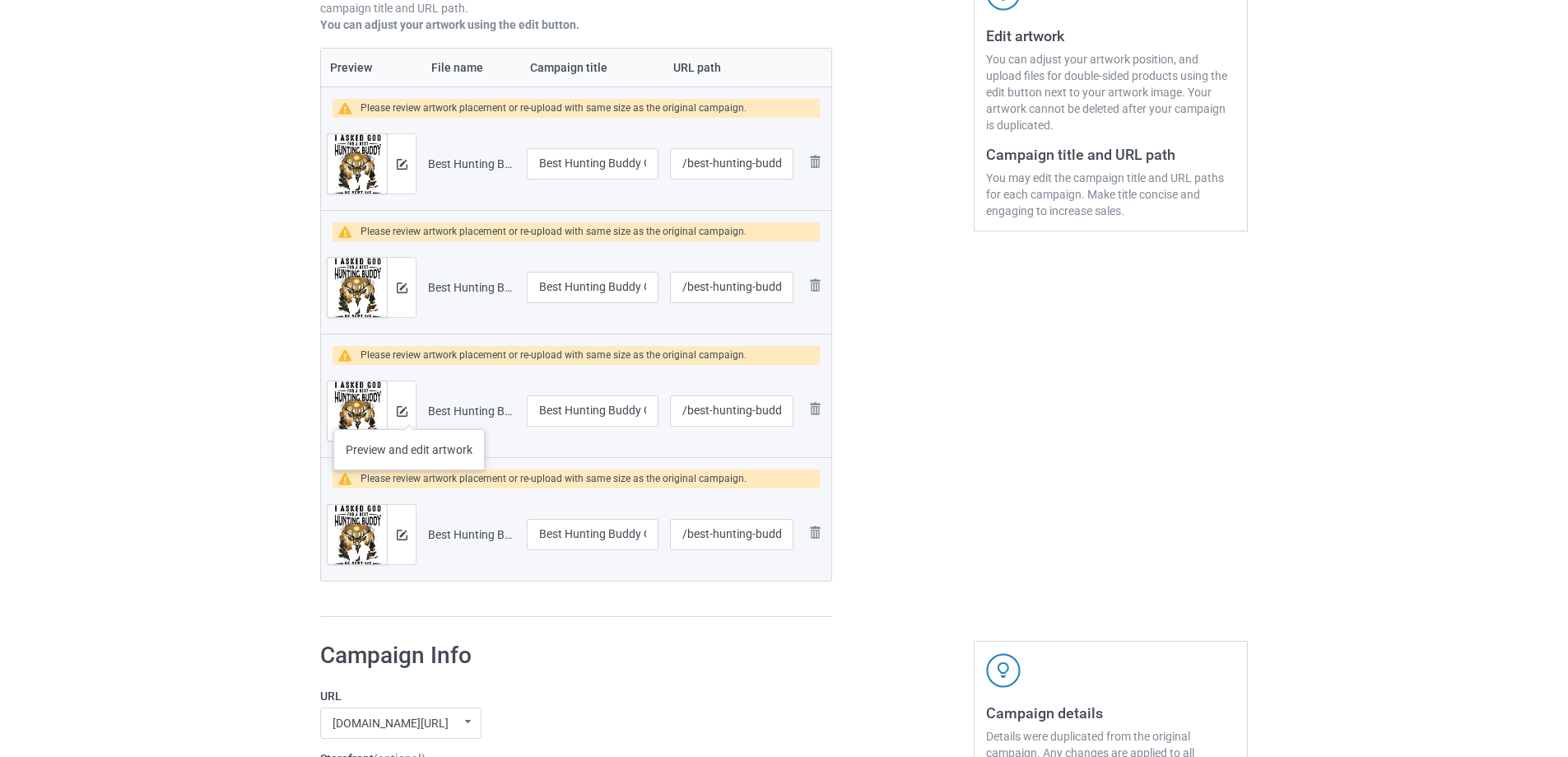
click at [408, 408] on div at bounding box center [401, 410] width 29 height 59
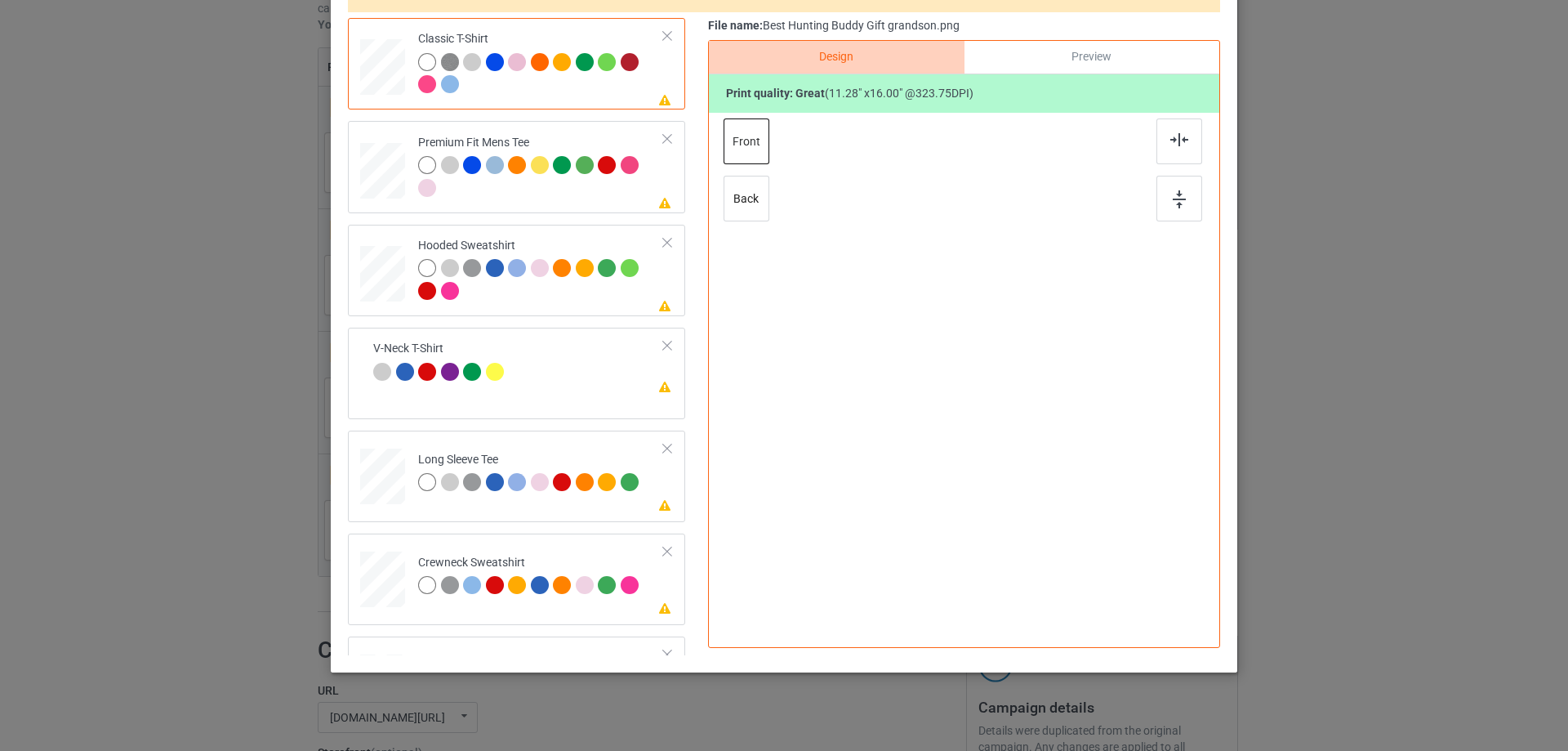
scroll to position [192, 0]
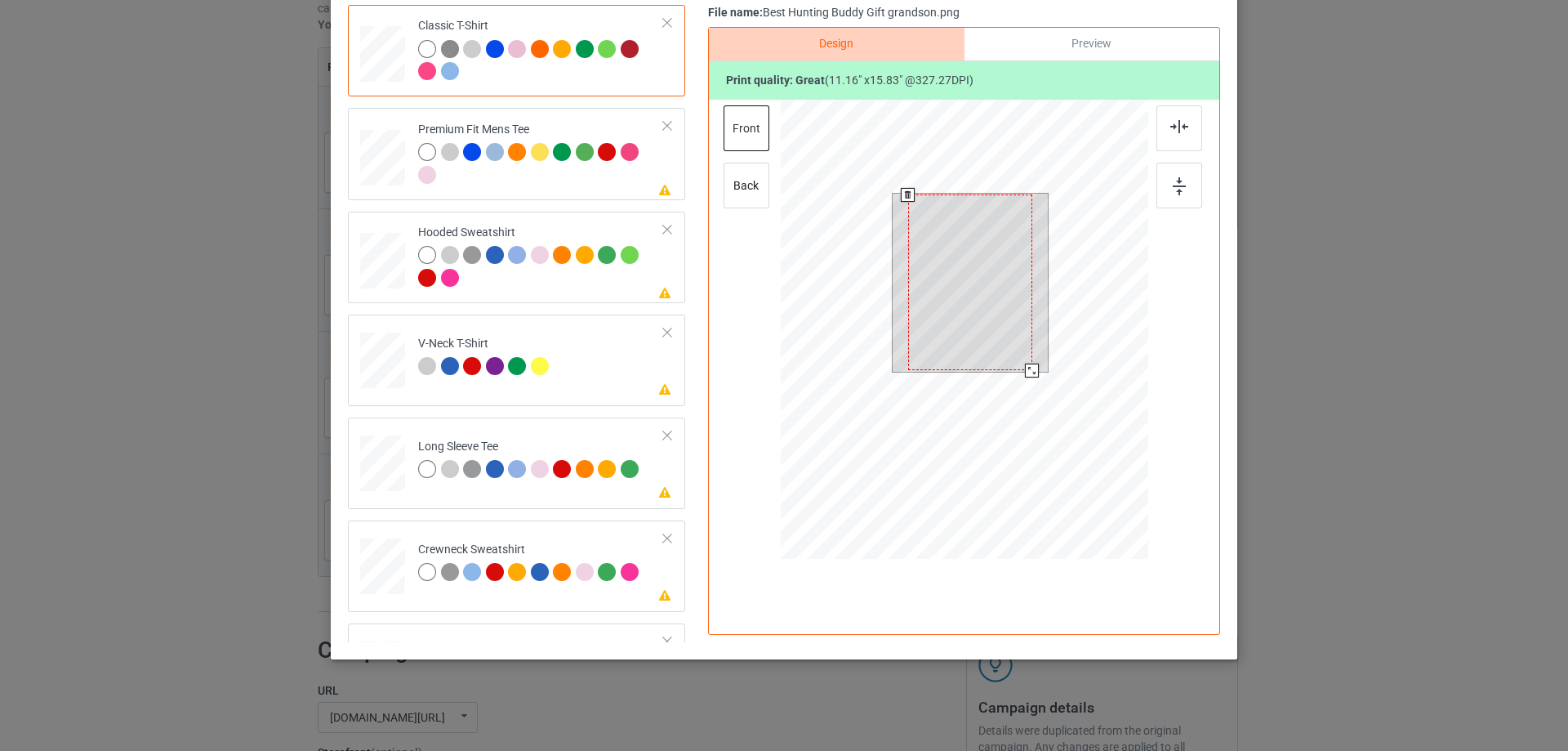
click at [1027, 367] on div at bounding box center [1031, 371] width 14 height 14
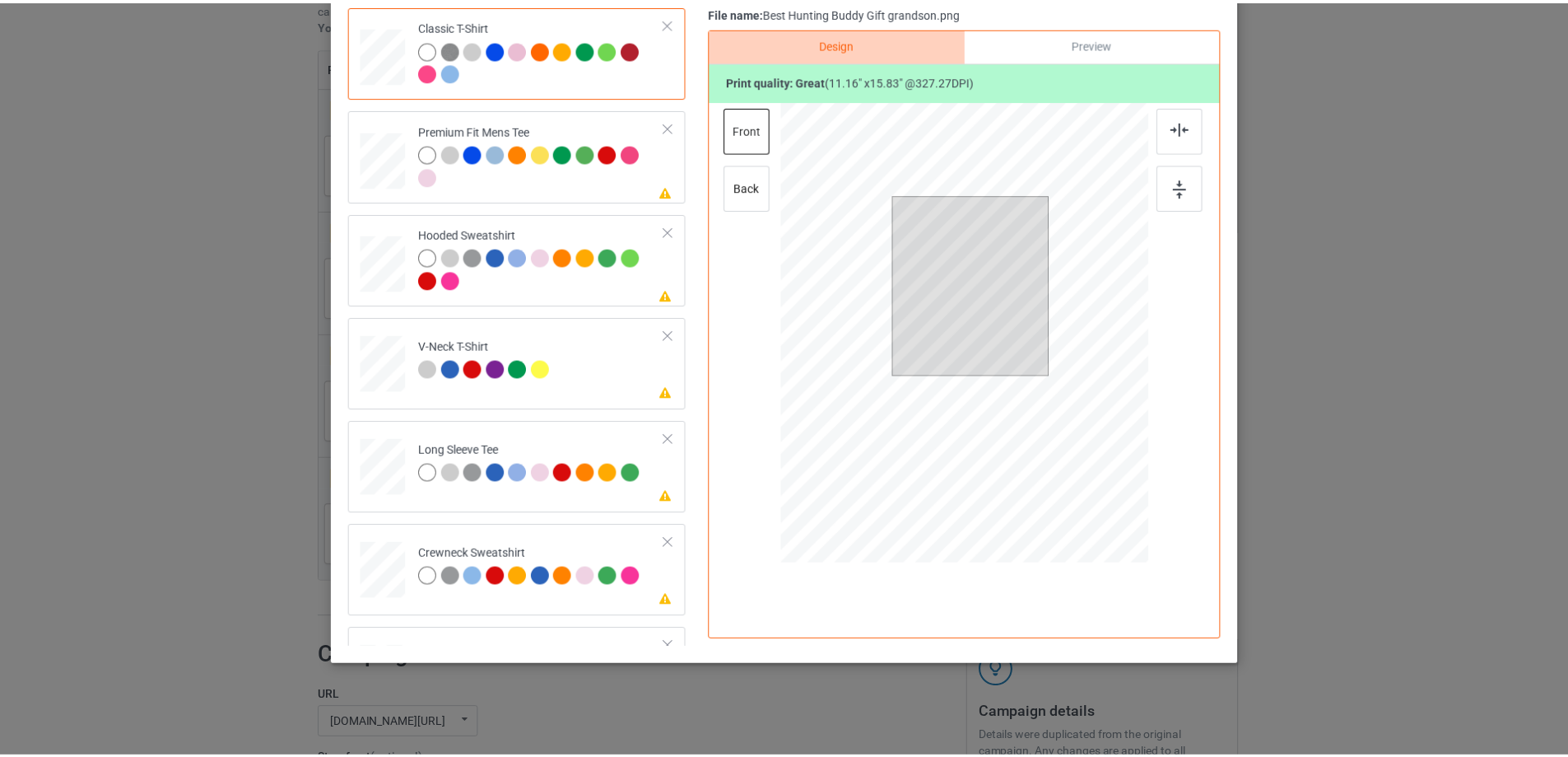
scroll to position [0, 0]
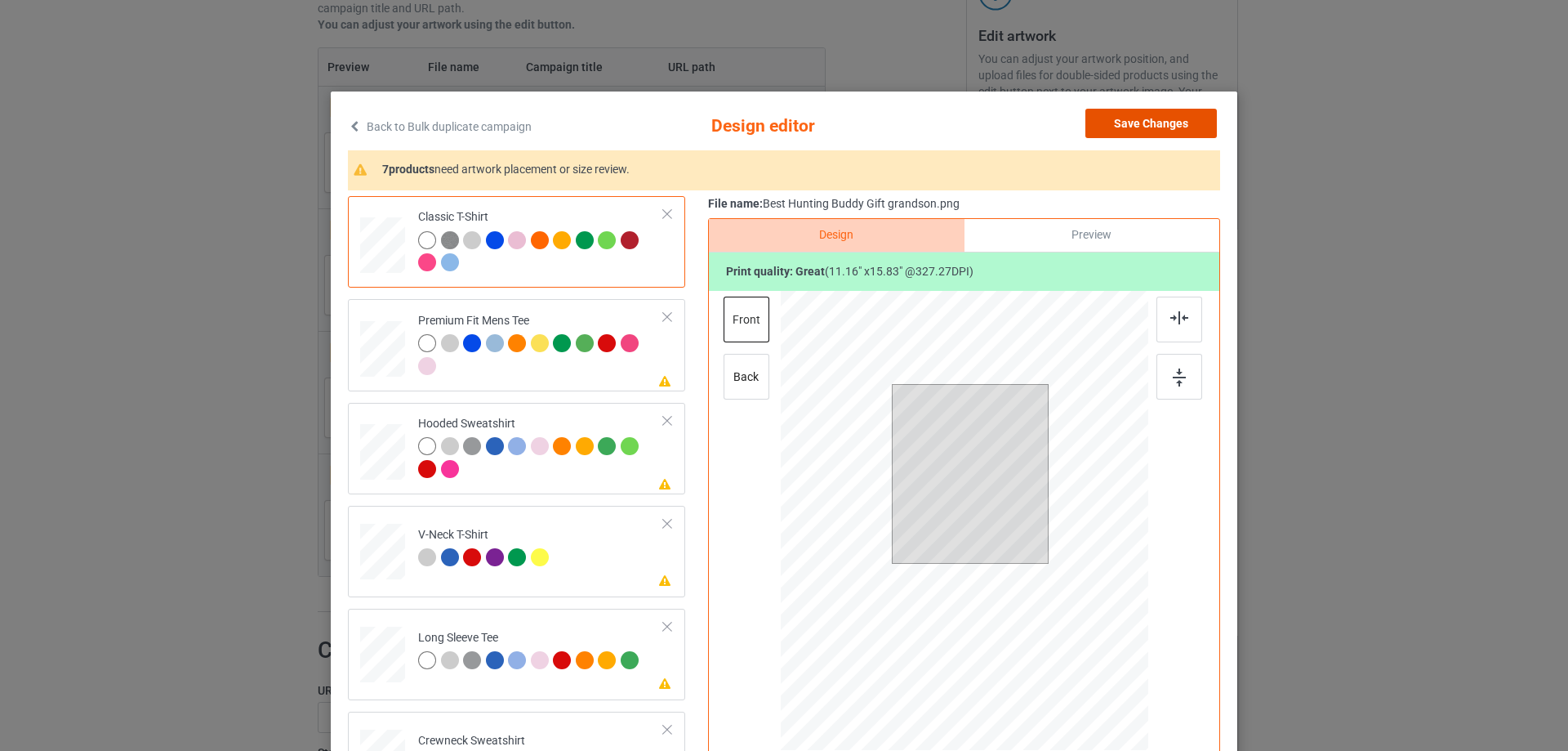
click at [1115, 117] on button "Save Changes" at bounding box center [1152, 124] width 132 height 30
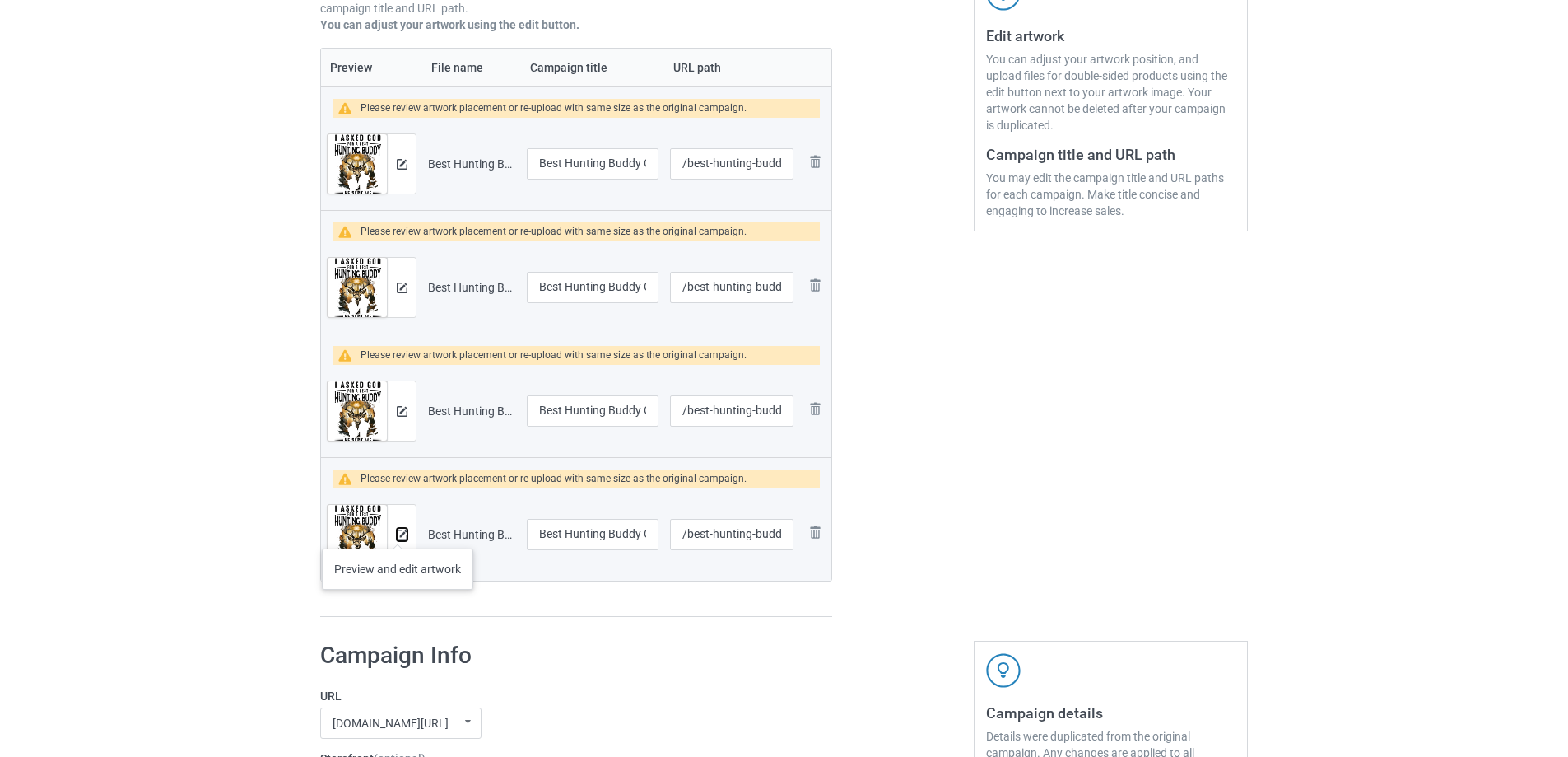
click at [397, 532] on img at bounding box center [402, 535] width 11 height 11
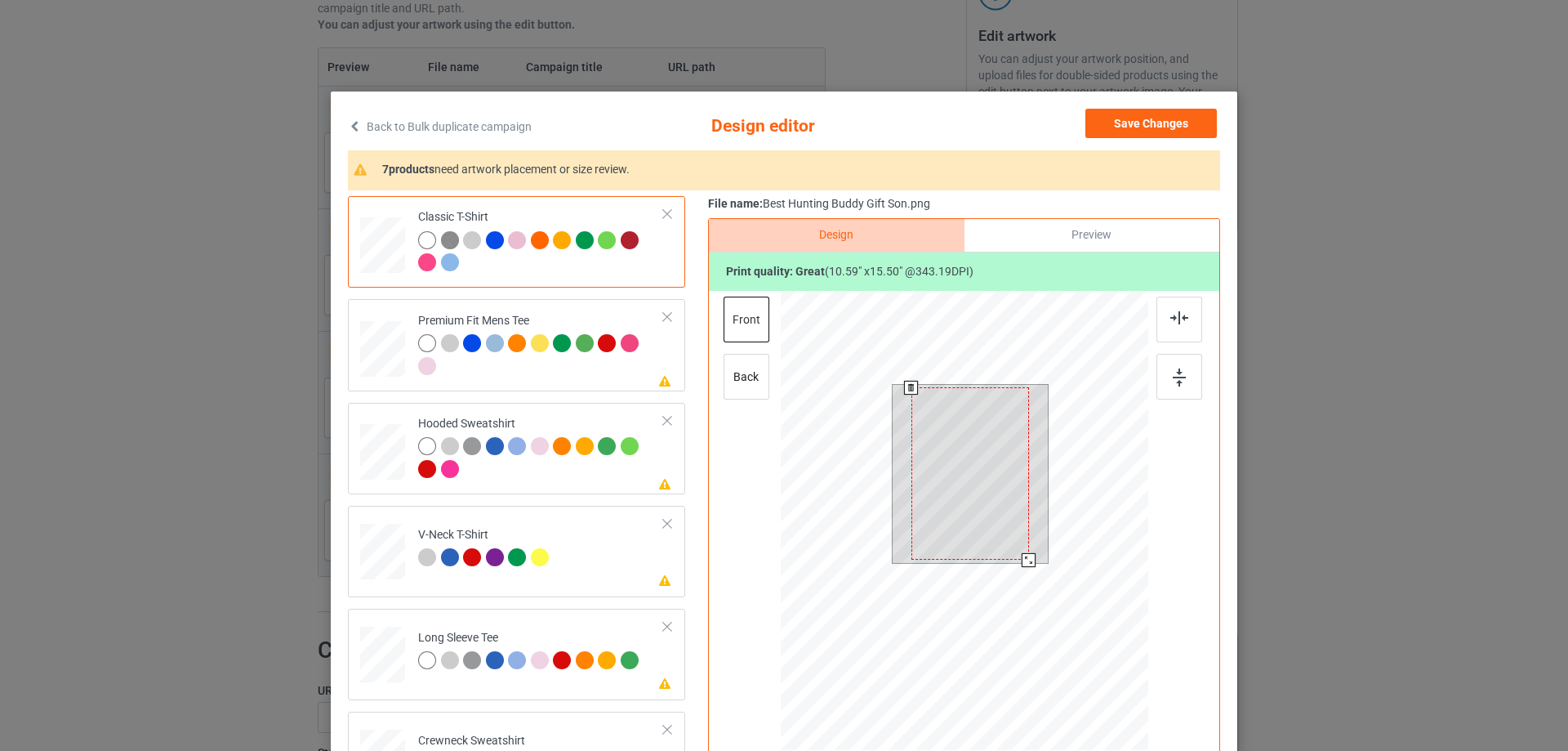
click at [1029, 561] on div at bounding box center [1028, 560] width 14 height 14
click at [1175, 124] on button "Save Changes" at bounding box center [1152, 124] width 132 height 30
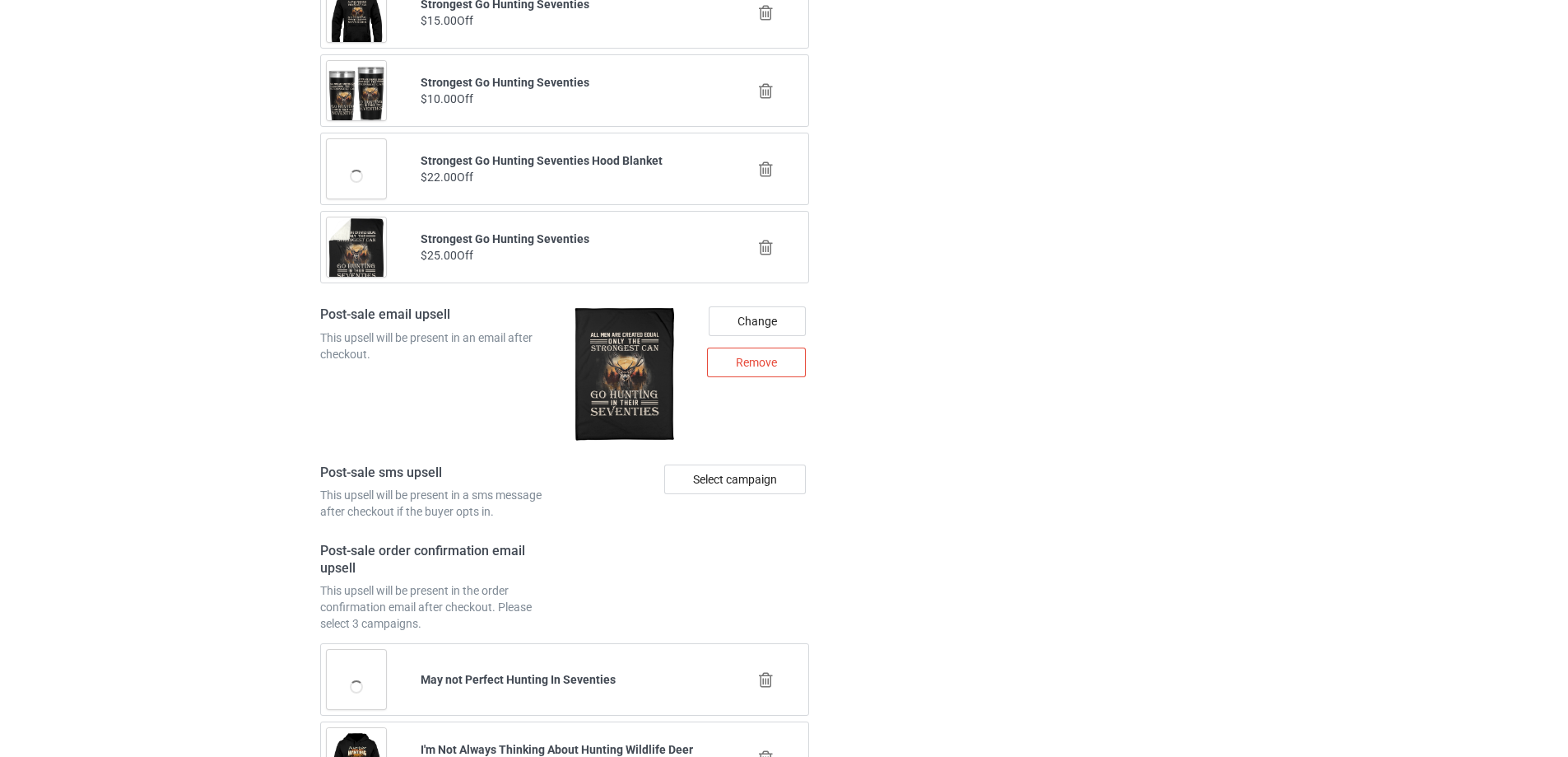
scroll to position [2622, 0]
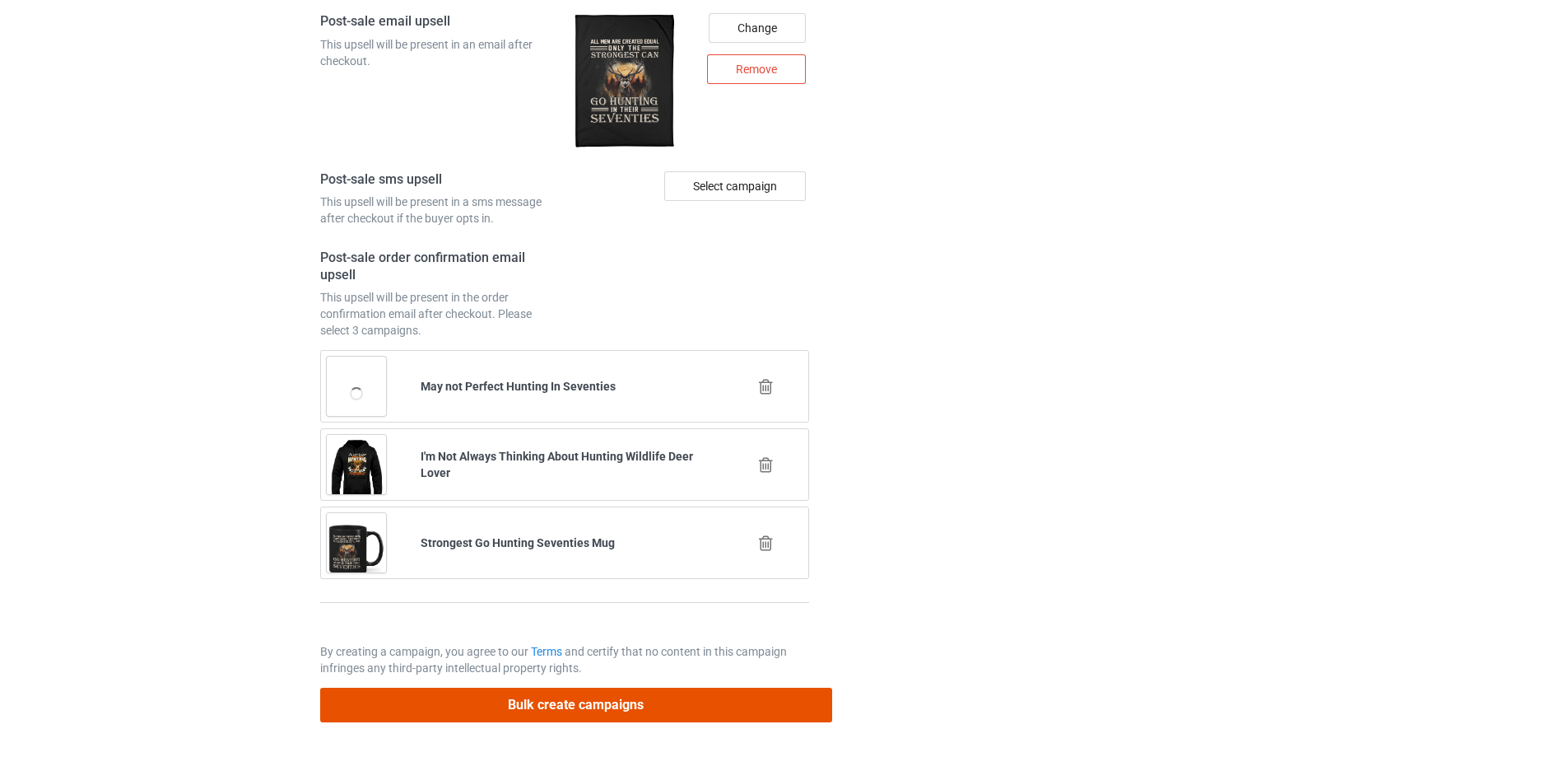
click at [546, 700] on button "Bulk create campaigns" at bounding box center [576, 705] width 512 height 34
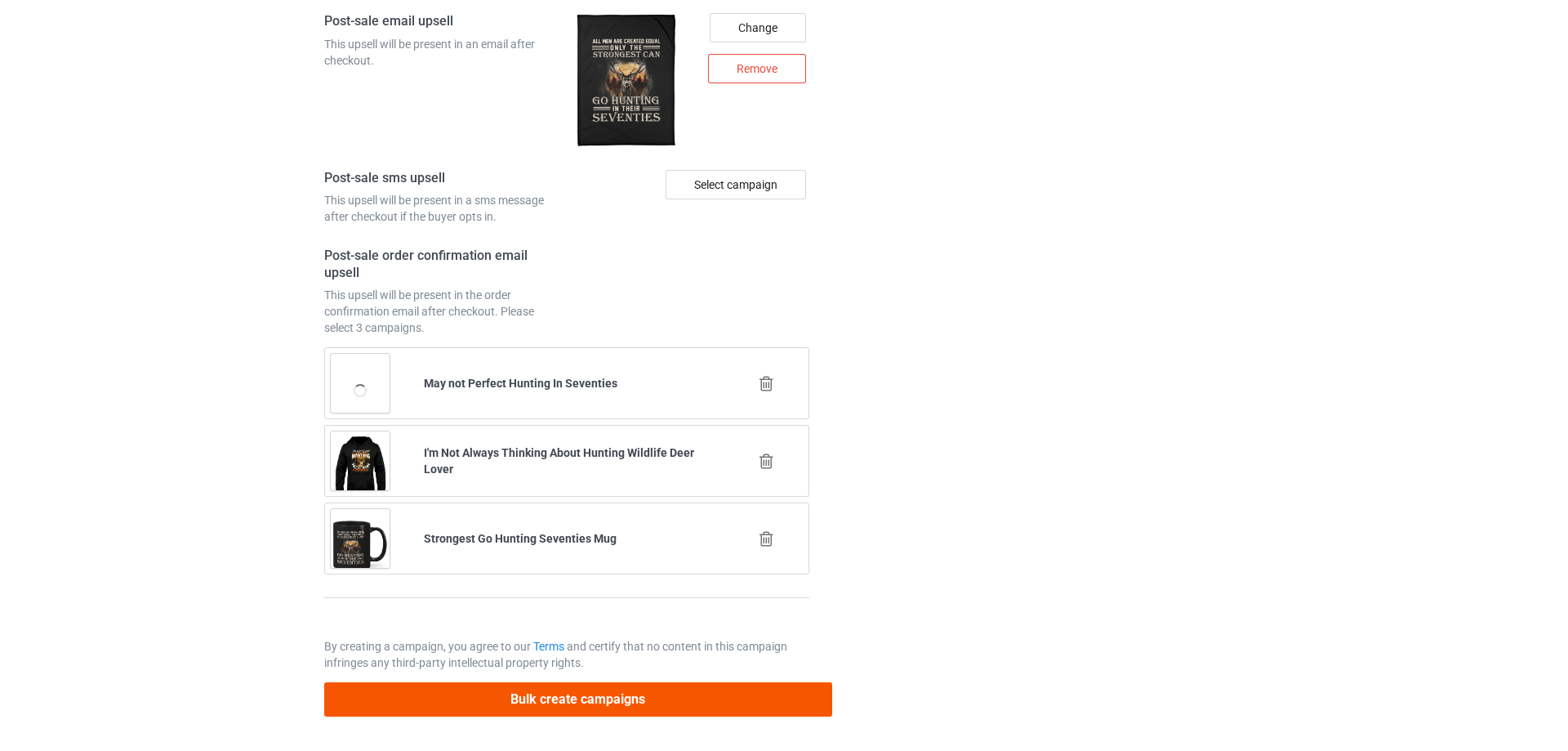
scroll to position [0, 0]
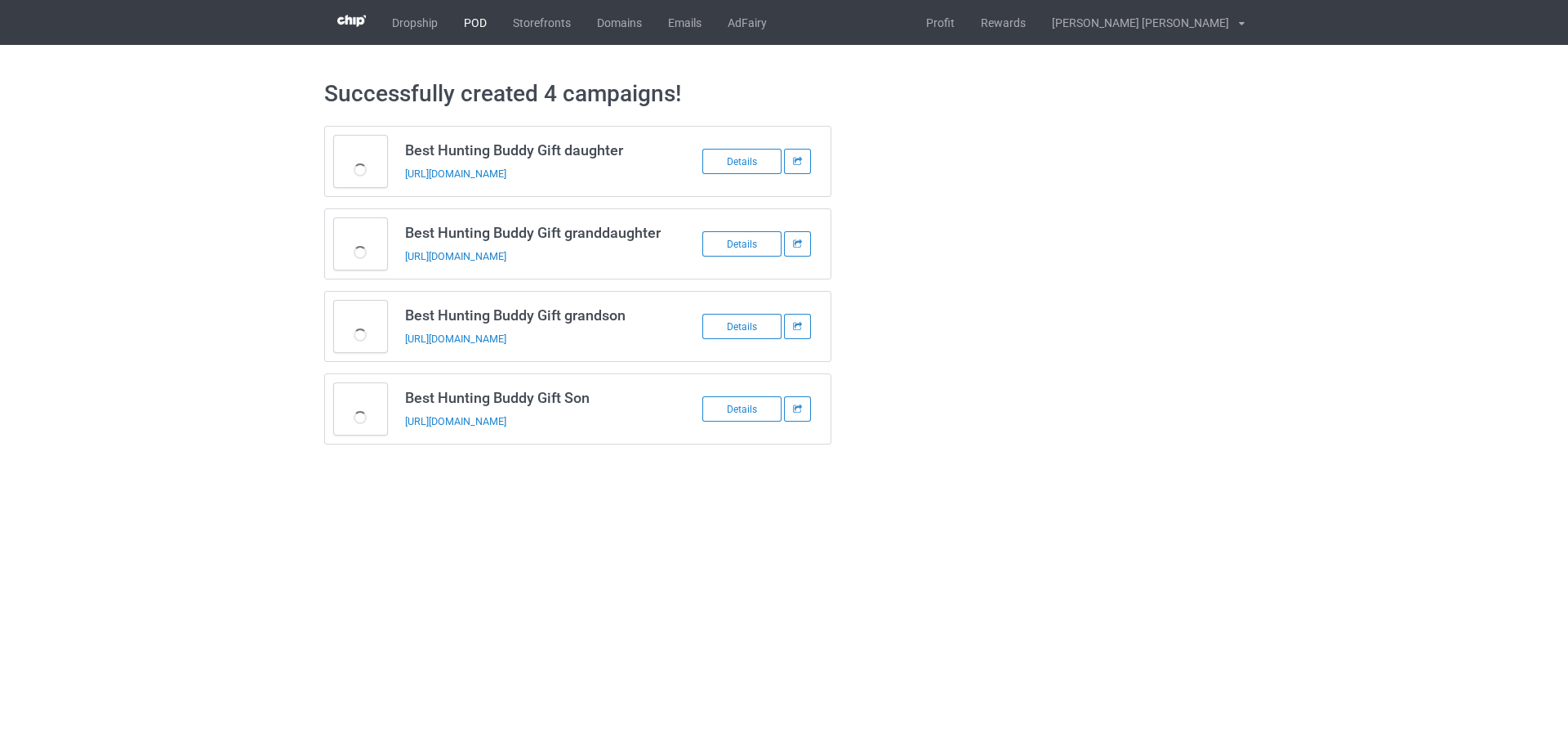
click at [480, 29] on link "POD" at bounding box center [476, 22] width 49 height 45
